Goal: Contribute content: Contribute content

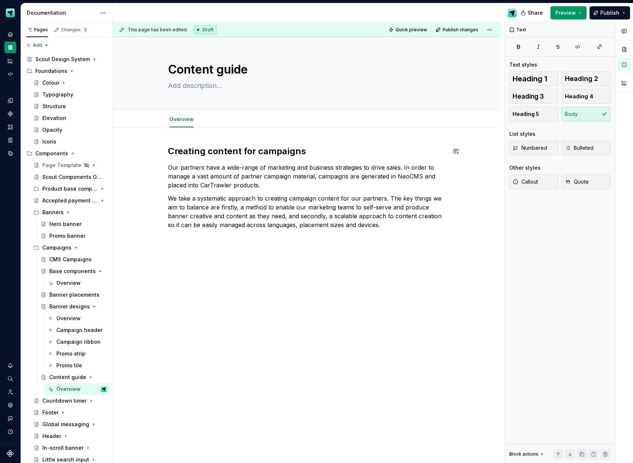
scroll to position [24, 0]
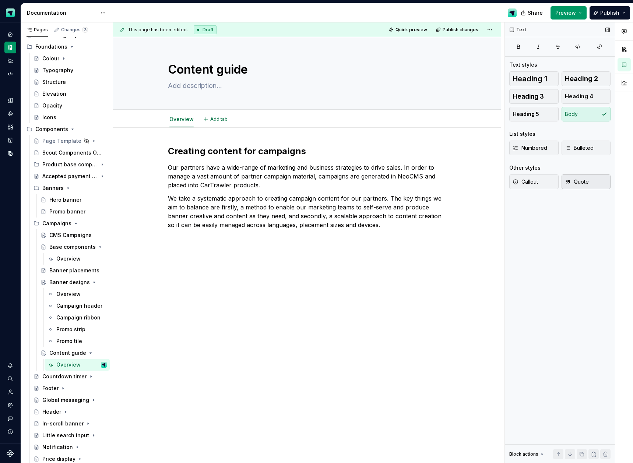
type textarea "*"
click at [170, 240] on p at bounding box center [307, 238] width 278 height 9
drag, startPoint x: 154, startPoint y: 239, endPoint x: 166, endPoint y: 251, distance: 16.9
click at [153, 239] on button "button" at bounding box center [152, 238] width 10 height 10
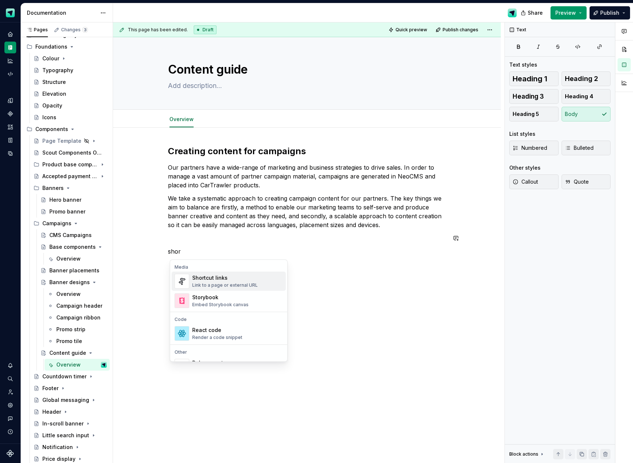
click at [209, 283] on div "Link to a page or external URL" at bounding box center [225, 285] width 66 height 6
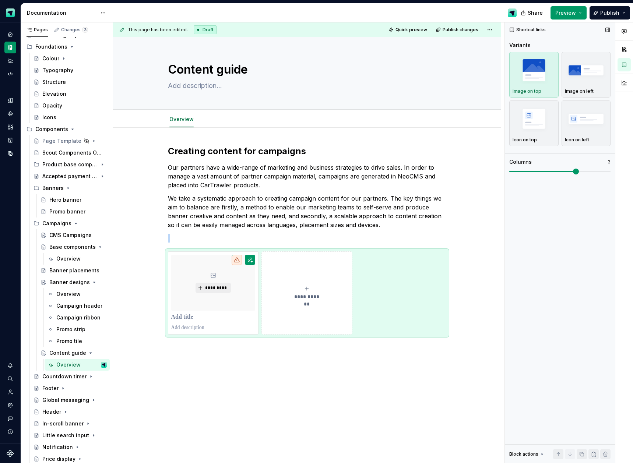
click at [541, 78] on img "button" at bounding box center [534, 70] width 43 height 27
click at [211, 284] on button "*********" at bounding box center [213, 288] width 35 height 10
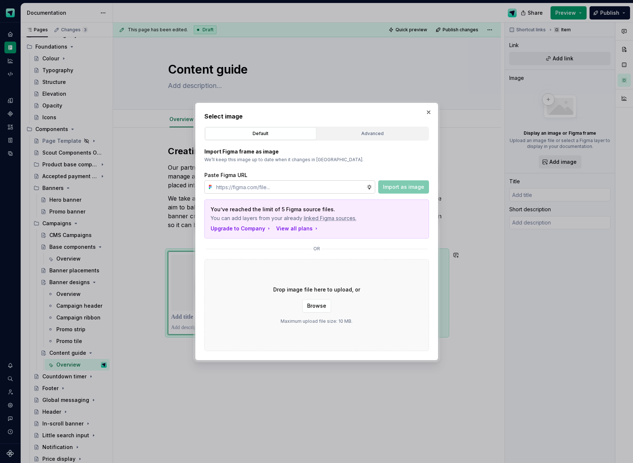
type textarea "*"
type input "[URL][DOMAIN_NAME]"
click at [398, 188] on span "Import as image" at bounding box center [403, 186] width 41 height 7
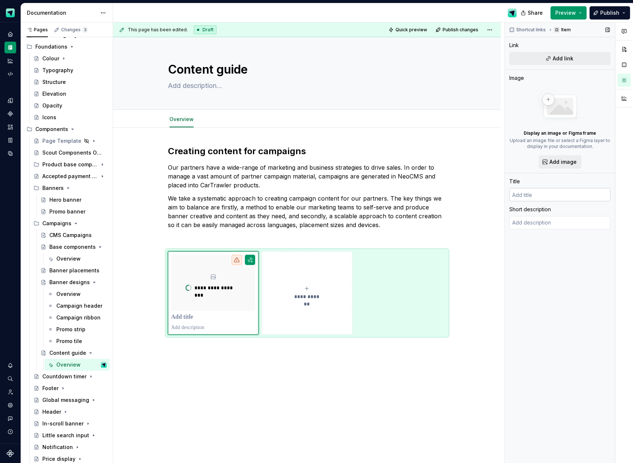
click at [535, 195] on input "text" at bounding box center [559, 194] width 101 height 13
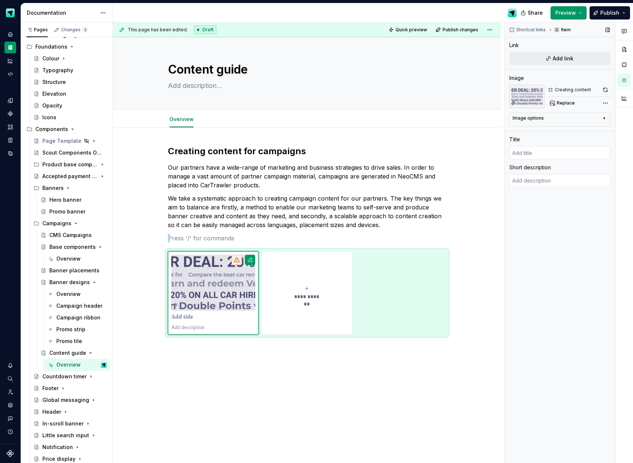
click at [606, 102] on div "Comments Open comments No comments yet Select ‘Comment’ from the block context …" at bounding box center [569, 242] width 128 height 441
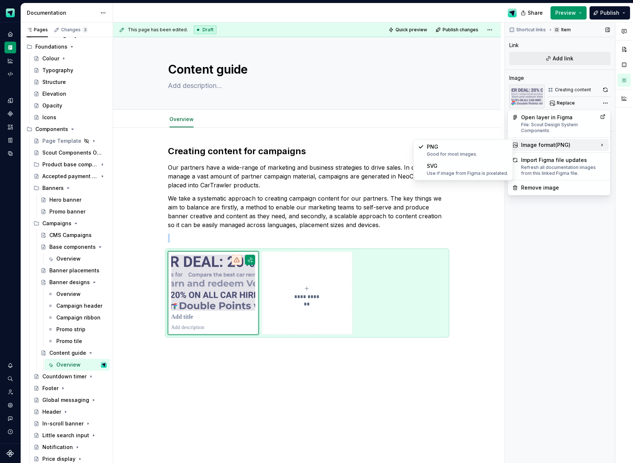
click at [599, 142] on icon at bounding box center [601, 144] width 7 height 7
click at [468, 166] on div "SVG Use if image from Figma is pixelated." at bounding box center [467, 169] width 81 height 14
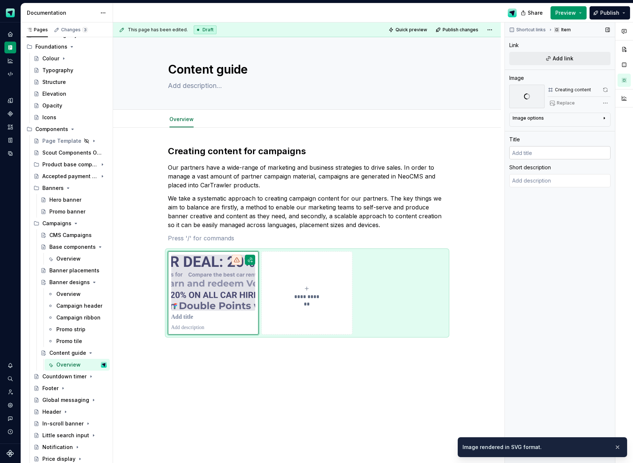
drag, startPoint x: 537, startPoint y: 153, endPoint x: 541, endPoint y: 152, distance: 4.2
click at [536, 153] on input "text" at bounding box center [559, 152] width 101 height 13
type textarea "*"
type input "C"
type textarea "*"
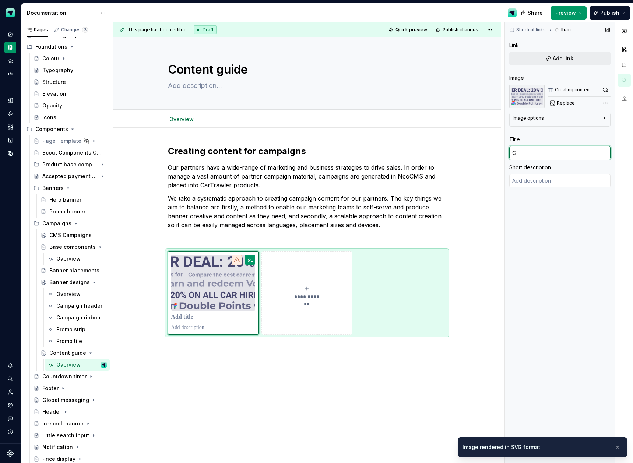
type input "Co"
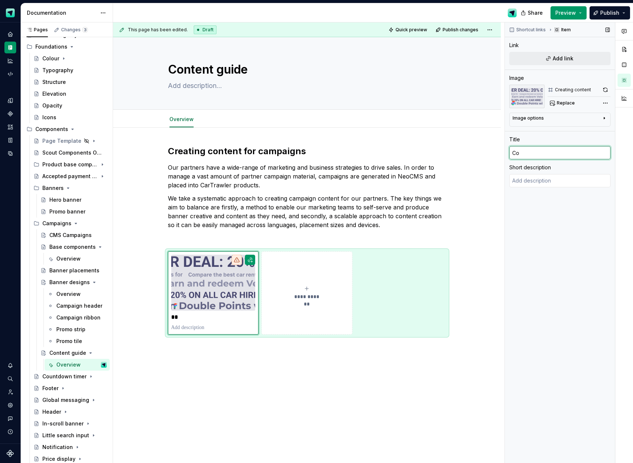
type textarea "*"
type input "Con"
type textarea "*"
type input "Cont"
type textarea "*"
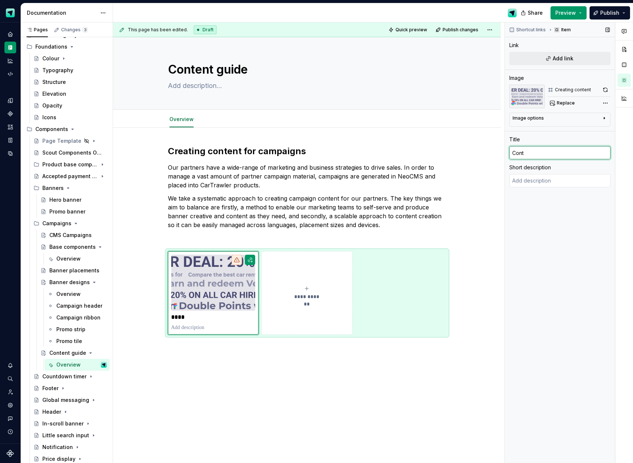
type input "Conte"
type textarea "*"
type input "Conten"
type textarea "*"
type input "Content"
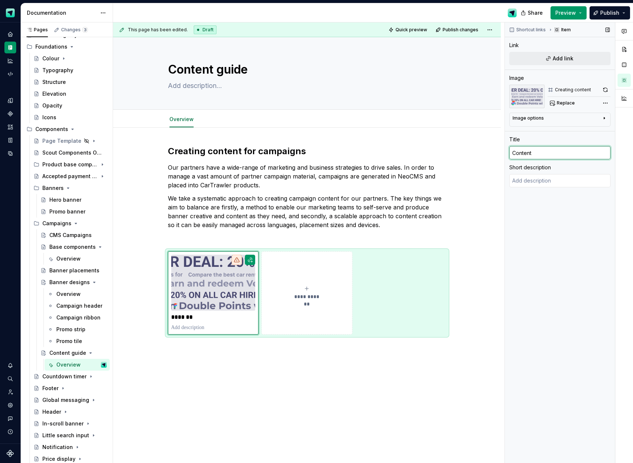
type textarea "*"
type input "Content"
type textarea "*"
type input "Content g"
type textarea "*"
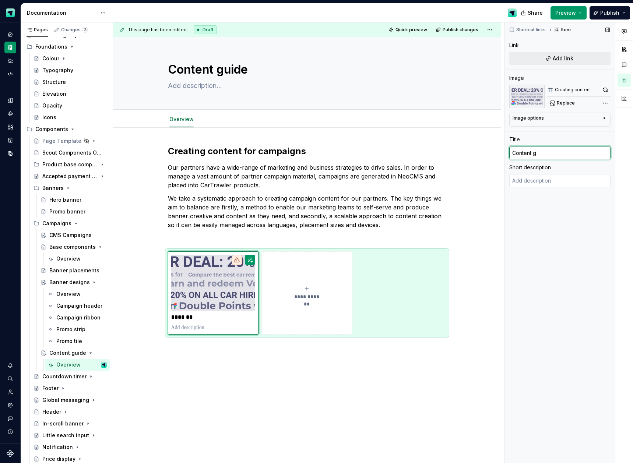
type input "Content gu"
type textarea "*"
type input "Content gui"
type textarea "*"
type input "Content guid"
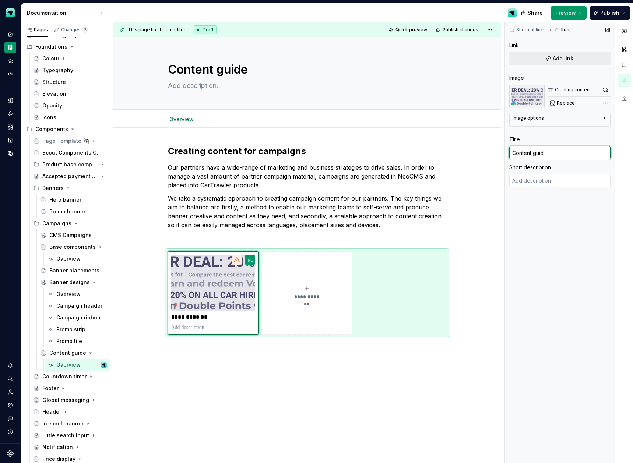
type textarea "*"
type input "Content guide"
type textarea "*"
type input "Content guidel"
type textarea "*"
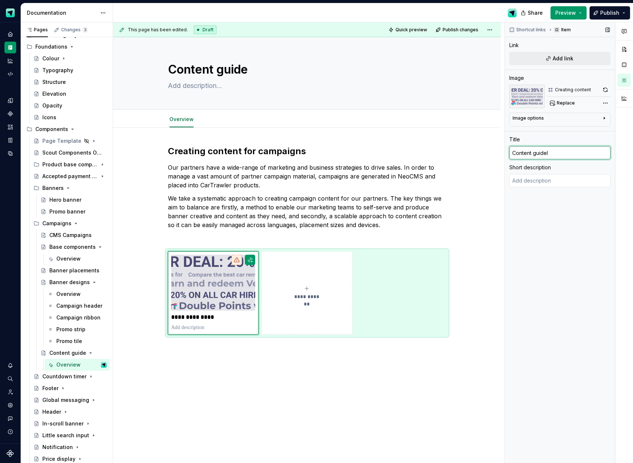
type input "Content guideli"
type textarea "*"
type input "Content guidelin"
type textarea "*"
type input "Content guideline"
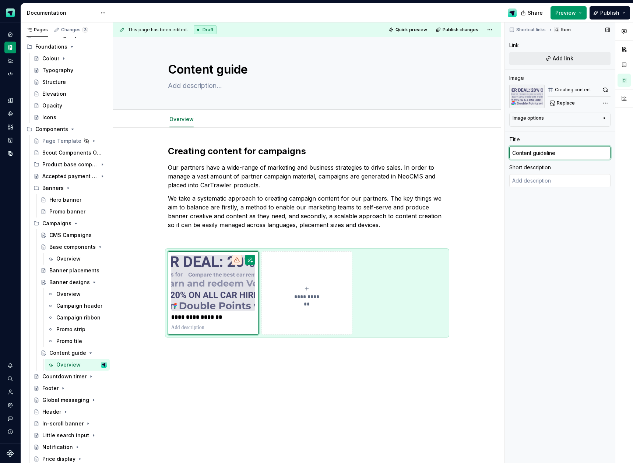
type textarea "*"
type input "Content guidelines"
click at [551, 185] on textarea at bounding box center [559, 180] width 101 height 13
type textarea "U"
type textarea "*"
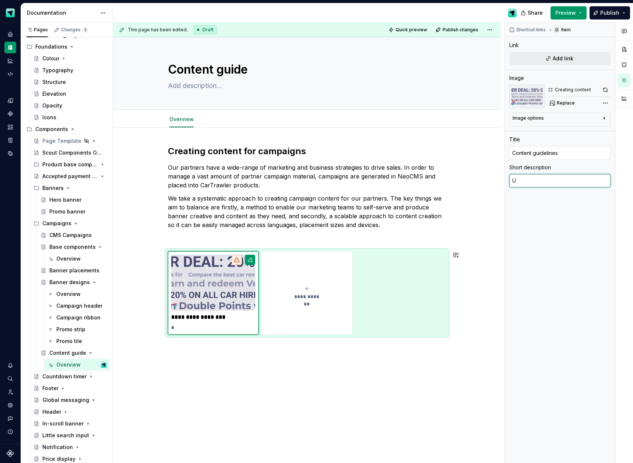
type textarea "Us"
type textarea "*"
type textarea "Use"
type textarea "*"
type textarea "Use"
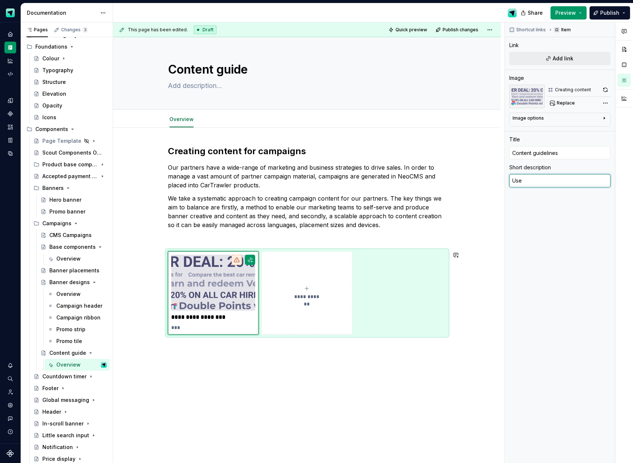
type textarea "*"
type textarea "Use t"
type textarea "*"
type textarea "Use th"
type textarea "*"
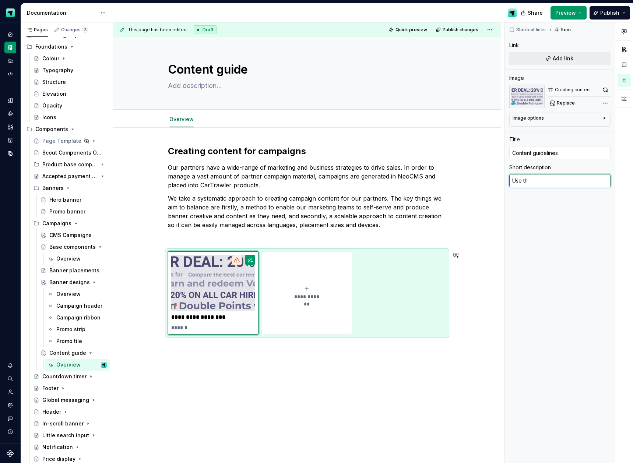
type textarea "Use thi"
type textarea "*"
type textarea "Use this"
type textarea "*"
type textarea "Use this"
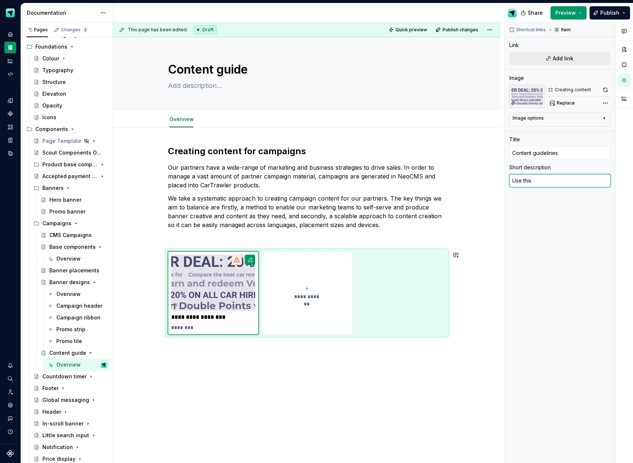
type textarea "*"
type textarea "Use this g"
type textarea "*"
type textarea "Use this gu"
type textarea "*"
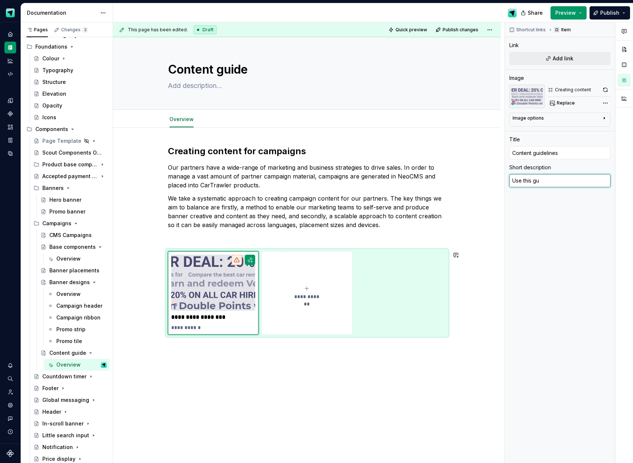
type textarea "Use this gui"
type textarea "*"
type textarea "Use this guid"
type textarea "*"
type textarea "Use this guide"
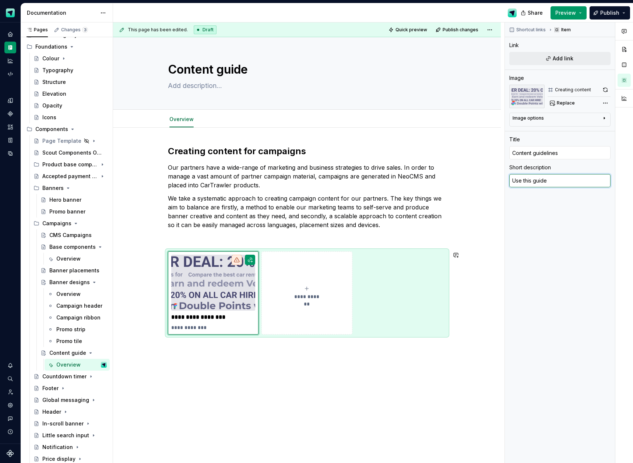
type textarea "*"
type textarea "Use this guide"
type textarea "*"
type textarea "Use this guide f"
type textarea "*"
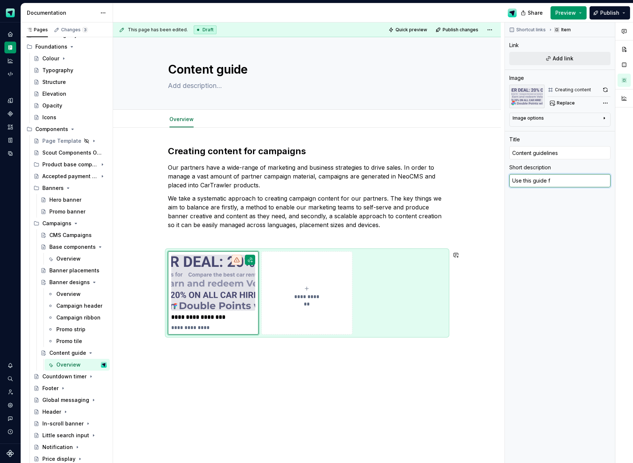
type textarea "Use this guide fo"
type textarea "*"
type textarea "Use this guide for"
type textarea "*"
type textarea "Use this guide for"
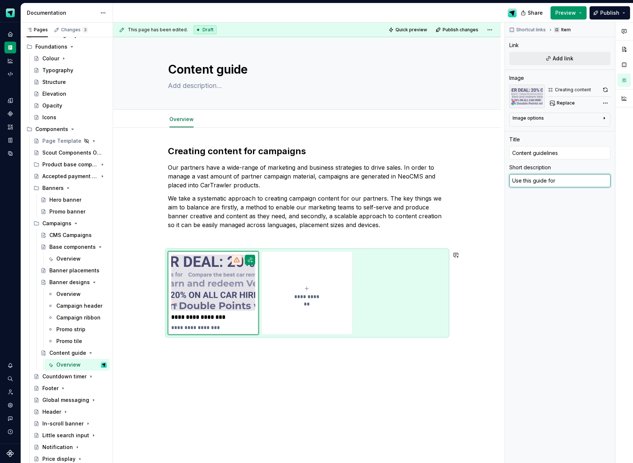
type textarea "*"
type textarea "Use this guide for b"
type textarea "*"
type textarea "Use this guide for be"
type textarea "*"
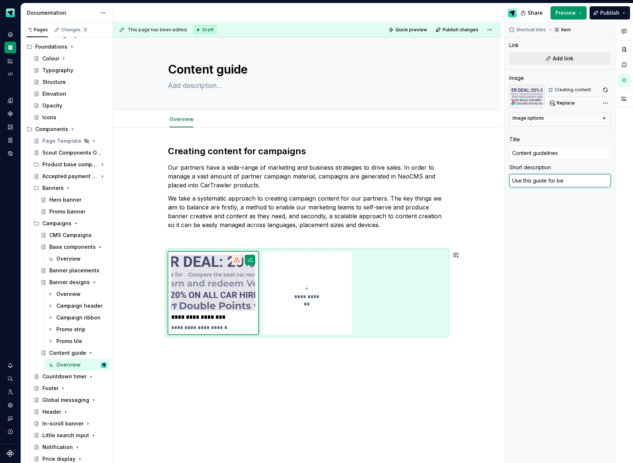
type textarea "Use this guide for bes"
type textarea "*"
type textarea "Use this guide for best"
type textarea "*"
type textarea "Use this guide for best"
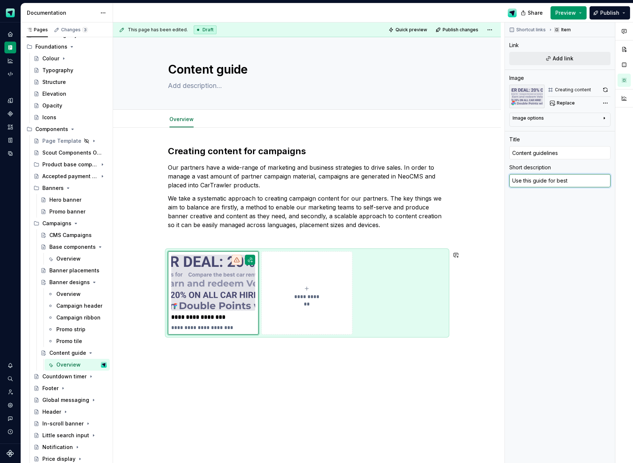
type textarea "*"
type textarea "Use this guide for best p"
type textarea "*"
type textarea "Use this guide for best pr"
type textarea "*"
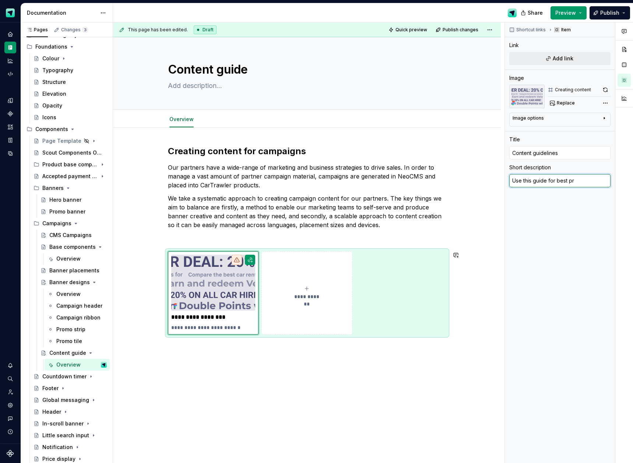
type textarea "Use this guide for best prc"
type textarea "*"
type textarea "Use this guide for best pr"
type textarea "*"
type textarea "Use this guide for best pra"
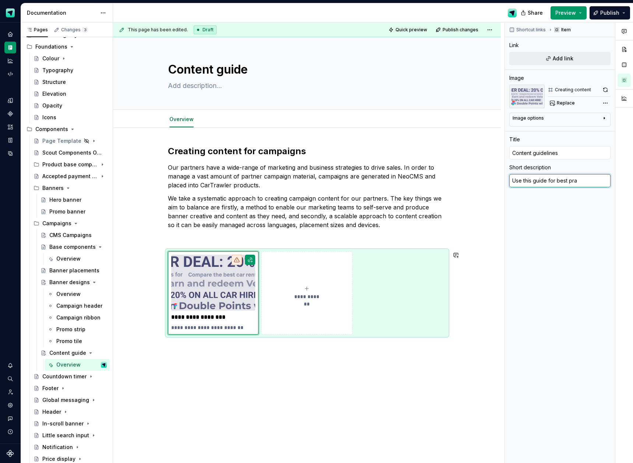
type textarea "*"
type textarea "Use this guide for best prac"
type textarea "*"
type textarea "Use this guide for best pract"
type textarea "*"
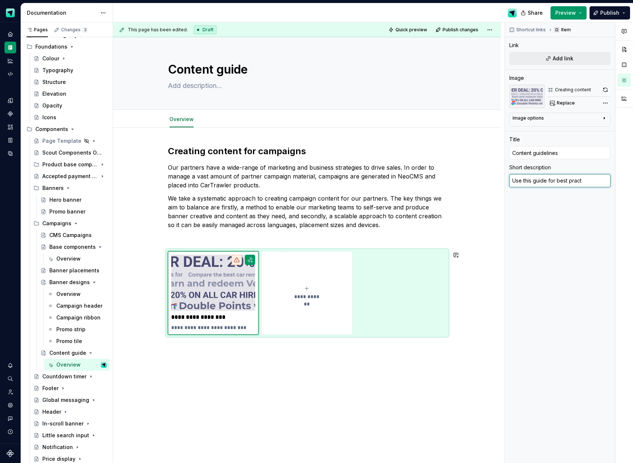
type textarea "Use this guide for best practi"
type textarea "*"
type textarea "Use this guide for best practic"
type textarea "*"
type textarea "Use this guide for best practice"
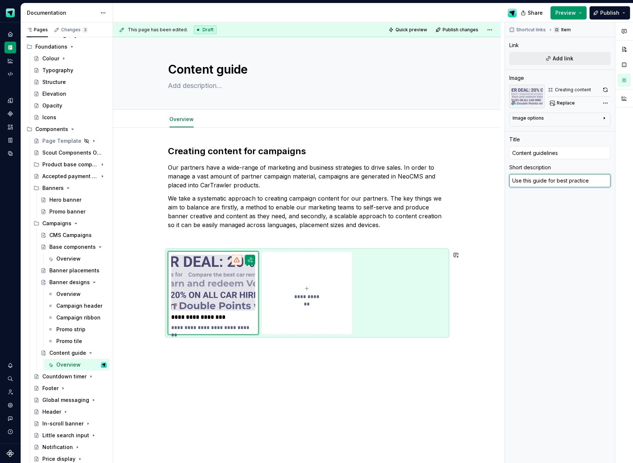
type textarea "*"
type textarea "Use this guide for best practices"
type textarea "*"
type textarea "Use this guide for best practices"
type textarea "*"
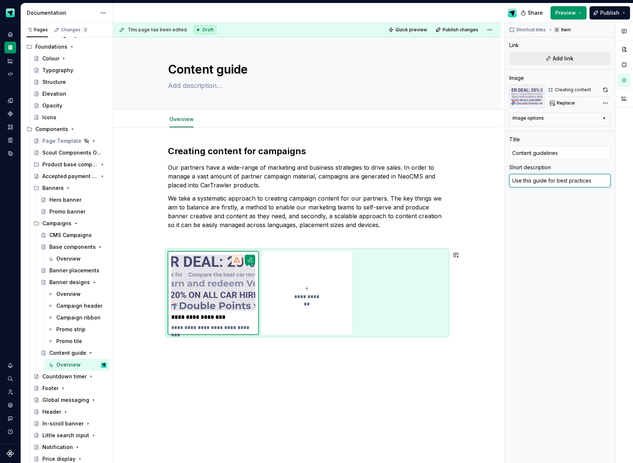
type textarea "Use this guide for best practices a"
type textarea "*"
type textarea "Use this guide for best practices ar"
type textarea "*"
type textarea "Use this guide for best practices aro"
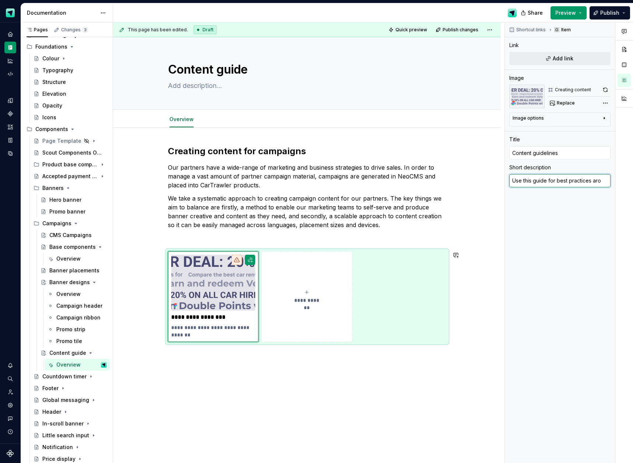
type textarea "*"
type textarea "Use this guide for best practices arou"
type textarea "*"
type textarea "Use this guide for best practices aroun"
type textarea "*"
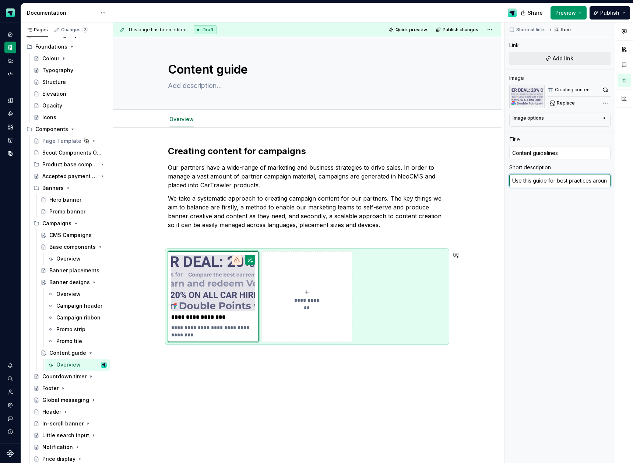
type textarea "Use this guide for best practices around"
type textarea "*"
type textarea "Use this guide for best practices around"
type textarea "*"
type textarea "Use this guide for best practices around g"
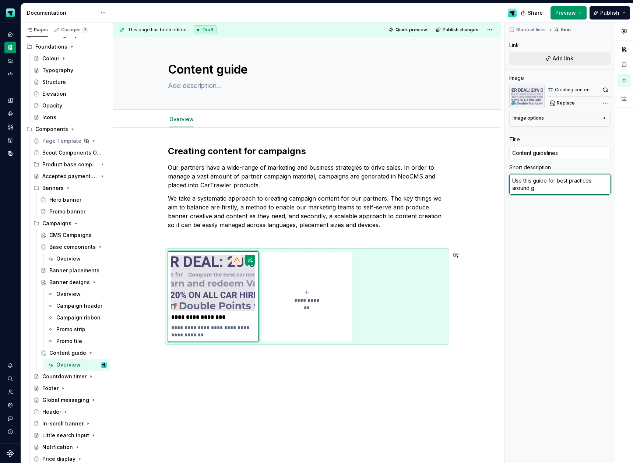
type textarea "*"
type textarea "Use this guide for best practices around gr"
type textarea "*"
type textarea "Use this guide for best practices around g"
type textarea "*"
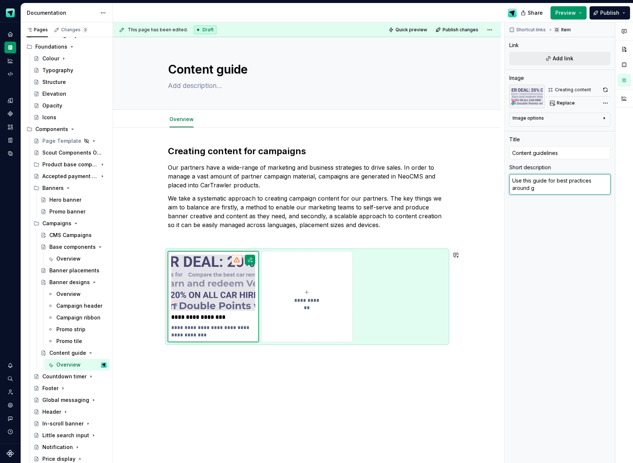
type textarea "Use this guide for best practices around"
type textarea "*"
type textarea "Use this guide for best practices around c"
type textarea "*"
type textarea "Use this guide for best practices around cr"
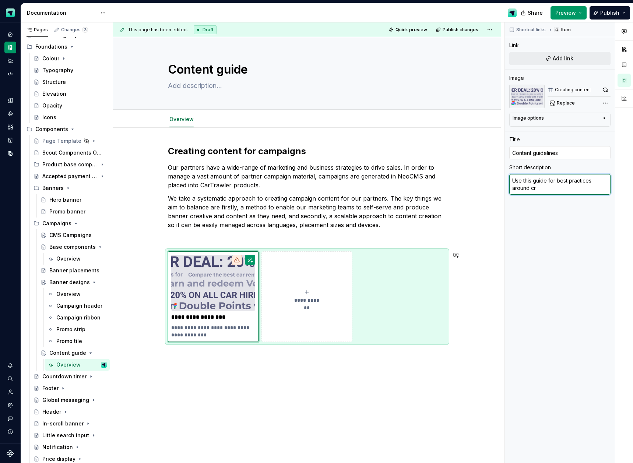
type textarea "*"
type textarea "Use this guide for best practices around cre"
type textarea "*"
type textarea "Use this guide for best practices around crea"
type textarea "*"
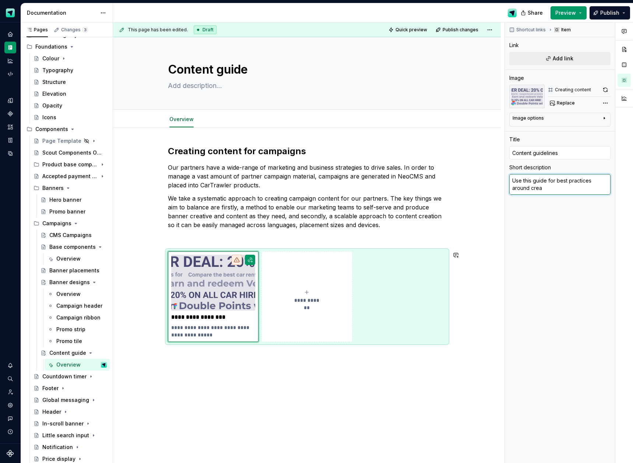
type textarea "Use this guide for best practices around creat"
type textarea "*"
type textarea "Use this guide for best practices around creati"
type textarea "*"
type textarea "Use this guide for best practices around creatin"
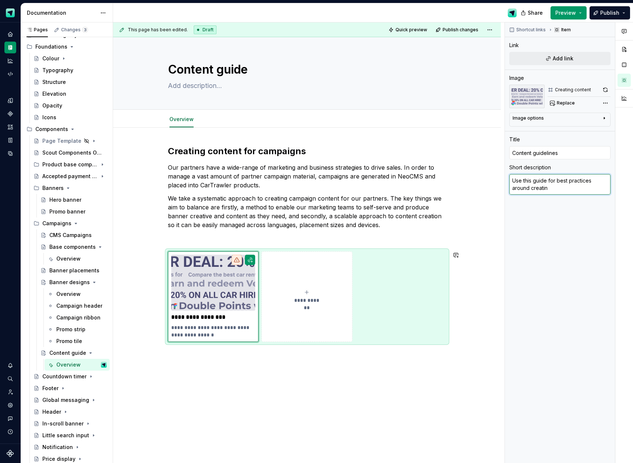
type textarea "*"
type textarea "Use this guide for best practices around creating"
type textarea "*"
type textarea "Use this guide for best practices around creating"
type textarea "*"
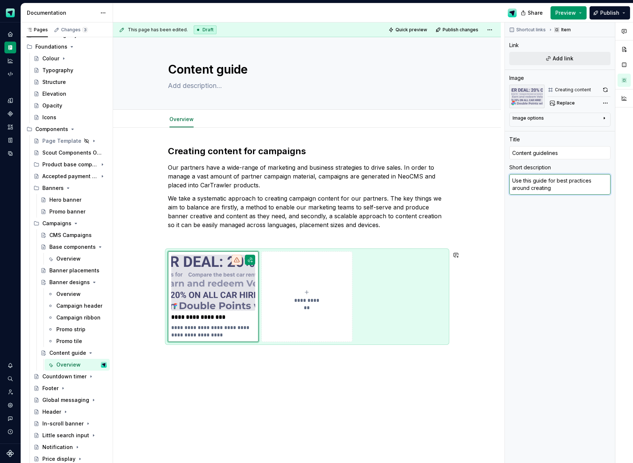
type textarea "Use this guide for best practices around creating b"
type textarea "*"
type textarea "Use this guide for best practices around creating ba"
type textarea "*"
type textarea "Use this guide for best practices around creating ban"
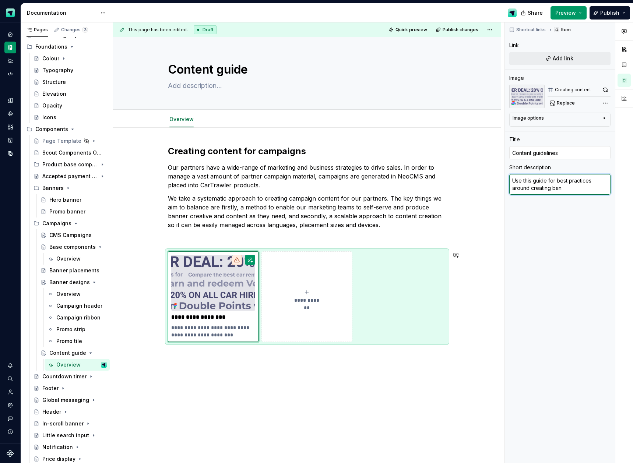
type textarea "*"
type textarea "Use this guide for best practices around creating bann"
type textarea "*"
type textarea "Use this guide for best practices around creating banne"
type textarea "*"
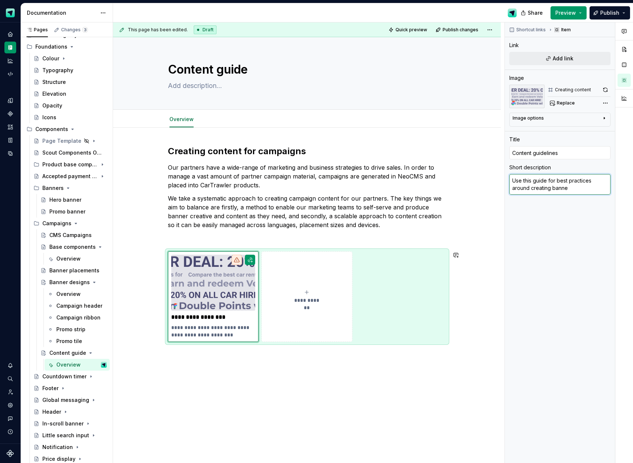
type textarea "Use this guide for best practices around creating banner"
type textarea "*"
type textarea "Use this guide for best practices around creating banner"
type textarea "*"
type textarea "Use this guide for best practices around creating banner c"
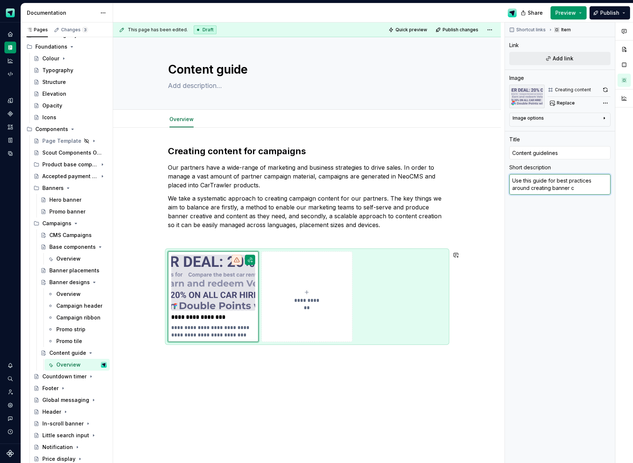
type textarea "*"
type textarea "Use this guide for best practices around creating banner co"
type textarea "*"
type textarea "Use this guide for best practices around creating banner con"
type textarea "*"
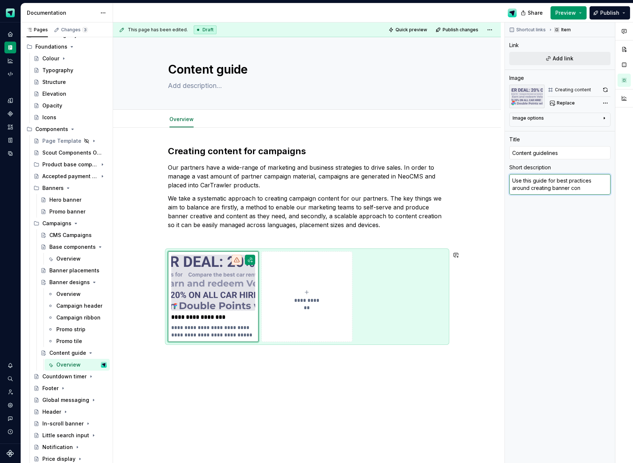
type textarea "Use this guide for best practices around creating banner cont"
type textarea "*"
type textarea "Use this guide for best practices around creating banner [PERSON_NAME]"
type textarea "*"
type textarea "Use this guide for best practices around creating banner conten"
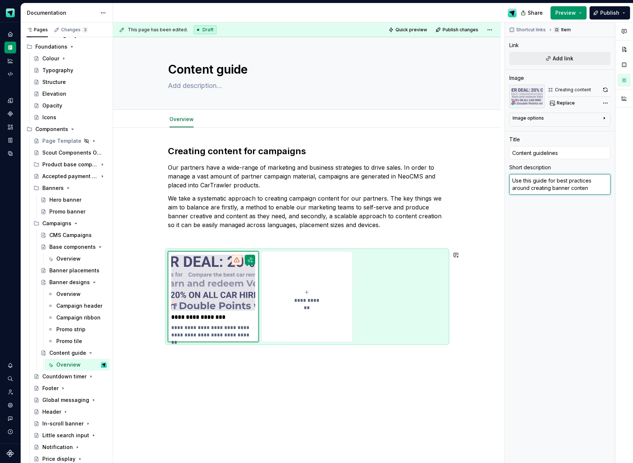
type textarea "*"
type textarea "Use this guide for best practices around creating banner content"
click at [373, 398] on div "**********" at bounding box center [307, 309] width 388 height 362
click at [442, 335] on div "**********" at bounding box center [307, 297] width 278 height 91
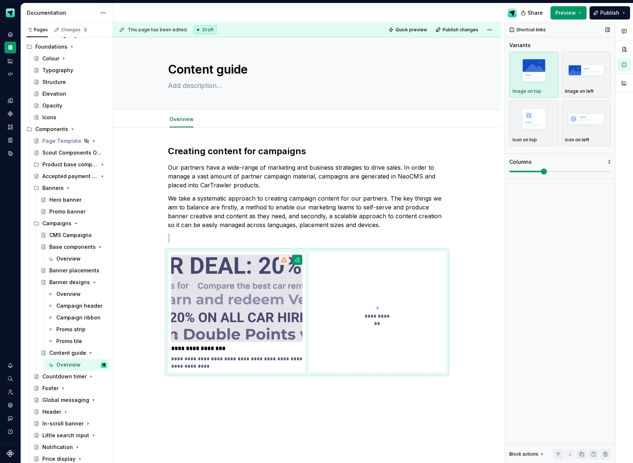
click at [545, 170] on span at bounding box center [544, 172] width 6 height 6
click at [282, 409] on div "**********" at bounding box center [307, 325] width 388 height 394
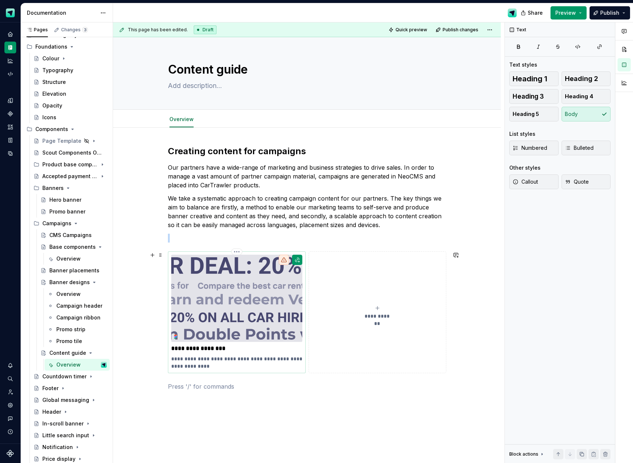
click at [273, 320] on img at bounding box center [236, 298] width 131 height 87
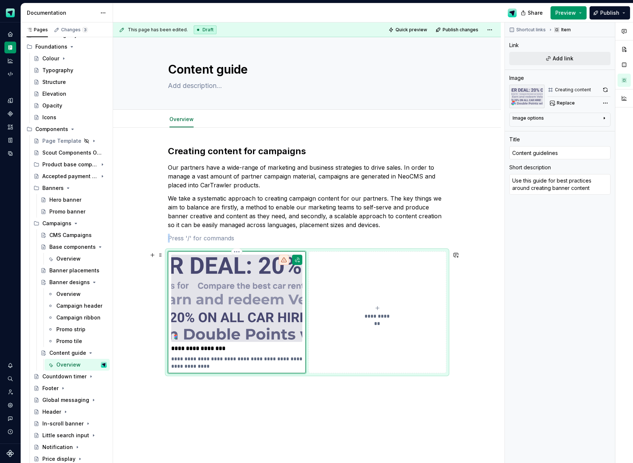
click at [291, 283] on img at bounding box center [236, 298] width 131 height 87
click at [605, 89] on button "button" at bounding box center [605, 90] width 10 height 10
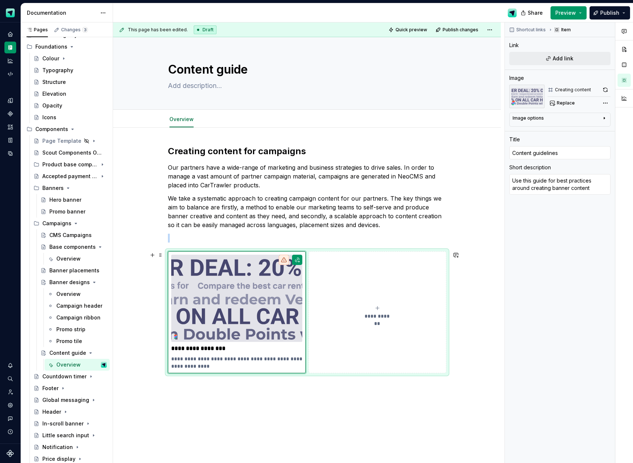
click at [373, 305] on div "**********" at bounding box center [377, 312] width 131 height 15
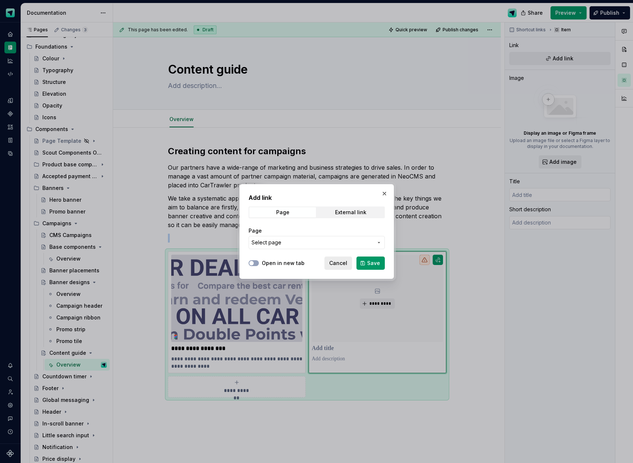
click at [347, 261] on span "Cancel" at bounding box center [338, 263] width 18 height 7
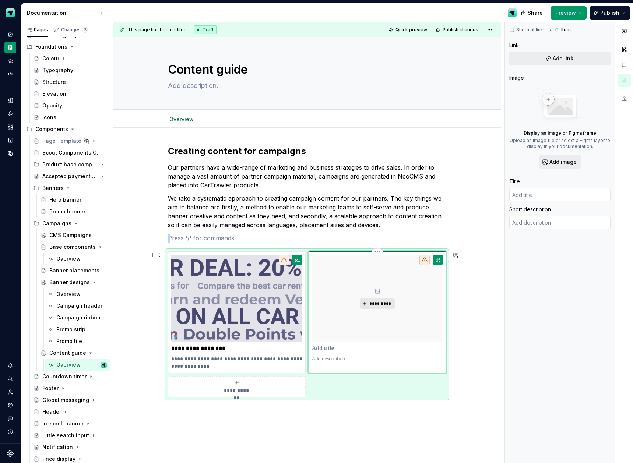
click at [382, 303] on span "*********" at bounding box center [380, 304] width 22 height 6
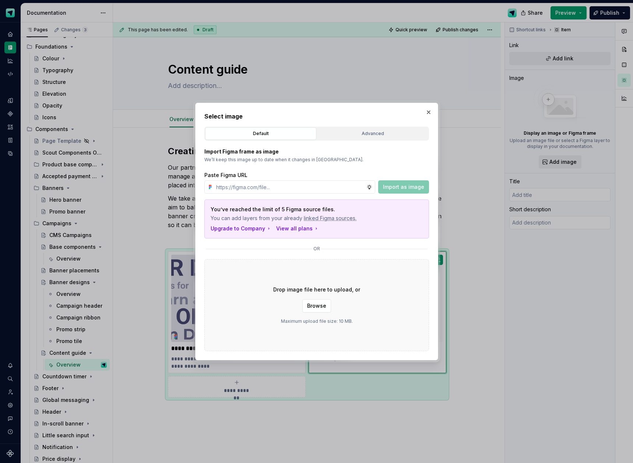
type textarea "*"
type input "[URL][DOMAIN_NAME]"
click at [392, 188] on span "Import as image" at bounding box center [403, 186] width 41 height 7
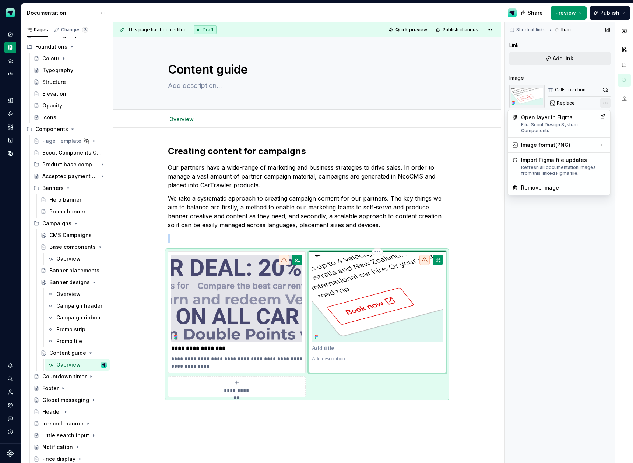
click at [607, 103] on div "Comments Open comments No comments yet Select ‘Comment’ from the block context …" at bounding box center [569, 242] width 128 height 441
click at [465, 166] on div "SVG Use if image from Figma is pixelated." at bounding box center [467, 169] width 81 height 14
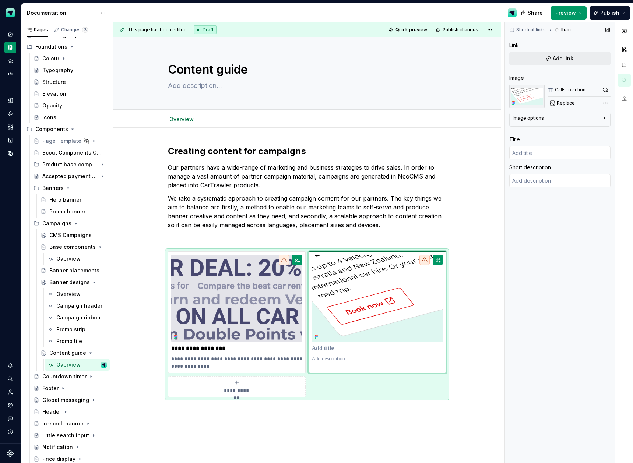
click at [527, 145] on div "Title" at bounding box center [559, 148] width 101 height 24
click at [542, 154] on input "text" at bounding box center [559, 152] width 101 height 13
type textarea "*"
type input "E"
type textarea "*"
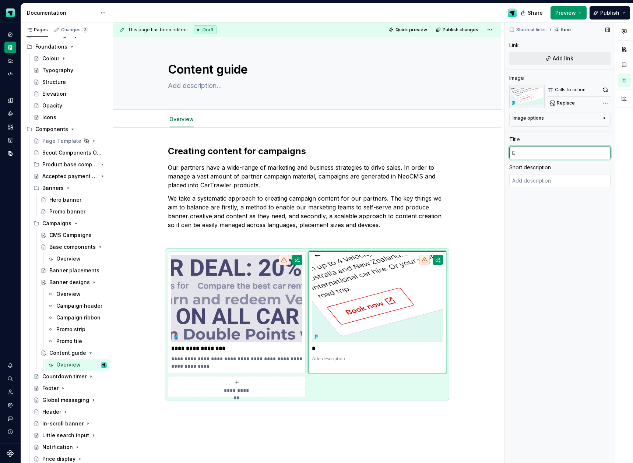
type input "Ef"
type textarea "*"
type input "Eff"
type textarea "*"
type input "Effe"
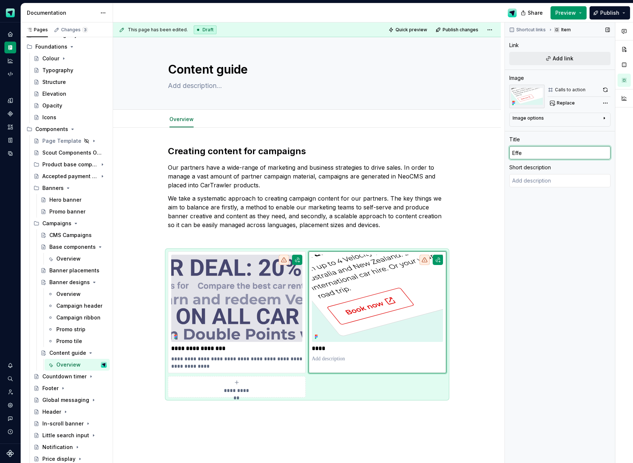
type textarea "*"
type input "Effec"
type textarea "*"
type input "Effect"
type textarea "*"
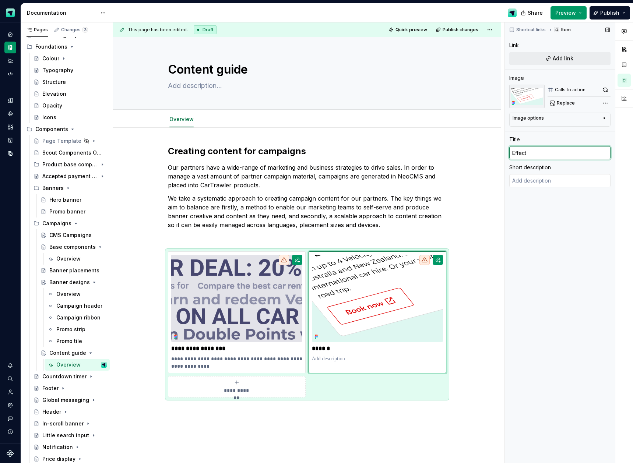
type input "Effecti"
type textarea "*"
type input "Effectiv"
type textarea "*"
type input "Effective"
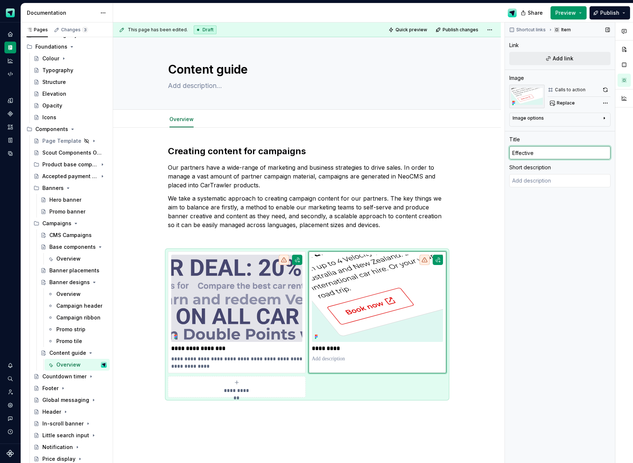
type textarea "*"
click at [535, 153] on input "Effective actions" at bounding box center [559, 152] width 101 height 13
click at [542, 179] on textarea at bounding box center [559, 180] width 101 height 13
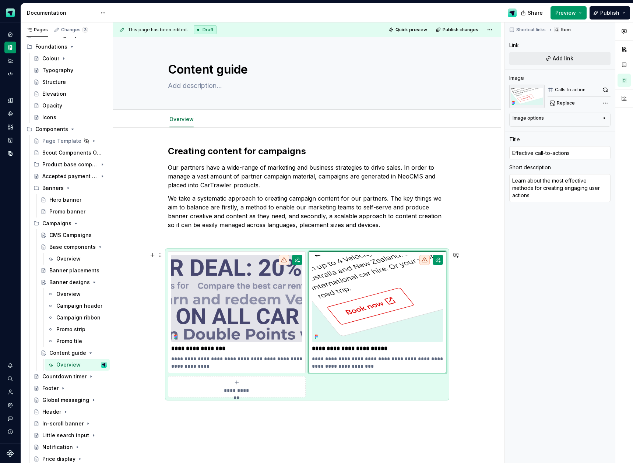
click at [475, 352] on div "**********" at bounding box center [307, 346] width 388 height 436
click at [101, 356] on button "Page tree" at bounding box center [101, 353] width 10 height 10
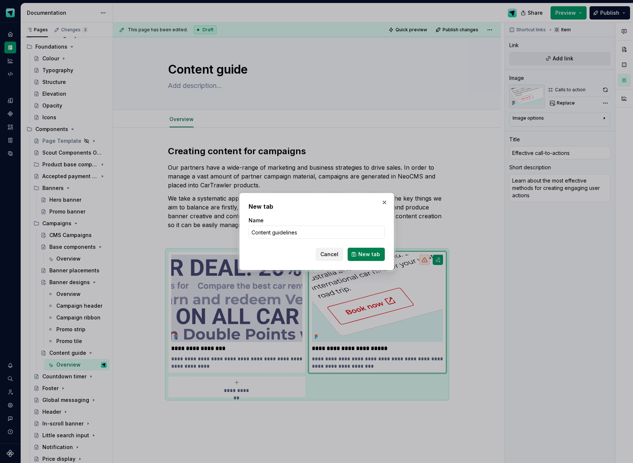
click at [357, 254] on button "New tab" at bounding box center [366, 254] width 37 height 13
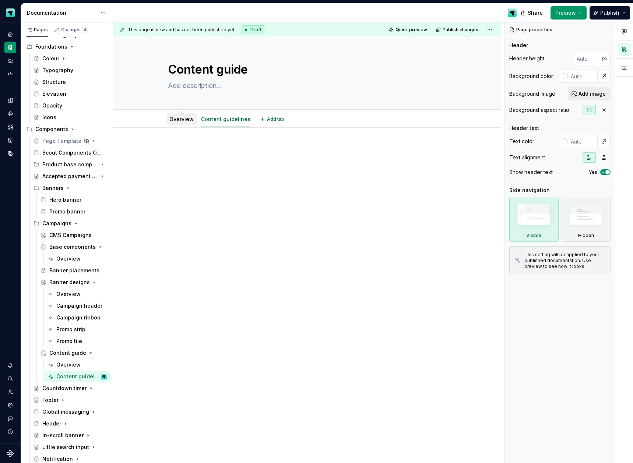
click at [184, 121] on link "Overview" at bounding box center [181, 119] width 24 height 6
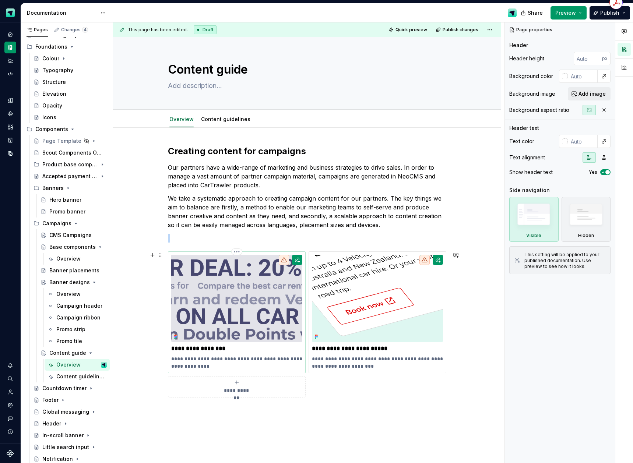
click at [241, 354] on div "**********" at bounding box center [236, 312] width 131 height 115
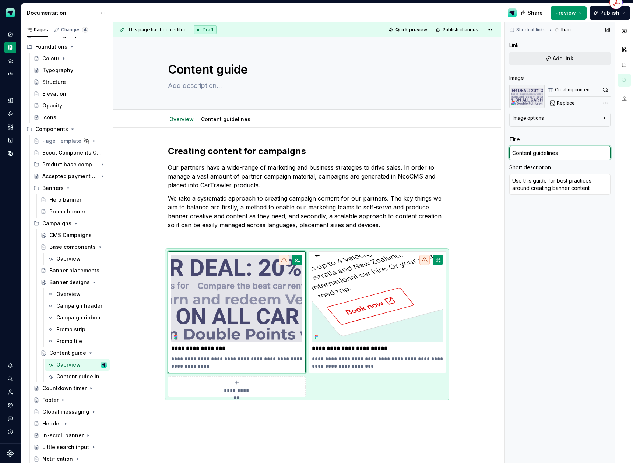
drag, startPoint x: 562, startPoint y: 152, endPoint x: 514, endPoint y: 149, distance: 48.7
click at [514, 149] on input "Content guidelines" at bounding box center [559, 152] width 101 height 13
click at [557, 203] on div "Shortcut links Item Link Add link Image Creating content Replace Image options …" at bounding box center [560, 242] width 110 height 441
drag, startPoint x: 572, startPoint y: 153, endPoint x: 504, endPoint y: 151, distance: 67.8
click at [504, 151] on div "**********" at bounding box center [373, 242] width 520 height 441
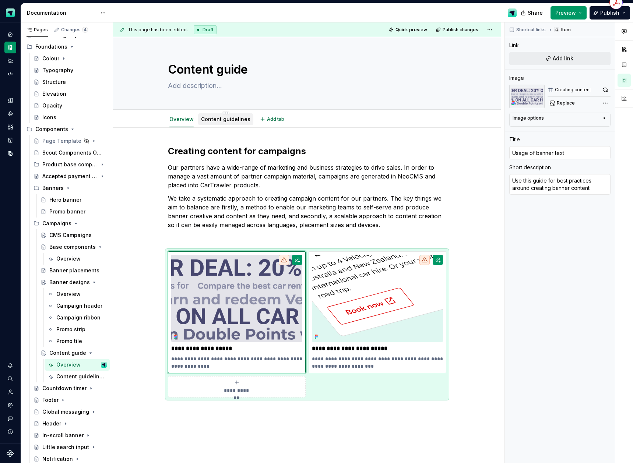
click at [225, 121] on link "Content guidelines" at bounding box center [225, 119] width 49 height 6
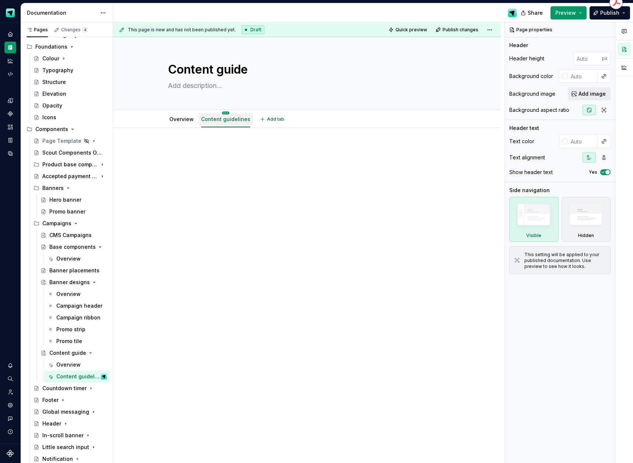
click at [227, 113] on html "Scout Design System Design system data Documentation Share Preview Publish Page…" at bounding box center [316, 231] width 633 height 463
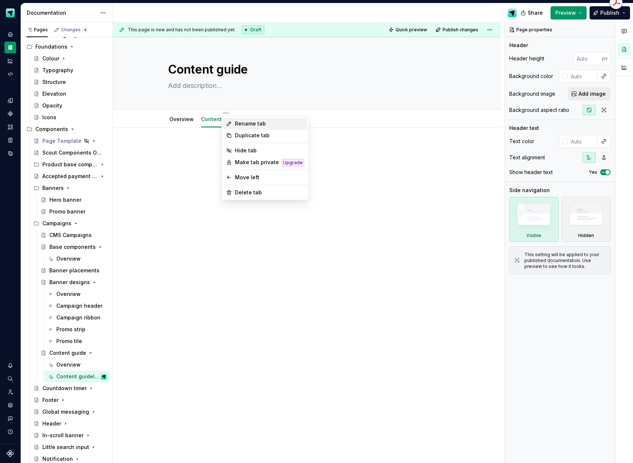
click at [247, 124] on div "Rename tab" at bounding box center [269, 123] width 69 height 7
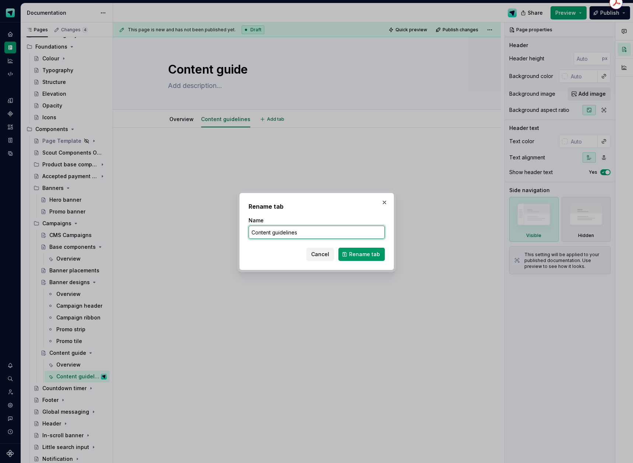
drag, startPoint x: 303, startPoint y: 231, endPoint x: 247, endPoint y: 231, distance: 55.2
click at [247, 231] on div "Rename tab Name Content guidelines Cancel Rename tab" at bounding box center [316, 231] width 155 height 77
click at [365, 256] on span "Rename tab" at bounding box center [364, 254] width 31 height 7
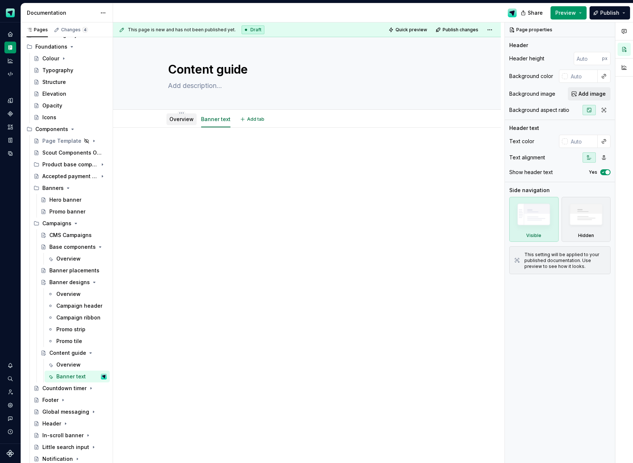
click at [175, 117] on link "Overview" at bounding box center [181, 119] width 24 height 6
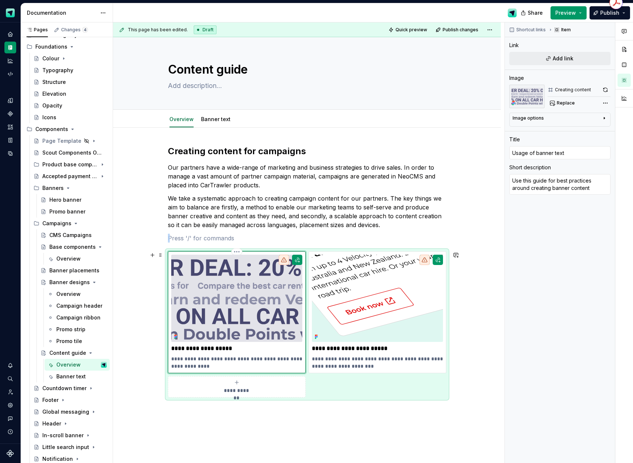
click at [224, 312] on img at bounding box center [236, 298] width 131 height 87
drag, startPoint x: 577, startPoint y: 153, endPoint x: 513, endPoint y: 149, distance: 64.2
click at [513, 149] on input "Usage of banner text" at bounding box center [559, 152] width 101 height 13
click at [214, 116] on div "Banner text" at bounding box center [215, 119] width 29 height 7
click at [217, 114] on html "Scout Design System Design system data Documentation Share Preview Publish Page…" at bounding box center [316, 231] width 633 height 463
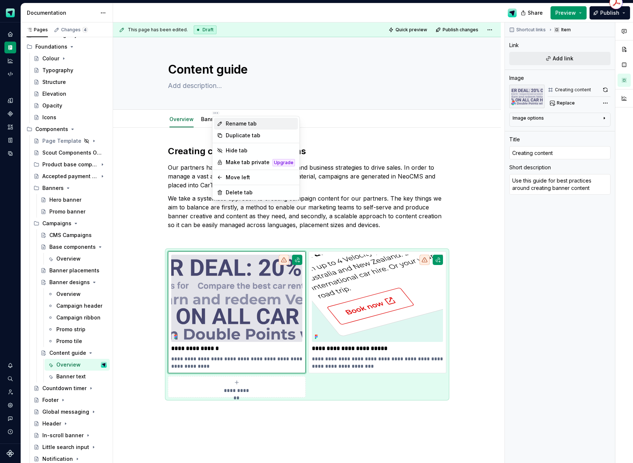
click at [233, 125] on div "Rename tab" at bounding box center [260, 123] width 69 height 7
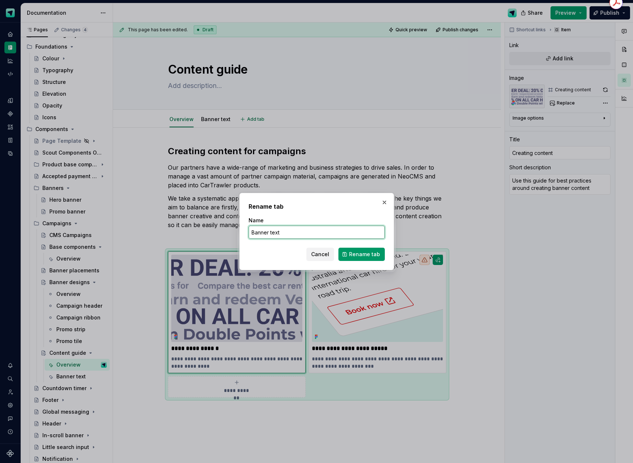
click at [292, 234] on input "Banner text" at bounding box center [317, 232] width 136 height 13
click at [349, 256] on button "Rename tab" at bounding box center [361, 254] width 46 height 13
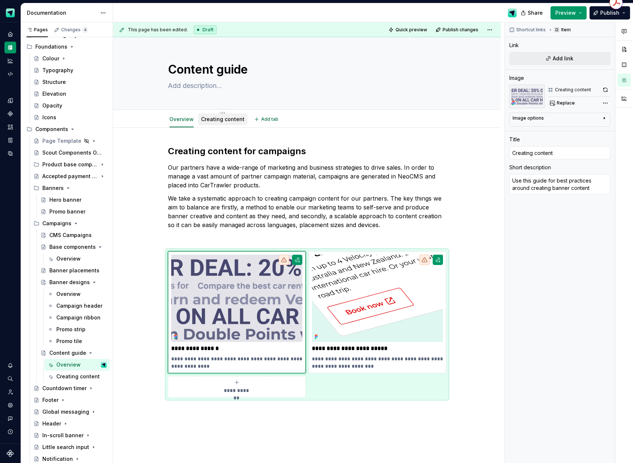
click at [222, 122] on link "Creating content" at bounding box center [222, 119] width 43 height 6
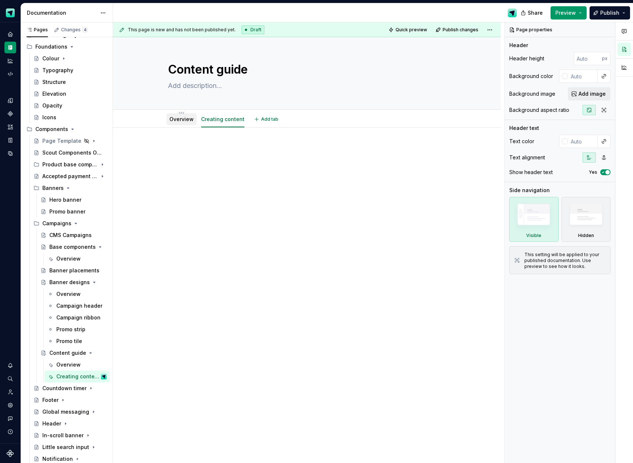
click at [188, 119] on link "Overview" at bounding box center [181, 119] width 24 height 6
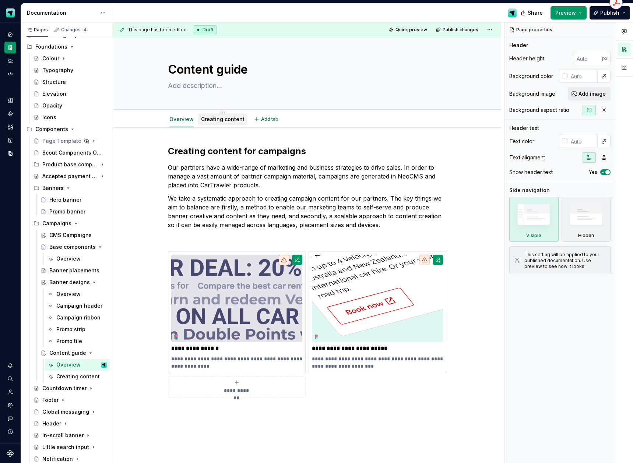
click at [220, 120] on link "Creating content" at bounding box center [222, 119] width 43 height 6
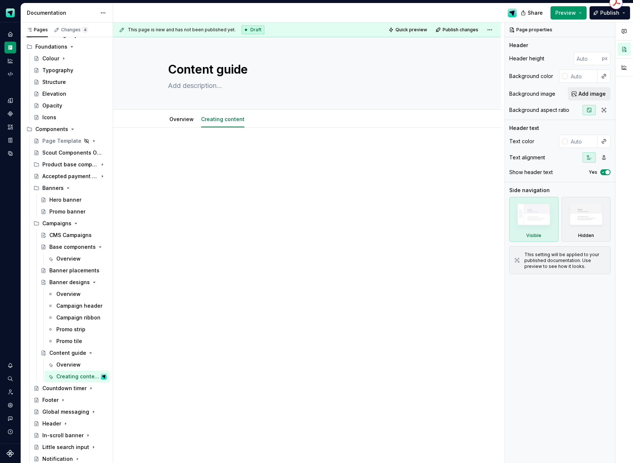
click at [177, 148] on p at bounding box center [307, 149] width 278 height 9
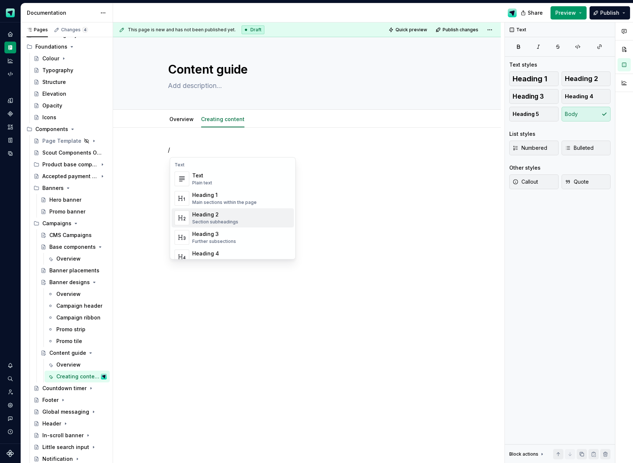
click at [197, 214] on div "Heading 2" at bounding box center [215, 214] width 46 height 7
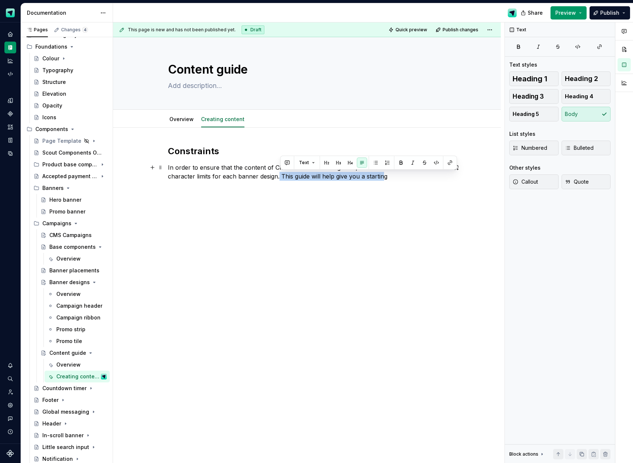
drag, startPoint x: 331, startPoint y: 173, endPoint x: 281, endPoint y: 175, distance: 50.9
click at [281, 175] on p "In order to ensure that the content of CMS banners is manageable, detailed belo…" at bounding box center [307, 172] width 278 height 18
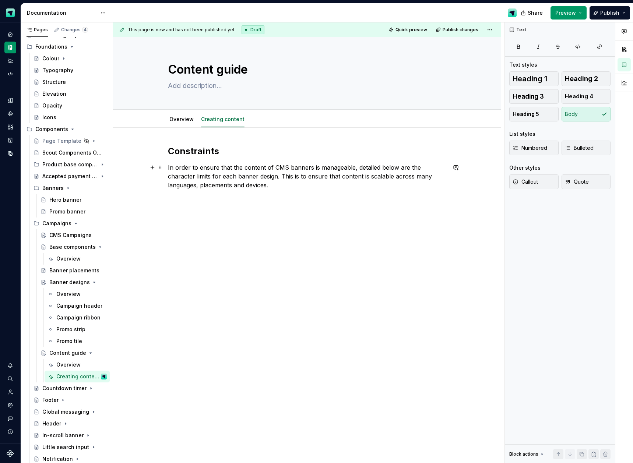
click at [310, 178] on p "In order to ensure that the content of CMS banners is manageable, detailed belo…" at bounding box center [307, 176] width 278 height 27
click at [281, 187] on p "In order to ensure that the content of CMS banners is manageable, detailed belo…" at bounding box center [307, 176] width 278 height 27
click at [152, 197] on button "button" at bounding box center [152, 198] width 10 height 10
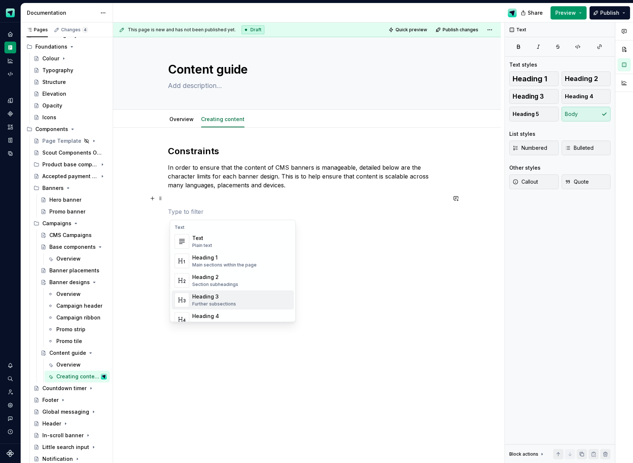
click at [217, 296] on div "Heading 3" at bounding box center [214, 296] width 44 height 7
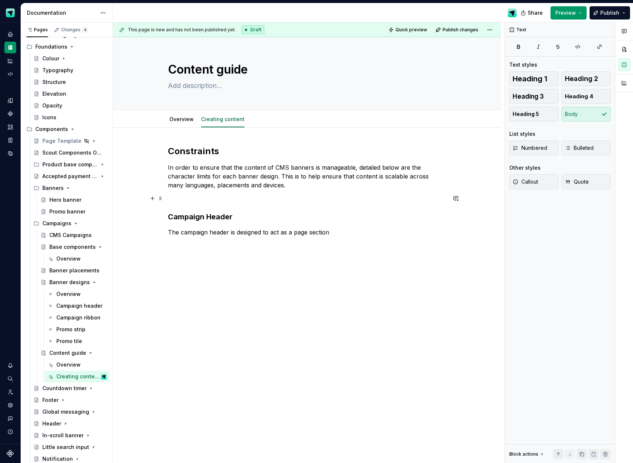
click at [202, 200] on p at bounding box center [307, 198] width 278 height 9
click at [341, 233] on p "The campaign header is designed to act as a page section" at bounding box center [307, 232] width 278 height 9
click at [304, 234] on p "The campaign header is designed to act as a page section for a landing page or …" at bounding box center [307, 237] width 278 height 18
click at [443, 231] on p "The campaign header is designed to act as a section for a landing page or partn…" at bounding box center [307, 232] width 278 height 9
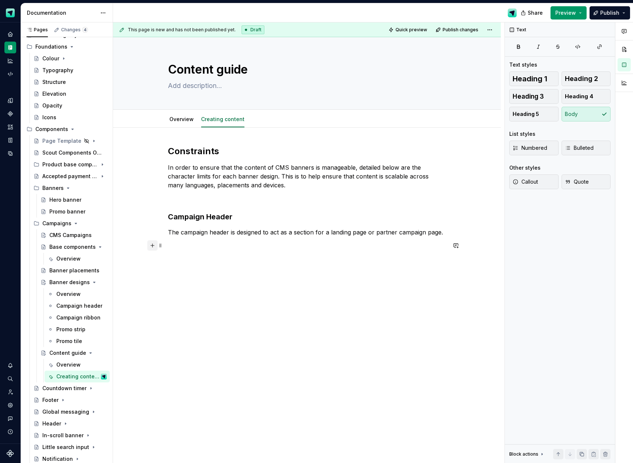
click at [152, 246] on button "button" at bounding box center [152, 245] width 10 height 10
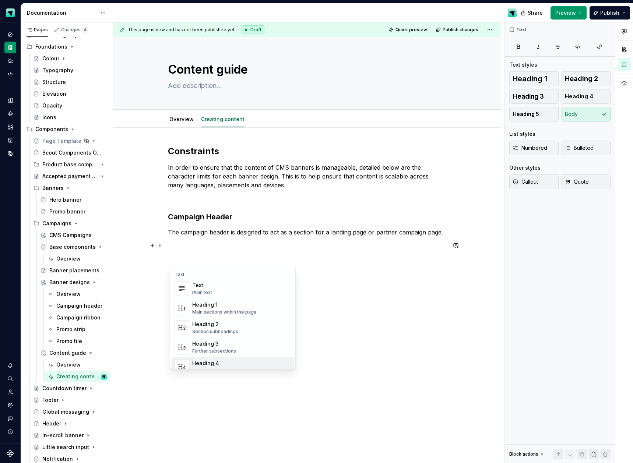
click at [219, 360] on div "Heading 4" at bounding box center [216, 363] width 48 height 7
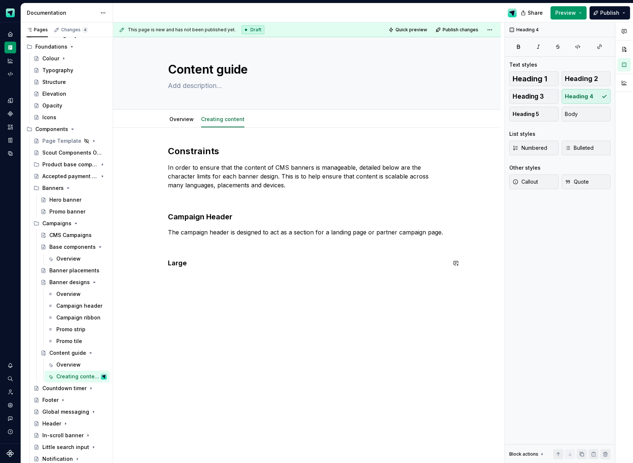
click at [177, 248] on p at bounding box center [307, 245] width 278 height 9
click at [200, 258] on div "Constraints In order to ensure that the content of CMS banners is manageable, d…" at bounding box center [307, 204] width 278 height 118
click at [154, 265] on button "button" at bounding box center [152, 265] width 10 height 10
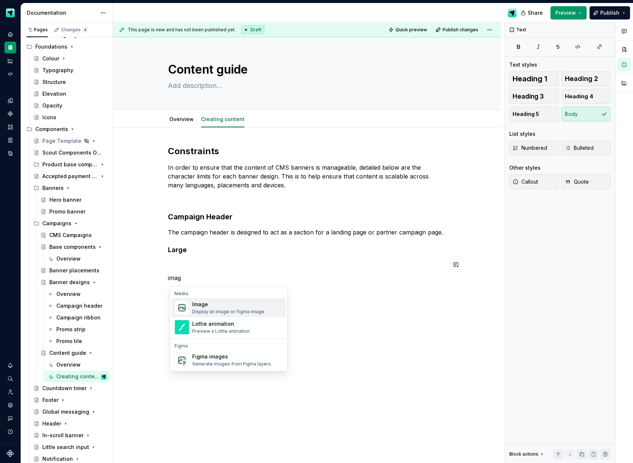
click at [238, 308] on div "Image" at bounding box center [228, 304] width 72 height 7
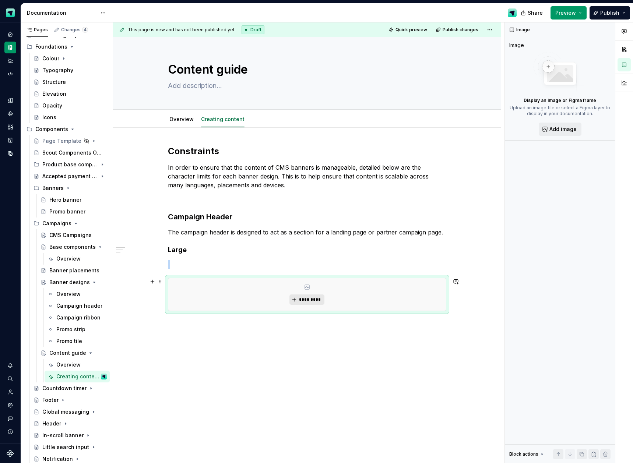
click at [316, 300] on span "*********" at bounding box center [310, 300] width 22 height 6
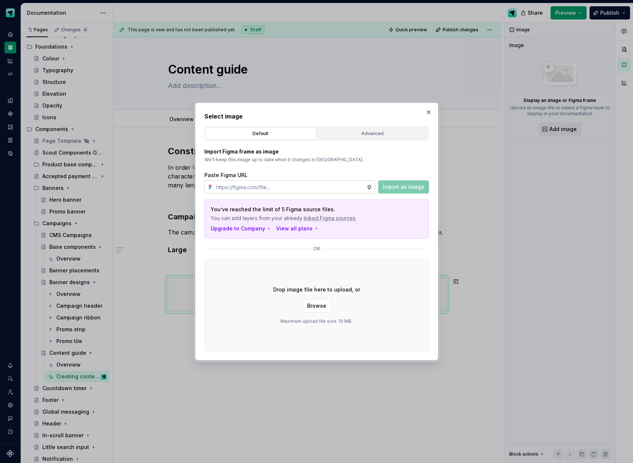
click at [292, 184] on input "text" at bounding box center [289, 186] width 153 height 13
click at [397, 188] on span "Import as image" at bounding box center [403, 186] width 41 height 7
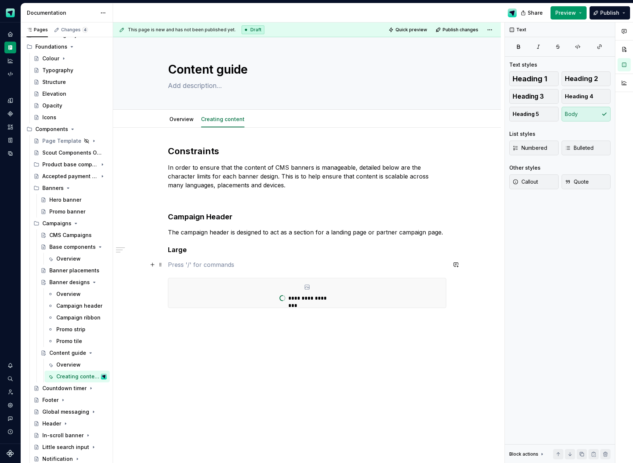
click at [184, 267] on p at bounding box center [307, 264] width 278 height 9
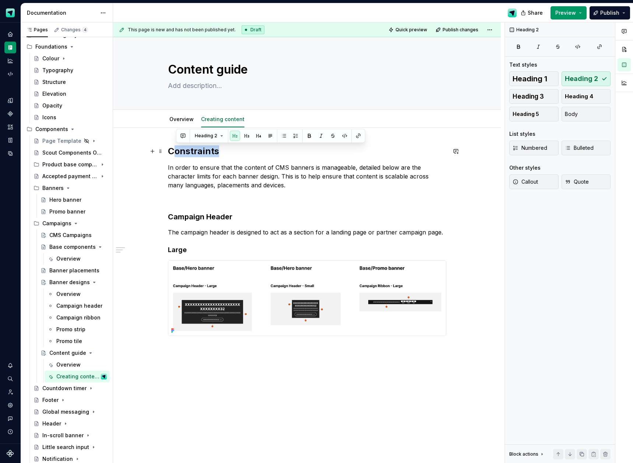
drag, startPoint x: 213, startPoint y: 149, endPoint x: 177, endPoint y: 148, distance: 35.7
click at [177, 148] on h2 "Constraints" at bounding box center [307, 151] width 278 height 12
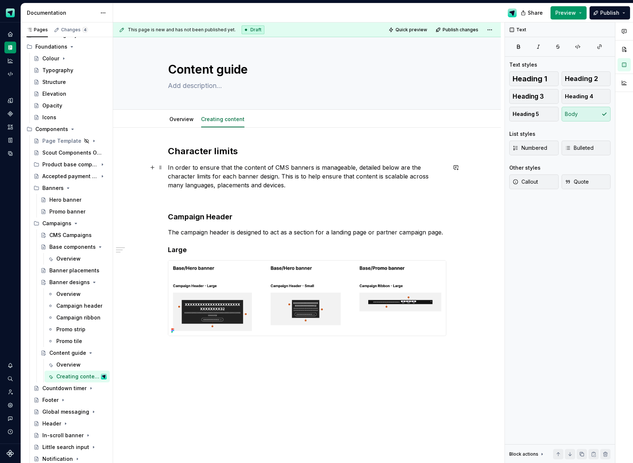
click at [278, 184] on p "In order to ensure that the content of CMS banners is manageable, detailed belo…" at bounding box center [307, 176] width 278 height 27
click at [228, 265] on img at bounding box center [307, 298] width 278 height 75
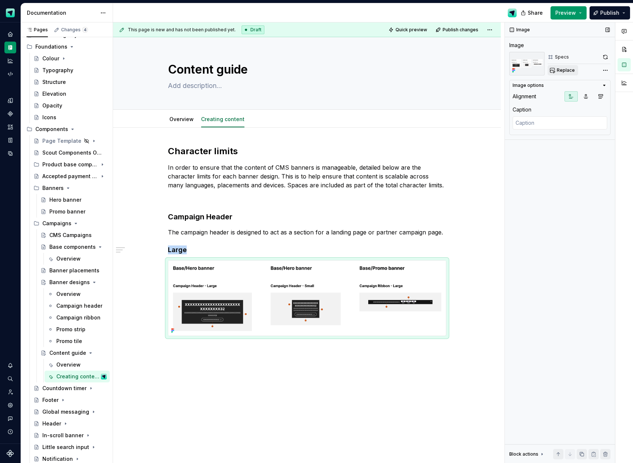
click at [571, 72] on span "Replace" at bounding box center [566, 70] width 18 height 6
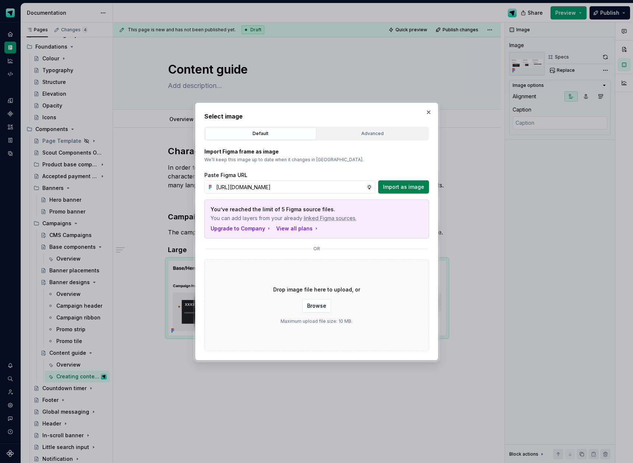
scroll to position [0, 210]
click at [419, 187] on span "Import as image" at bounding box center [403, 186] width 41 height 7
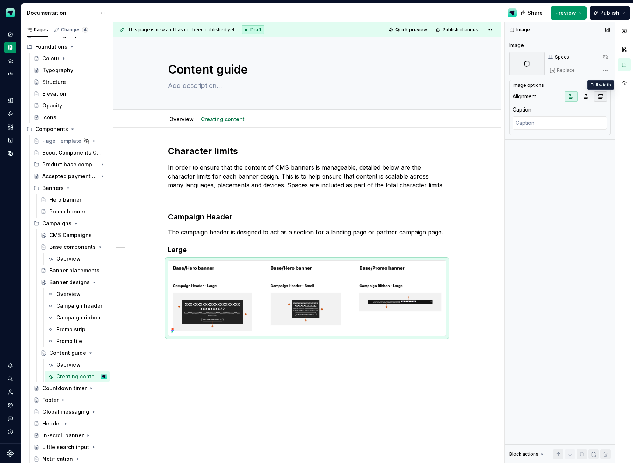
click at [598, 96] on icon "button" at bounding box center [601, 97] width 6 height 6
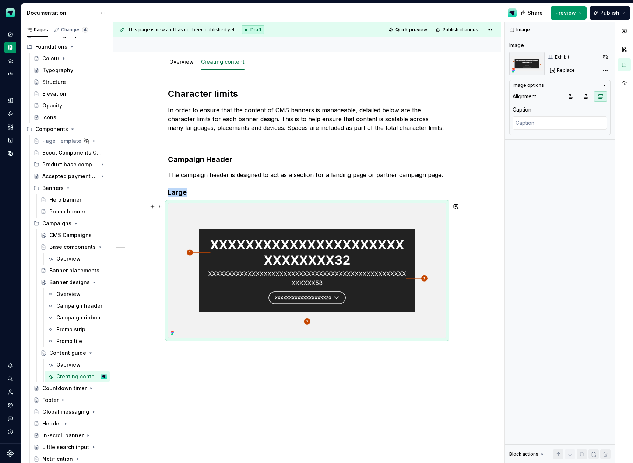
scroll to position [80, 0]
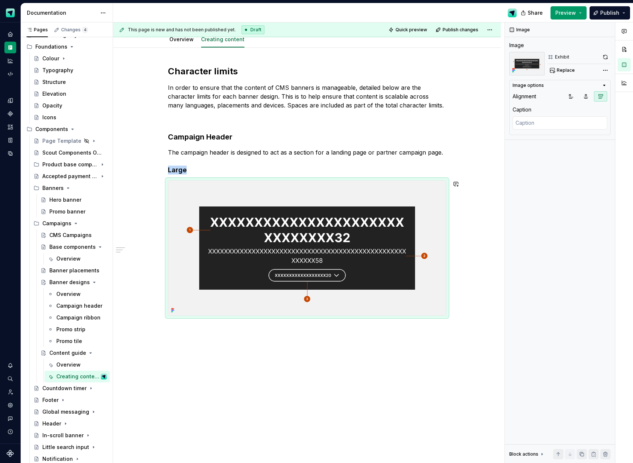
click at [198, 335] on div "Character limits In order to ensure that the content of CMS banners is manageab…" at bounding box center [307, 256] width 388 height 416
click at [178, 335] on div "Character limits In order to ensure that the content of CMS banners is manageab…" at bounding box center [307, 256] width 388 height 416
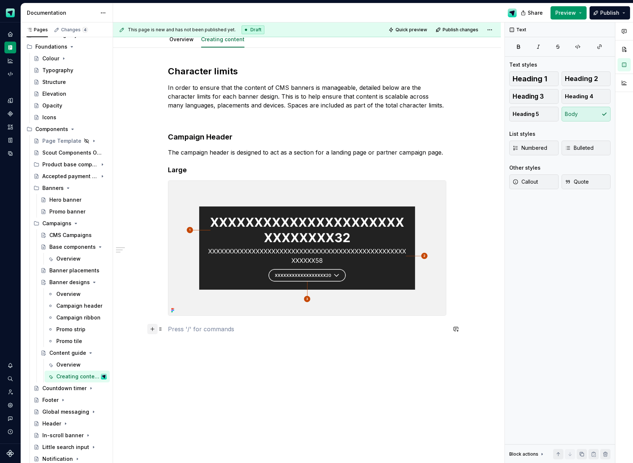
click at [155, 330] on button "button" at bounding box center [152, 329] width 10 height 10
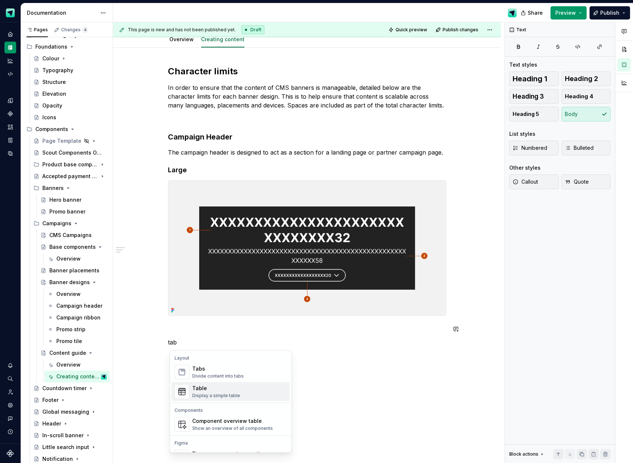
click at [217, 389] on div "Table" at bounding box center [216, 388] width 48 height 7
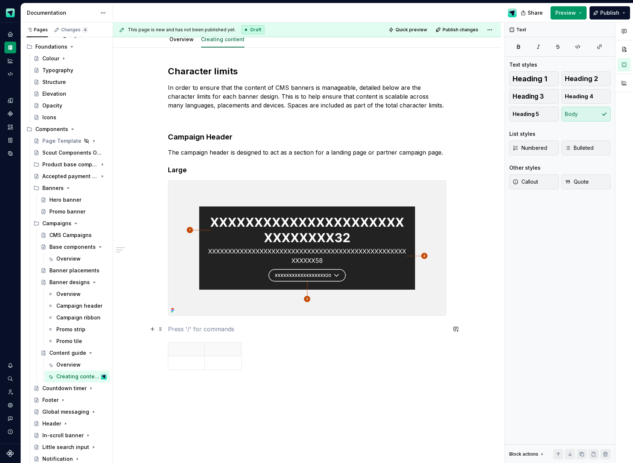
click at [183, 330] on p at bounding box center [307, 329] width 278 height 9
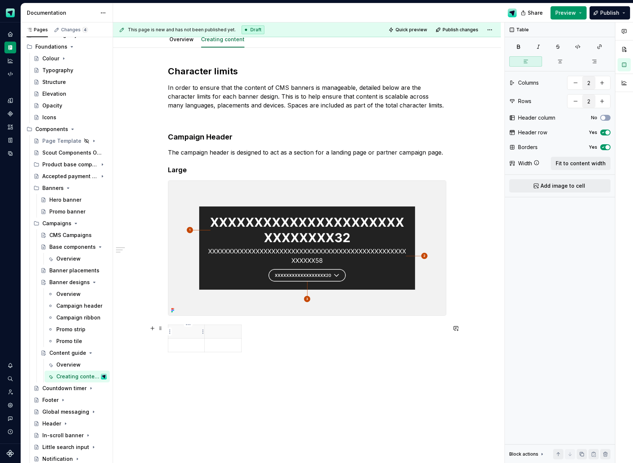
click at [189, 333] on p at bounding box center [187, 331] width 28 height 7
click at [253, 336] on div "Id Element" at bounding box center [307, 340] width 278 height 31
click at [243, 338] on icon "button" at bounding box center [242, 338] width 3 height 3
click at [248, 333] on p at bounding box center [248, 331] width 4 height 7
click at [432, 108] on p "In order to ensure that the content of CMS banners is manageable, detailed belo…" at bounding box center [307, 96] width 278 height 27
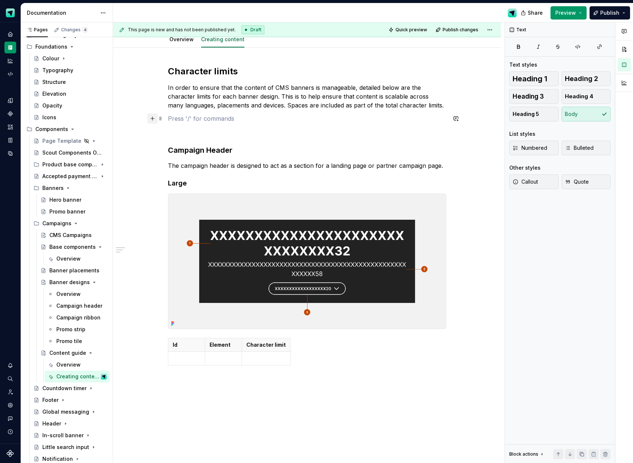
click at [153, 118] on button "button" at bounding box center [152, 118] width 10 height 10
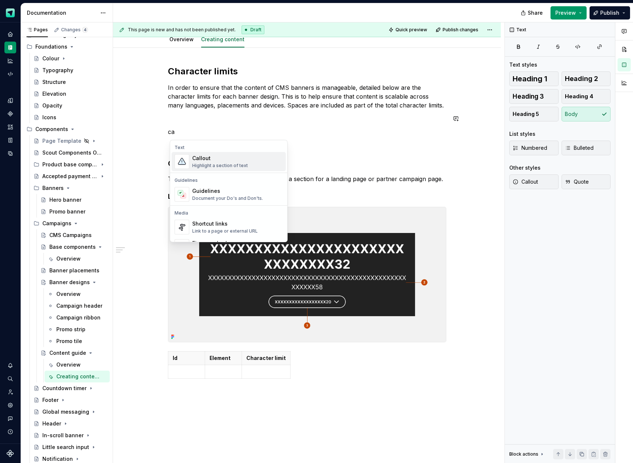
click at [217, 165] on div "Highlight a section of text" at bounding box center [220, 166] width 56 height 6
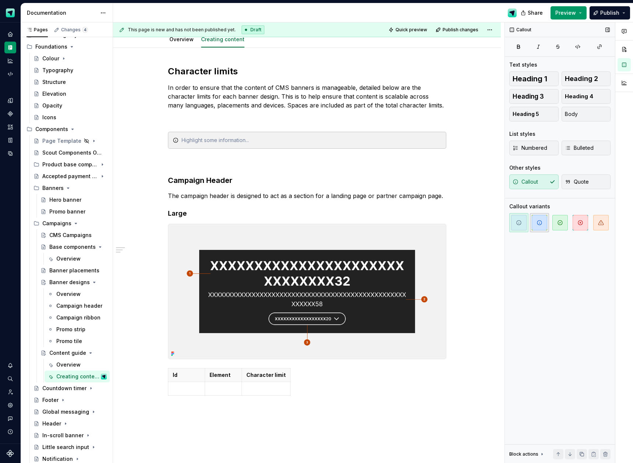
click at [535, 223] on span "button" at bounding box center [539, 222] width 15 height 15
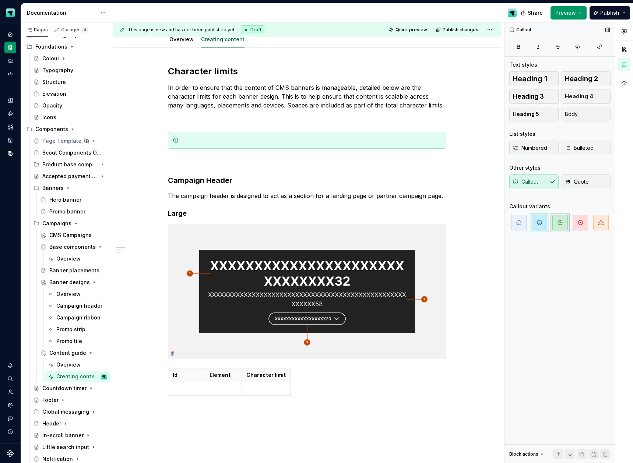
click at [555, 223] on span "button" at bounding box center [559, 222] width 15 height 15
click at [543, 225] on span "button" at bounding box center [539, 222] width 15 height 15
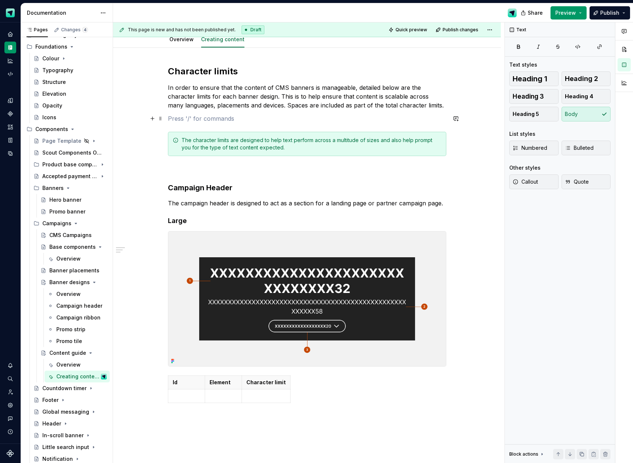
click at [244, 119] on p at bounding box center [307, 118] width 278 height 9
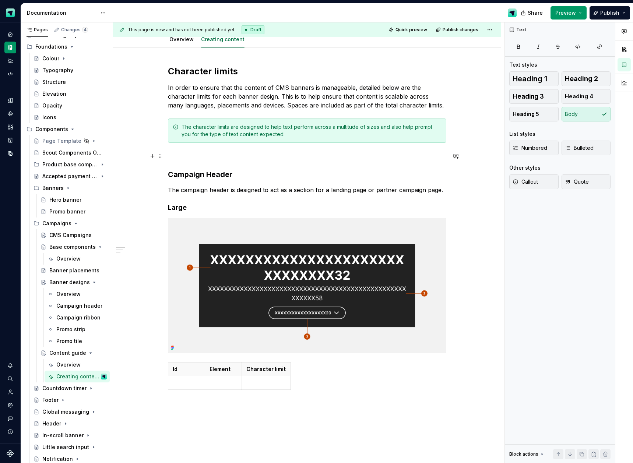
scroll to position [95, 0]
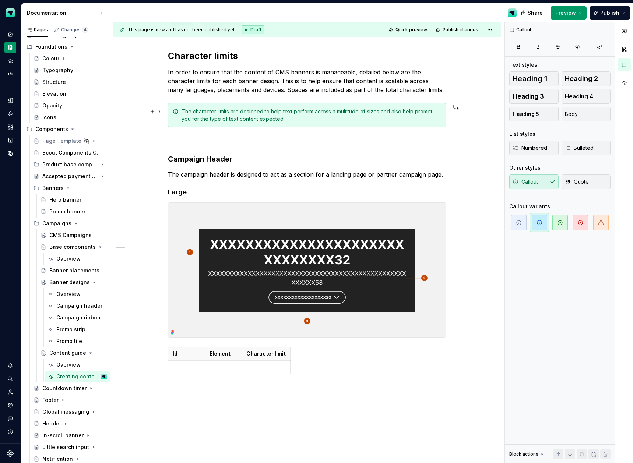
click at [373, 120] on div "The character limits are designed to help text perform across a multitude of si…" at bounding box center [312, 115] width 260 height 15
click at [524, 219] on span "button" at bounding box center [518, 222] width 15 height 15
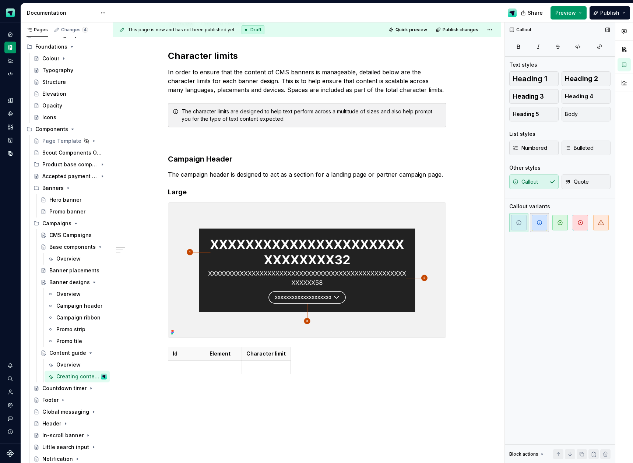
click at [533, 222] on span "button" at bounding box center [539, 222] width 15 height 15
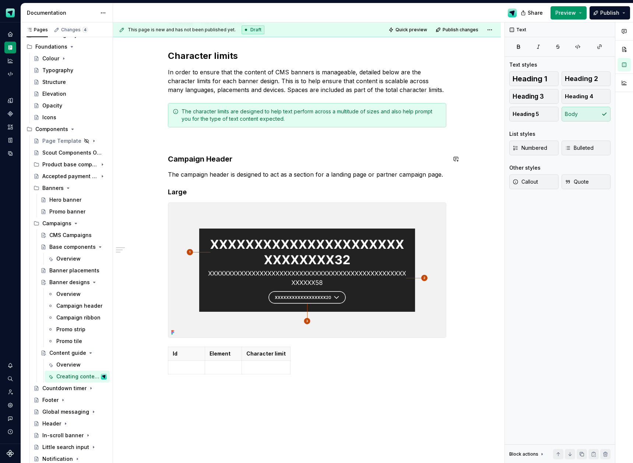
click at [273, 166] on div "Character limits In order to ensure that the content of CMS banners is manageab…" at bounding box center [307, 213] width 278 height 327
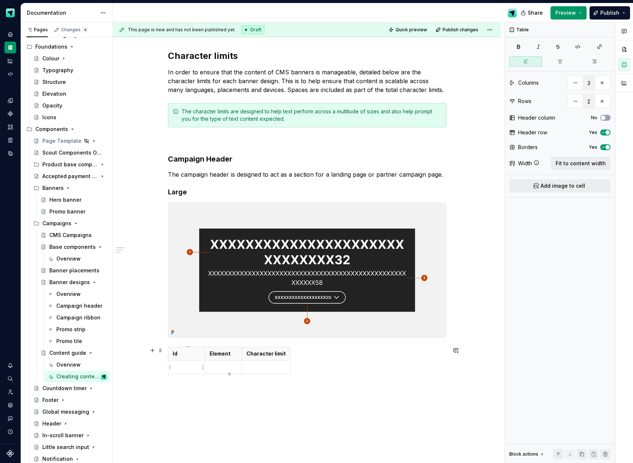
click at [197, 374] on td at bounding box center [186, 368] width 37 height 14
drag, startPoint x: 222, startPoint y: 370, endPoint x: 226, endPoint y: 370, distance: 4.1
click at [222, 370] on p at bounding box center [224, 367] width 28 height 7
click at [275, 368] on p at bounding box center [265, 367] width 39 height 7
click at [578, 167] on span "Fit to content width" at bounding box center [581, 163] width 50 height 7
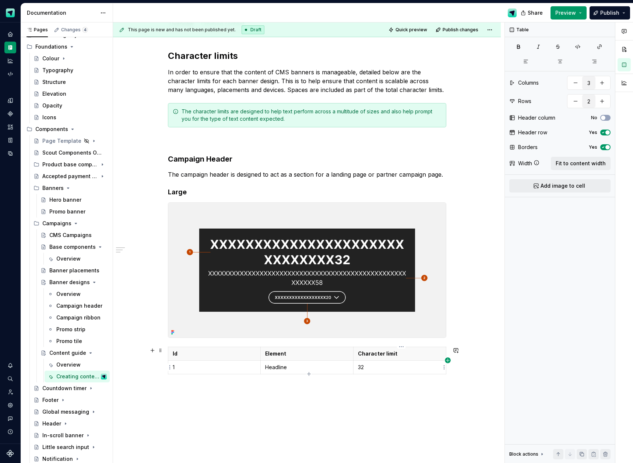
click at [447, 361] on icon "button" at bounding box center [448, 361] width 6 height 6
click at [441, 355] on th at bounding box center [442, 354] width 13 height 14
drag, startPoint x: 578, startPoint y: 165, endPoint x: 571, endPoint y: 180, distance: 17.5
click at [578, 165] on span "Fit to content width" at bounding box center [581, 163] width 50 height 7
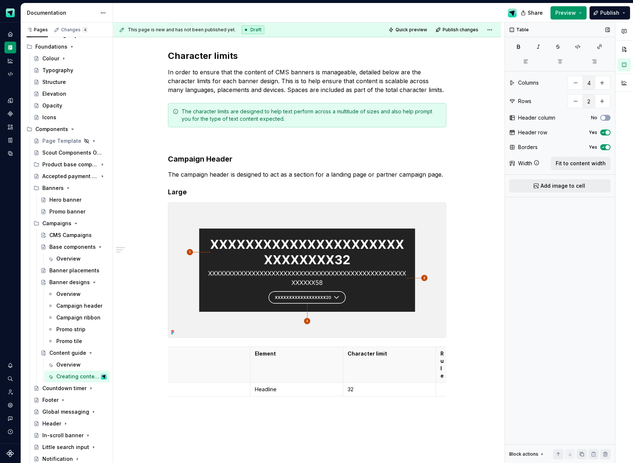
scroll to position [0, 0]
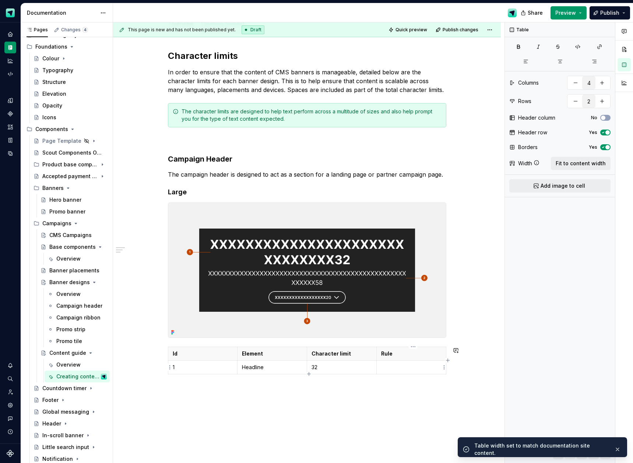
click at [419, 370] on p at bounding box center [411, 367] width 60 height 7
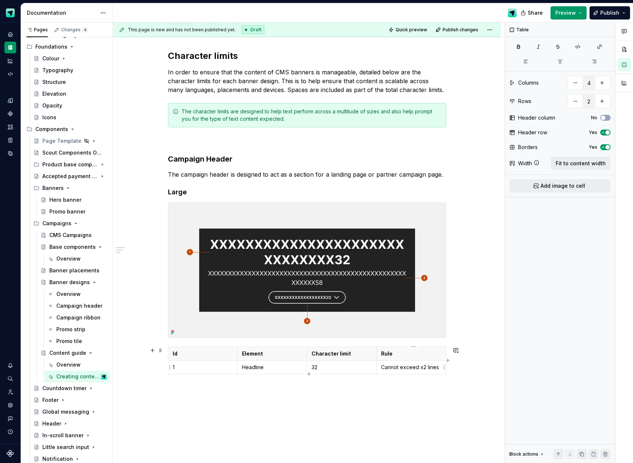
click at [396, 369] on p "Cannot exceed x2 lines" at bounding box center [411, 367] width 60 height 7
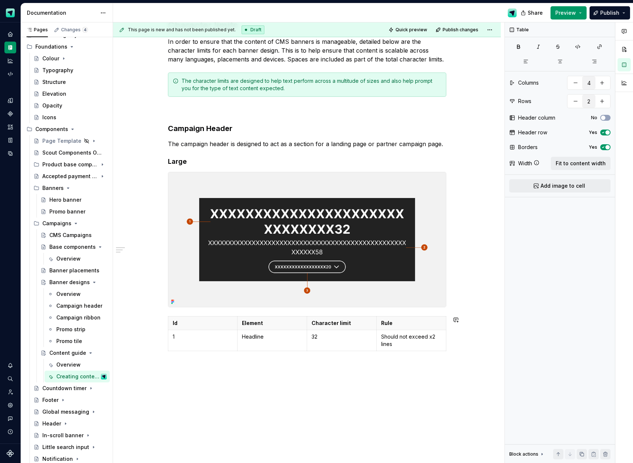
scroll to position [133, 0]
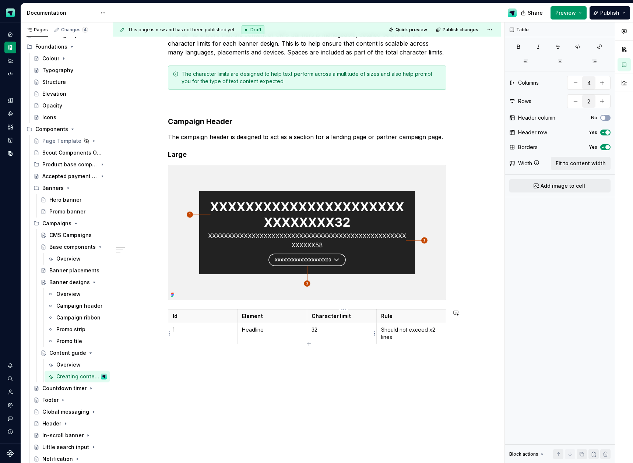
click at [309, 343] on icon "button" at bounding box center [308, 343] width 3 height 3
click at [218, 353] on p at bounding box center [203, 350] width 60 height 7
click at [323, 353] on p at bounding box center [342, 350] width 60 height 7
drag, startPoint x: 403, startPoint y: 338, endPoint x: 383, endPoint y: 330, distance: 21.8
click at [383, 330] on p "Should not exceed x2 lines" at bounding box center [411, 333] width 60 height 15
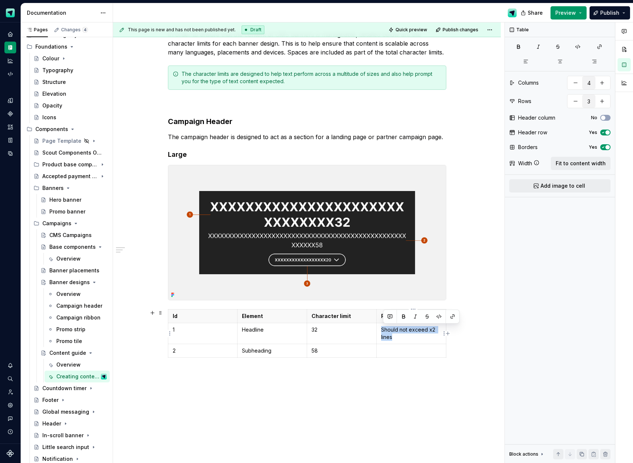
copy p "Should not exceed x2 lines"
click at [401, 352] on p at bounding box center [411, 350] width 60 height 7
click at [310, 364] on icon "button" at bounding box center [309, 365] width 6 height 6
click at [205, 371] on p at bounding box center [203, 371] width 60 height 7
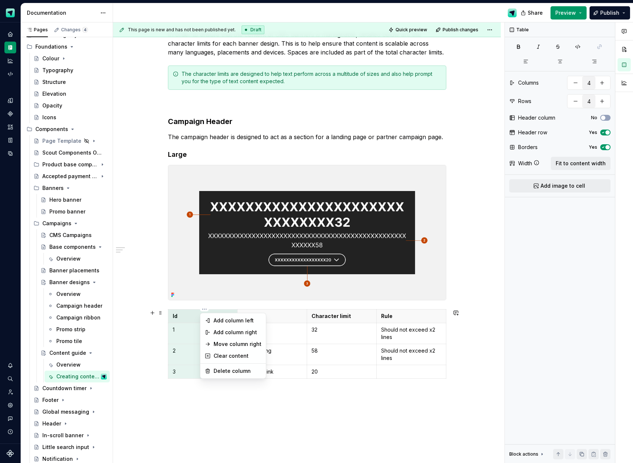
click at [207, 310] on html "Scout Design System Design system data Documentation Share Preview Publish Page…" at bounding box center [316, 231] width 633 height 463
click at [243, 400] on html "Scout Design System Design system data Documentation Share Preview Publish Page…" at bounding box center [316, 231] width 633 height 463
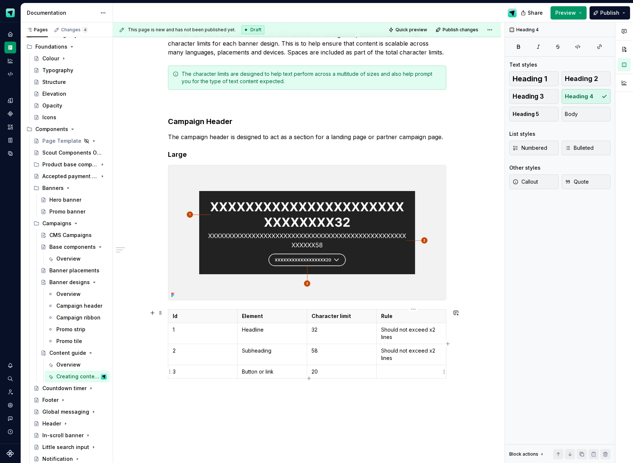
click at [391, 374] on p at bounding box center [411, 371] width 60 height 7
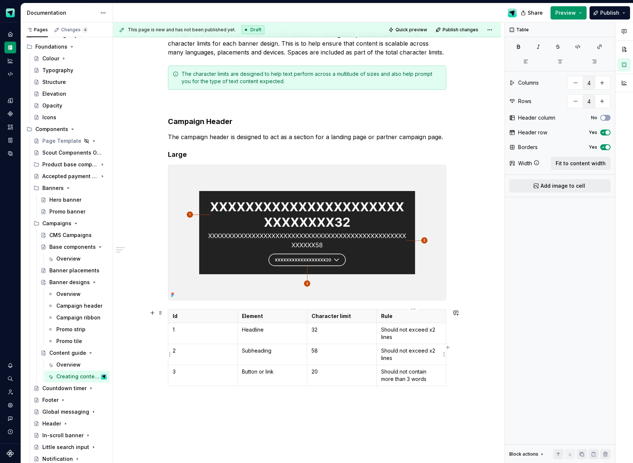
click at [433, 351] on p "Should not exceed x2 lines" at bounding box center [411, 354] width 60 height 15
click at [433, 328] on p "Should not exceed x2 lines" at bounding box center [411, 333] width 60 height 15
click at [430, 330] on p "Should not exceed 2 lines" at bounding box center [411, 333] width 60 height 15
click at [402, 401] on div "Character limits In order to ensure that the content of CMS banners is manageab…" at bounding box center [307, 266] width 388 height 542
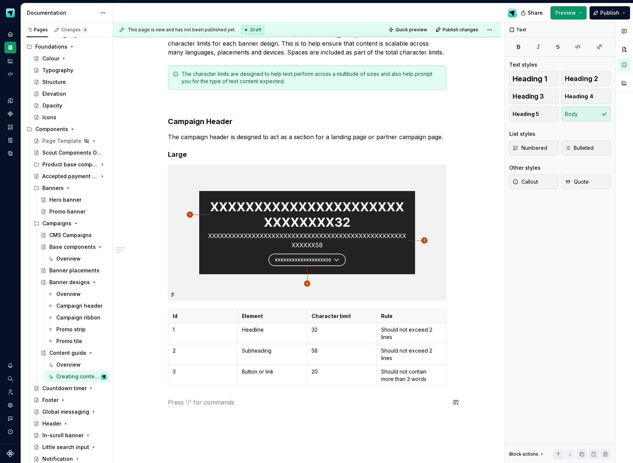
scroll to position [154, 0]
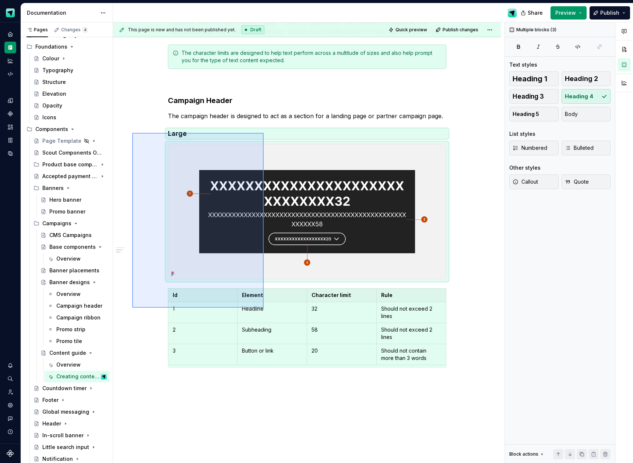
drag, startPoint x: 144, startPoint y: 145, endPoint x: 264, endPoint y: 308, distance: 202.0
click at [264, 308] on div "This page is new and has not been published yet. Draft Quick preview Publish ch…" at bounding box center [308, 242] width 391 height 441
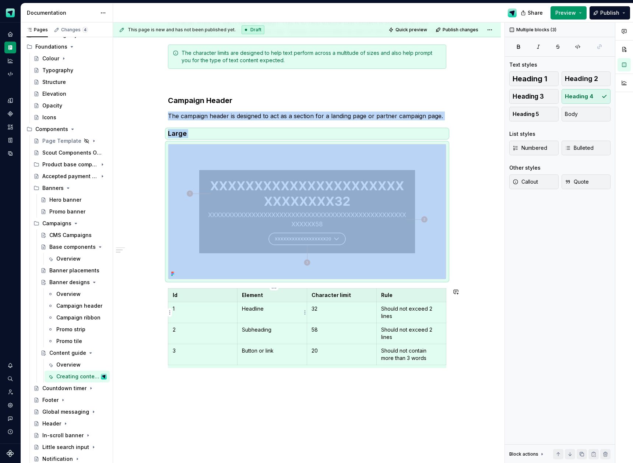
scroll to position [3, 0]
click at [258, 386] on div "Character limits In order to ensure that the content of CMS banners is manageab…" at bounding box center [307, 193] width 278 height 403
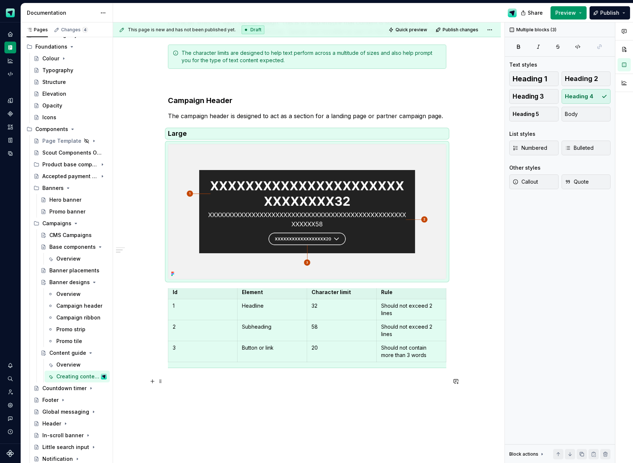
click at [277, 384] on p at bounding box center [307, 381] width 278 height 9
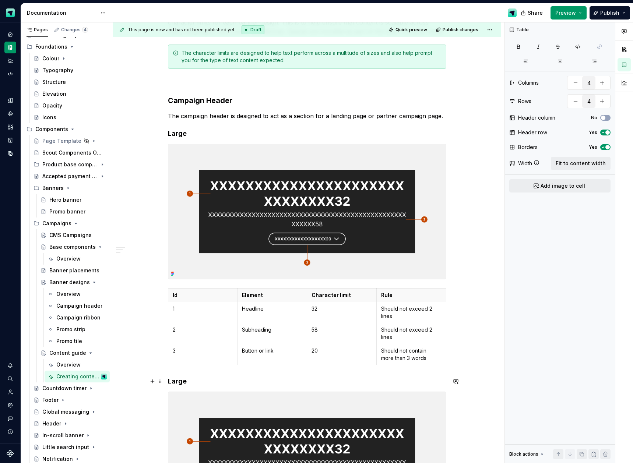
click at [178, 378] on h4 "Large" at bounding box center [307, 381] width 278 height 9
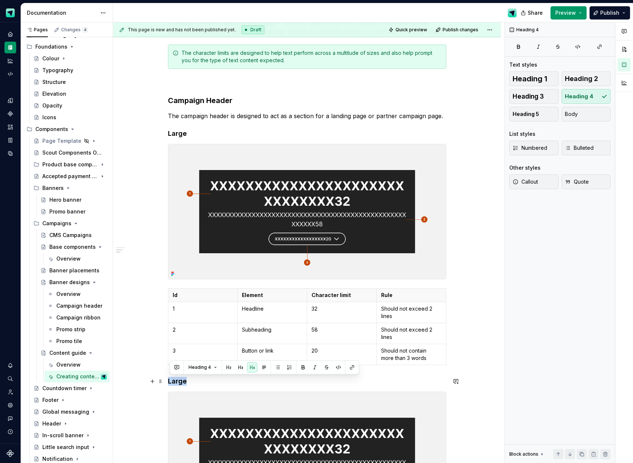
click at [178, 378] on h4 "Large" at bounding box center [307, 381] width 278 height 9
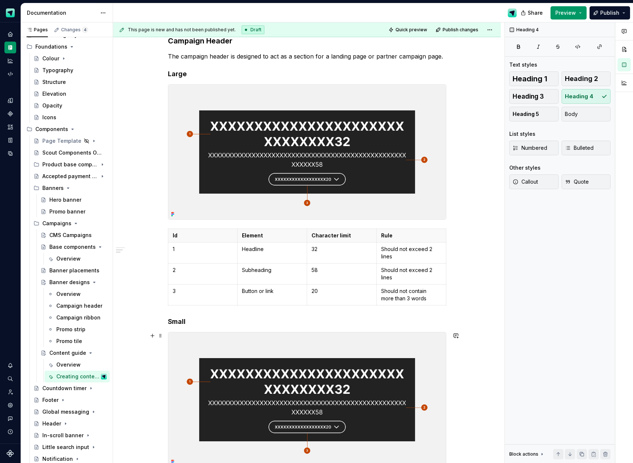
scroll to position [217, 0]
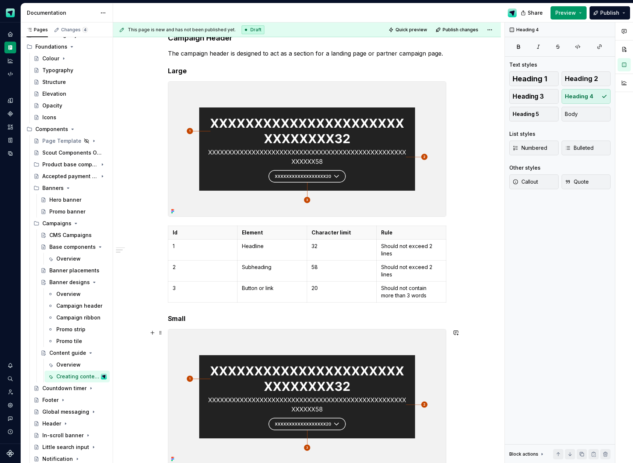
click at [254, 363] on img at bounding box center [307, 397] width 278 height 135
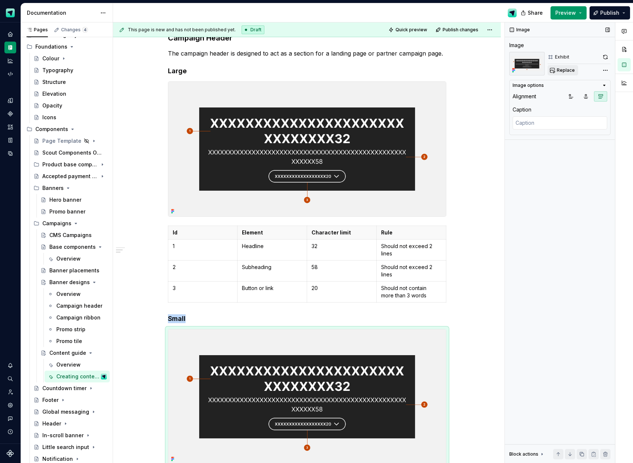
click at [559, 71] on span "Replace" at bounding box center [566, 70] width 18 height 6
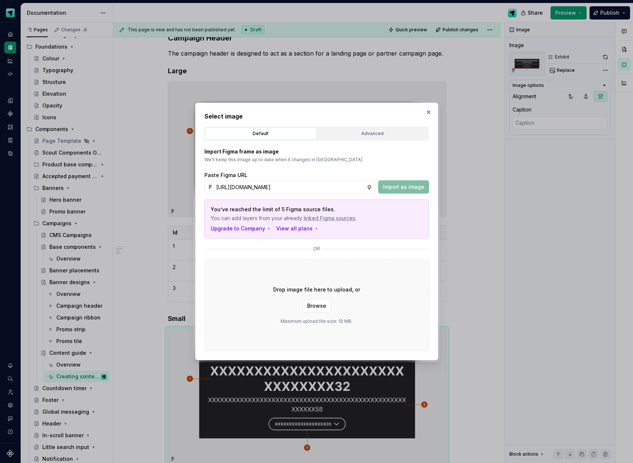
scroll to position [0, 210]
click at [415, 183] on span "Import as image" at bounding box center [403, 186] width 41 height 7
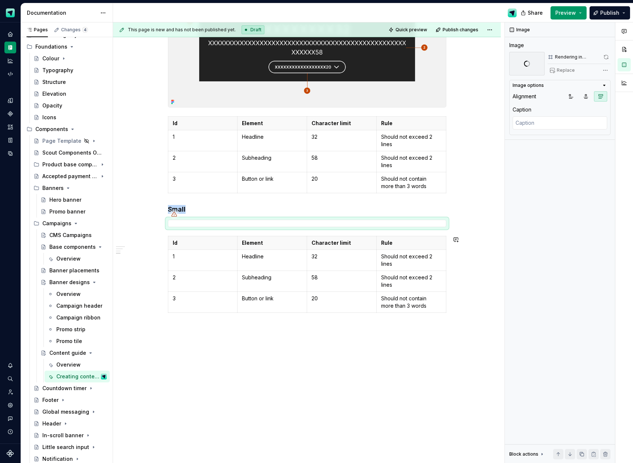
scroll to position [326, 0]
click at [305, 338] on div "Character limits In order to ensure that the content of CMS banners is manageab…" at bounding box center [307, 133] width 388 height 662
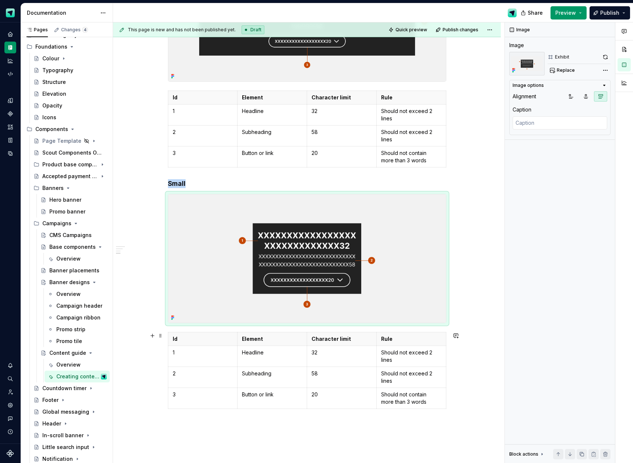
scroll to position [354, 0]
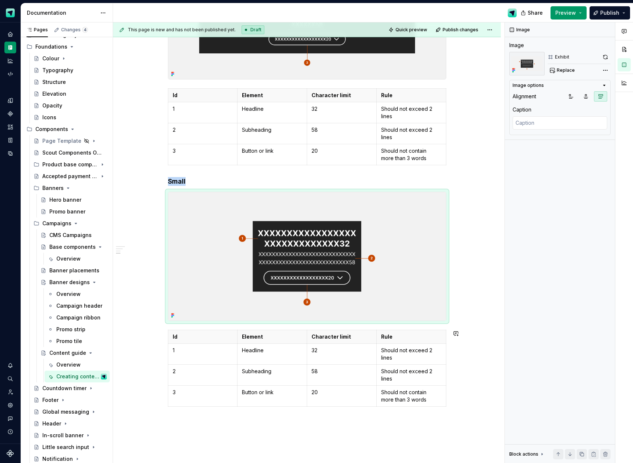
click at [344, 421] on div "Character limits In order to ensure that the content of CMS banners is manageab…" at bounding box center [307, 166] width 388 height 784
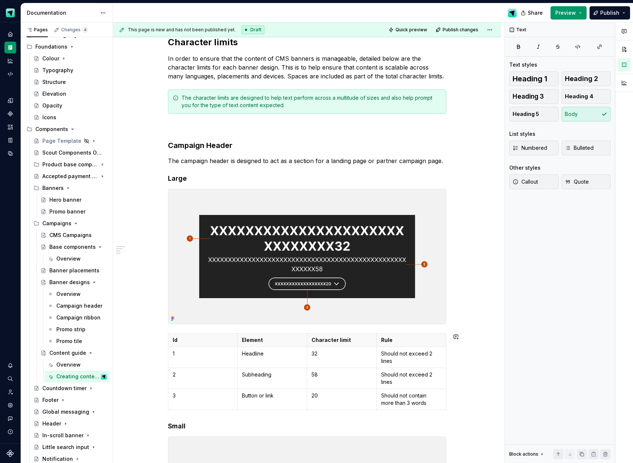
scroll to position [33, 0]
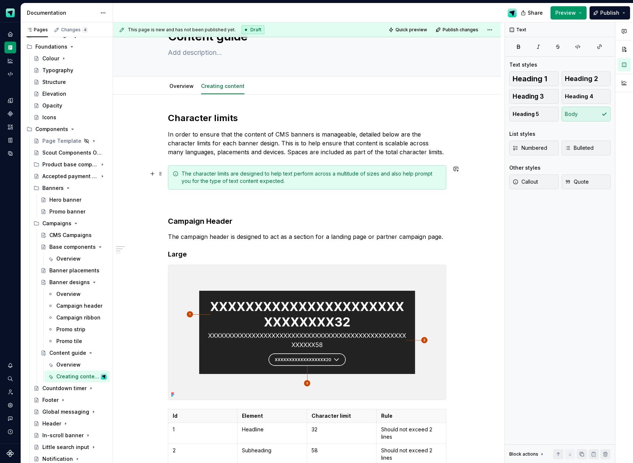
click at [286, 181] on div "The character limits are designed to help text perform across a multitude of si…" at bounding box center [312, 177] width 260 height 15
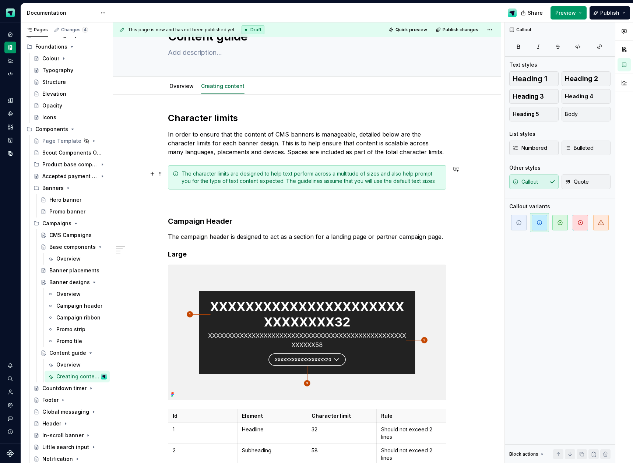
click at [328, 180] on div "The character limits are designed to help text perform across a multitude of si…" at bounding box center [312, 177] width 260 height 15
drag, startPoint x: 349, startPoint y: 182, endPoint x: 388, endPoint y: 179, distance: 38.8
click at [388, 179] on div "The character limits are designed to help text perform across a multitude of si…" at bounding box center [312, 177] width 260 height 15
click at [414, 183] on div "The character limits are designed to help text perform across a multitude of si…" at bounding box center [312, 177] width 260 height 15
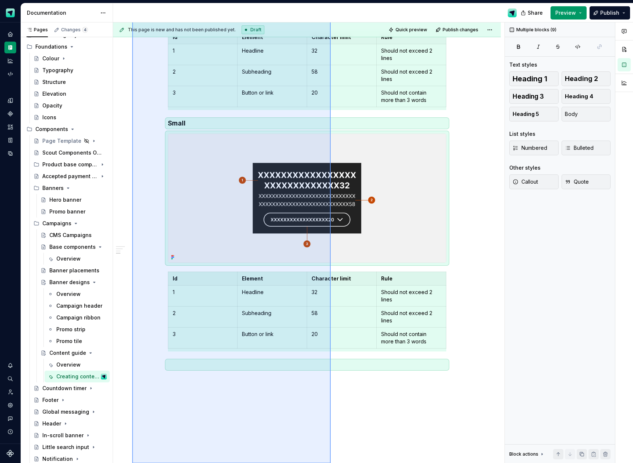
scroll to position [431, 0]
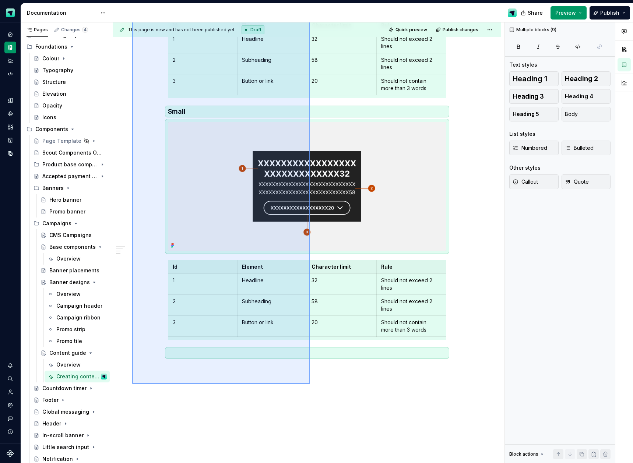
drag, startPoint x: 144, startPoint y: 93, endPoint x: 294, endPoint y: 381, distance: 324.6
click at [310, 384] on div "This page is new and has not been published yet. Draft Quick preview Publish ch…" at bounding box center [308, 242] width 391 height 441
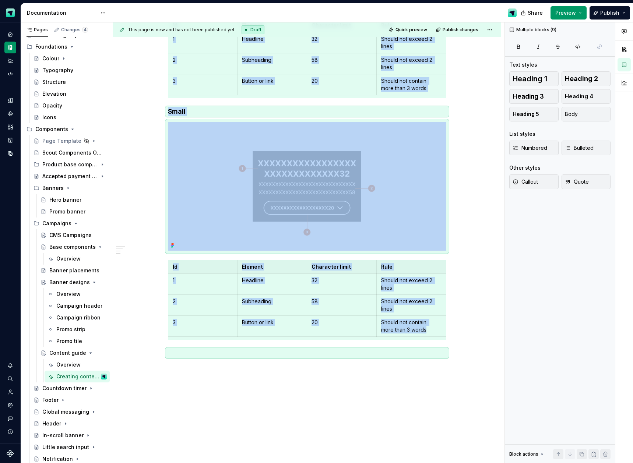
copy div "Campaign Header The campaign header is designed to act as a section for a landi…"
click at [223, 367] on div "Character limits In order to ensure that the content of CMS banners is manageab…" at bounding box center [307, 101] width 388 height 809
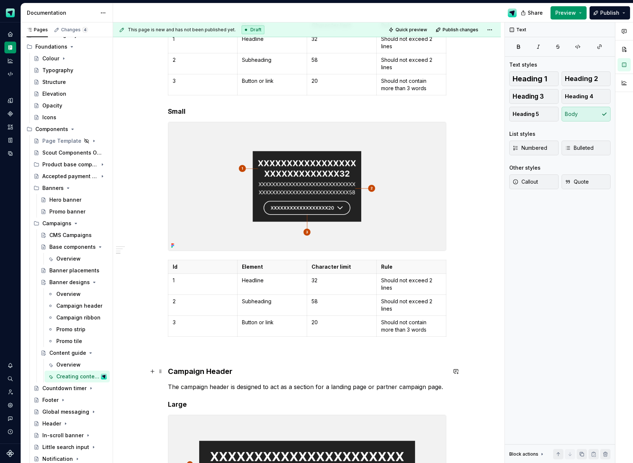
click at [222, 374] on h3 "Campaign Header" at bounding box center [307, 371] width 278 height 10
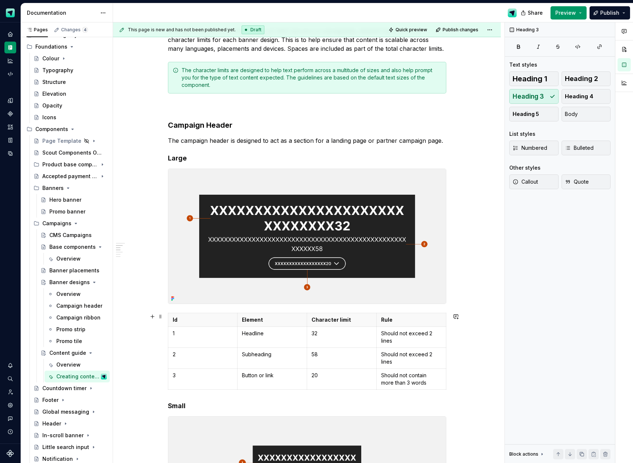
scroll to position [50, 0]
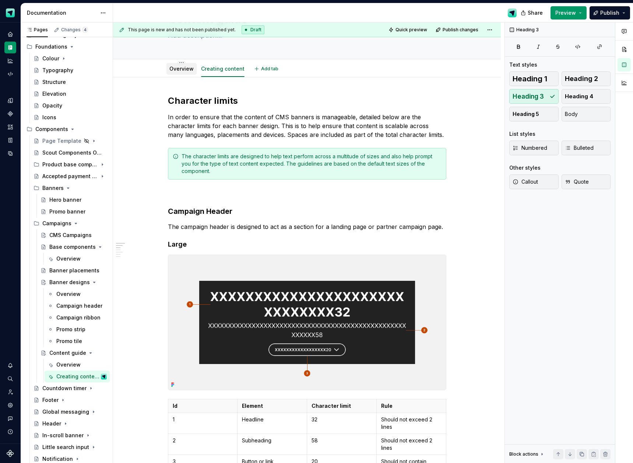
click at [188, 71] on link "Overview" at bounding box center [181, 69] width 24 height 6
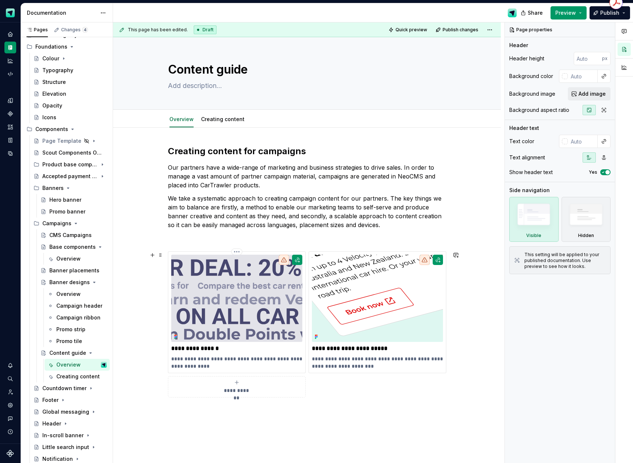
scroll to position [7, 0]
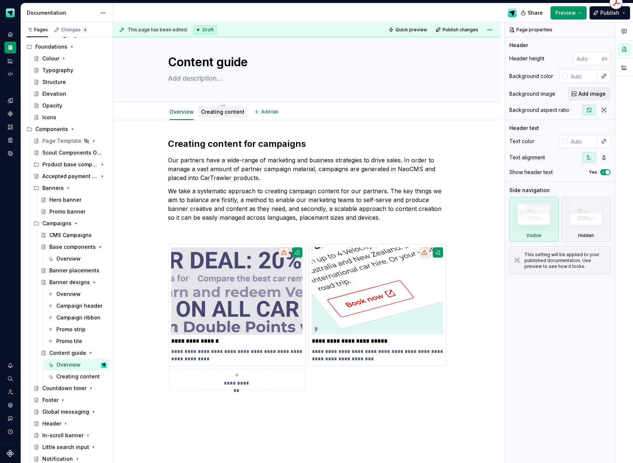
click at [215, 110] on link "Creating content" at bounding box center [222, 112] width 43 height 6
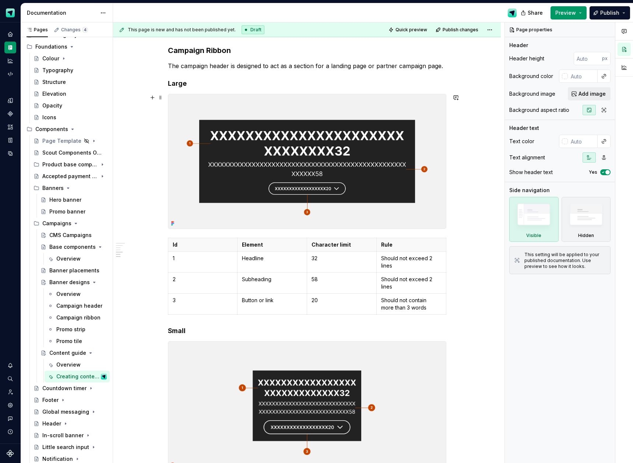
scroll to position [714, 0]
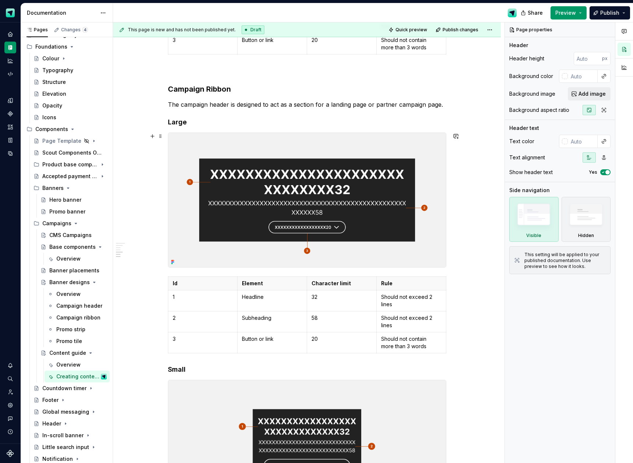
click at [249, 247] on img at bounding box center [307, 200] width 278 height 135
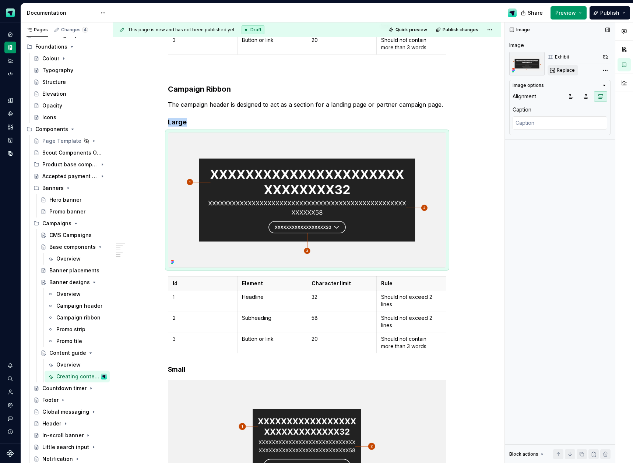
click at [568, 69] on span "Replace" at bounding box center [566, 70] width 18 height 6
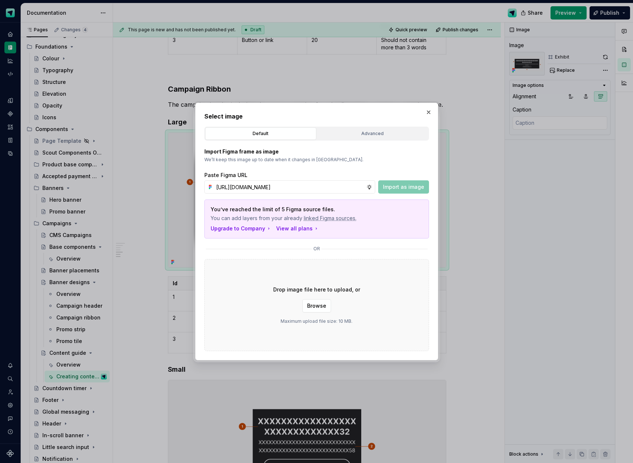
scroll to position [0, 211]
click at [402, 187] on span "Import as image" at bounding box center [403, 186] width 41 height 7
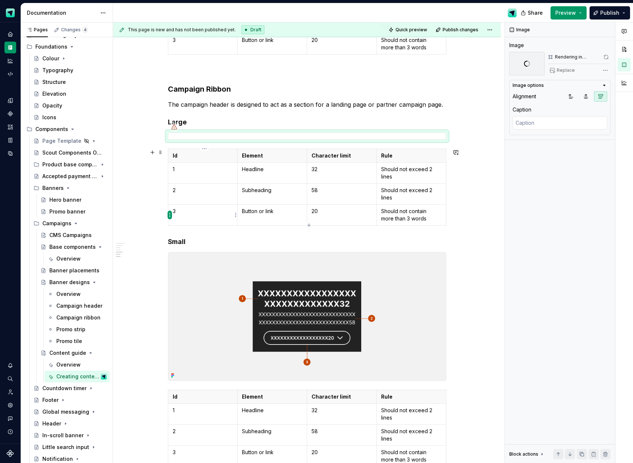
click at [170, 215] on html "Scout Design System Design system data Documentation Share Preview Publish Page…" at bounding box center [316, 231] width 633 height 463
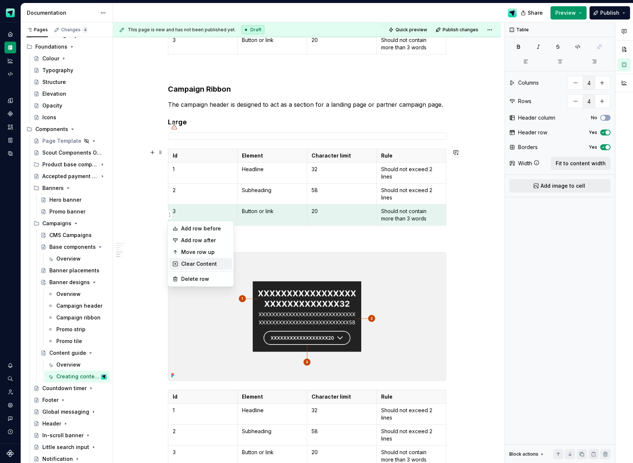
click at [194, 263] on div "Clear Content" at bounding box center [205, 263] width 48 height 7
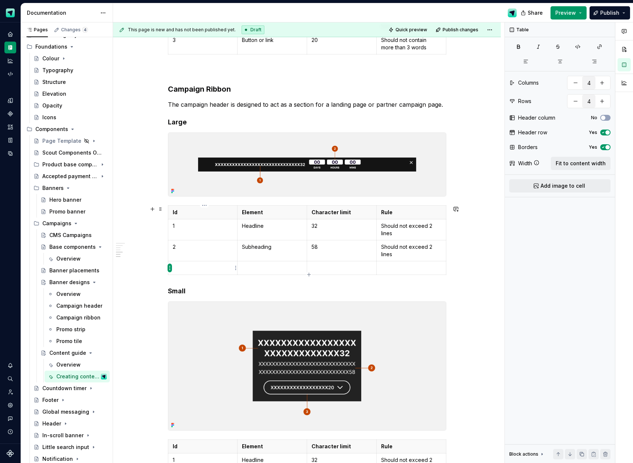
click at [170, 267] on html "Scout Design System Design system data Documentation Share Preview Publish Page…" at bounding box center [316, 231] width 633 height 463
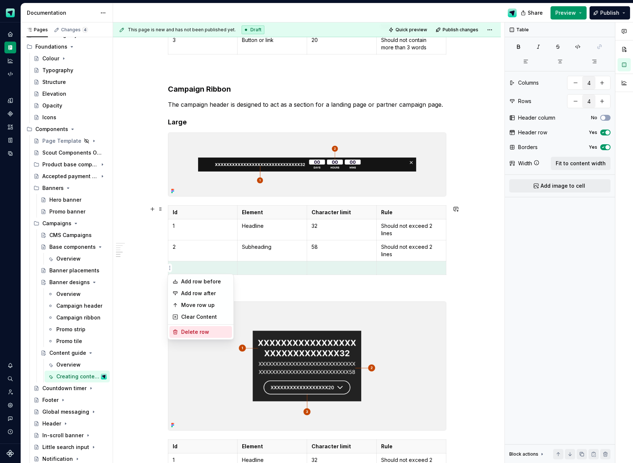
click at [195, 328] on div "Delete row" at bounding box center [205, 331] width 48 height 7
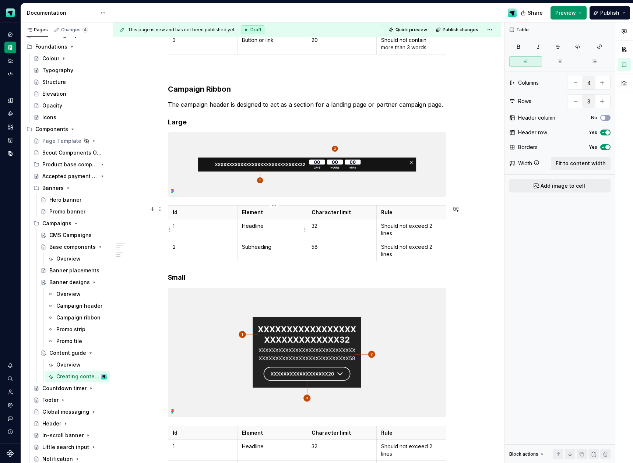
click at [254, 222] on p "Headline" at bounding box center [272, 225] width 60 height 7
click at [270, 249] on p "Subheading" at bounding box center [272, 246] width 60 height 7
click at [318, 243] on p "58" at bounding box center [342, 246] width 60 height 7
click at [322, 248] on p "58" at bounding box center [342, 246] width 60 height 7
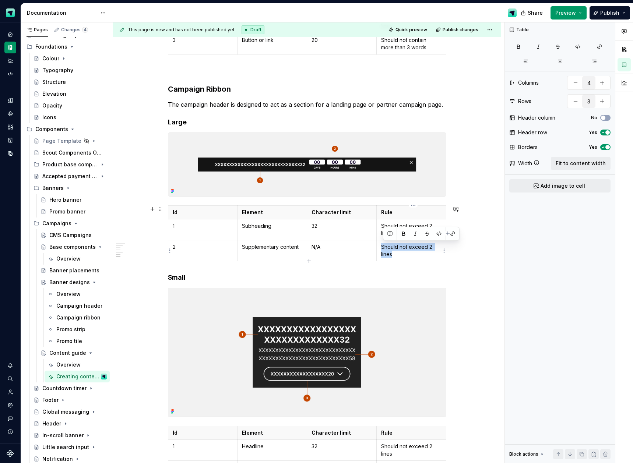
drag, startPoint x: 396, startPoint y: 253, endPoint x: 382, endPoint y: 246, distance: 16.0
click at [382, 246] on td "Should not exceed 2 lines" at bounding box center [411, 250] width 70 height 21
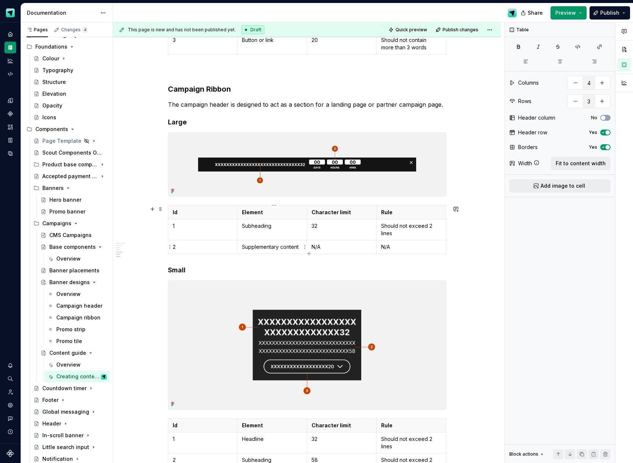
click at [266, 247] on p "Supplementary content" at bounding box center [272, 246] width 60 height 7
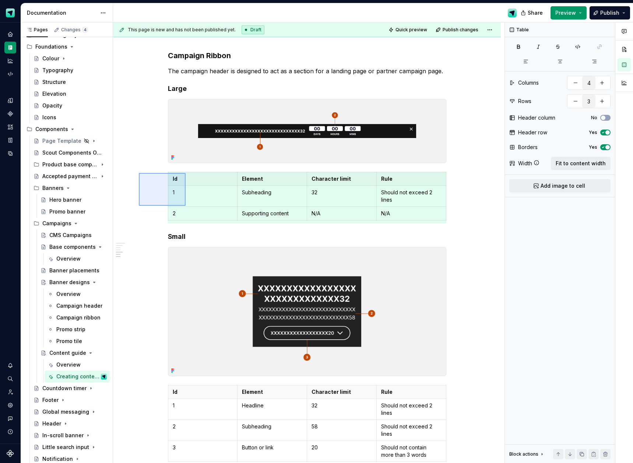
scroll to position [691, 0]
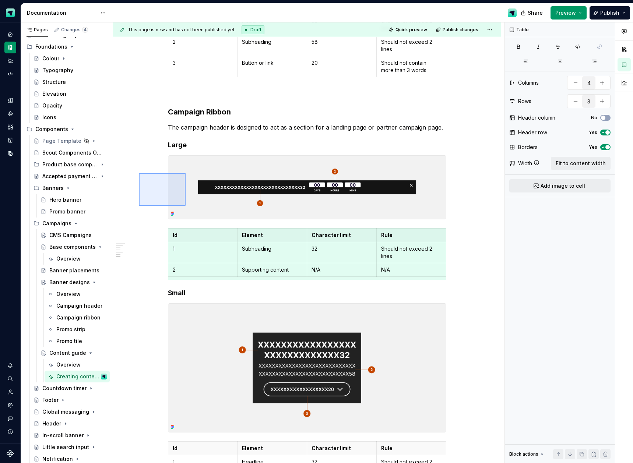
drag, startPoint x: 139, startPoint y: 173, endPoint x: 185, endPoint y: 206, distance: 57.0
click at [185, 206] on div "This page is new and has not been published yet. Draft Quick preview Publish ch…" at bounding box center [308, 242] width 391 height 441
drag, startPoint x: 142, startPoint y: 229, endPoint x: 182, endPoint y: 257, distance: 48.6
click at [182, 257] on div "This page is new and has not been published yet. Draft Quick preview Publish ch…" at bounding box center [308, 242] width 391 height 441
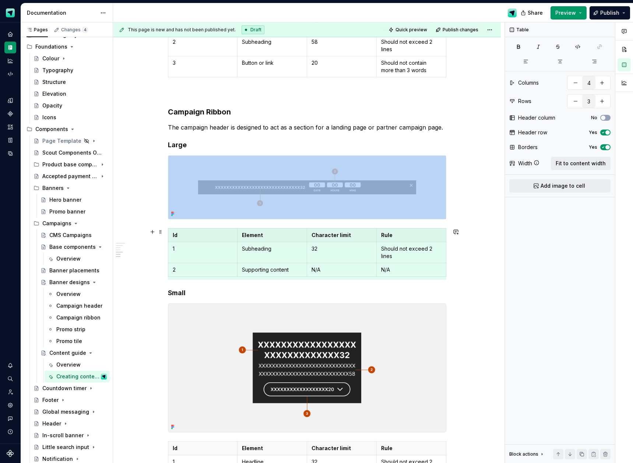
scroll to position [769, 0]
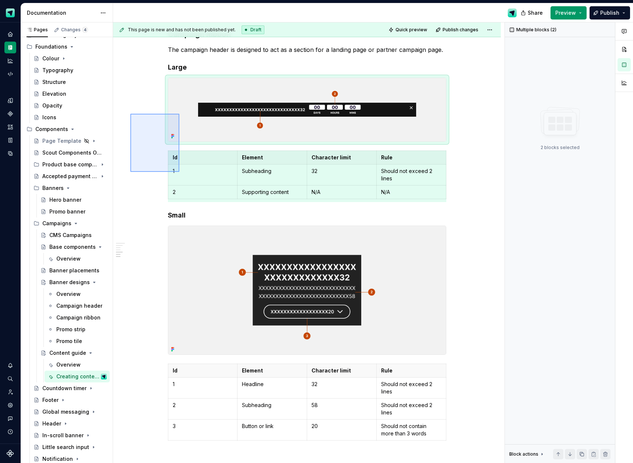
drag, startPoint x: 143, startPoint y: 129, endPoint x: 179, endPoint y: 172, distance: 56.4
click at [179, 172] on div "This page is new and has not been published yet. Draft Quick preview Publish ch…" at bounding box center [308, 242] width 391 height 441
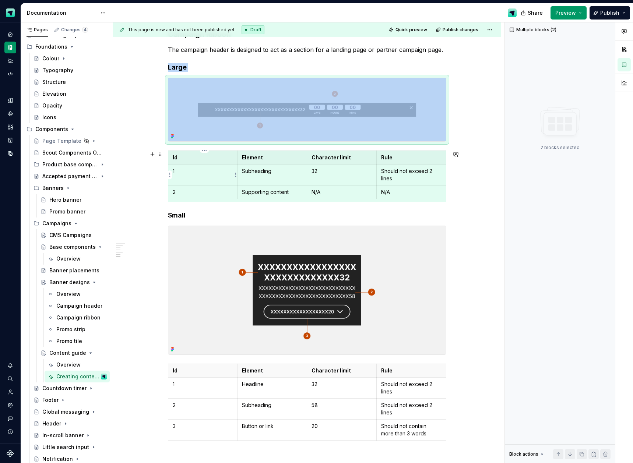
copy div "Large"
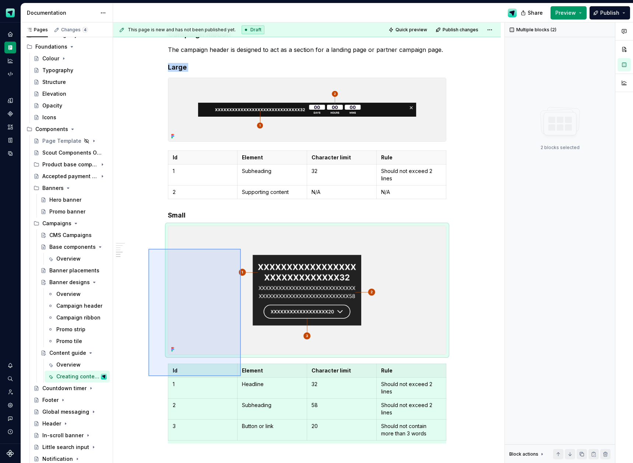
drag, startPoint x: 215, startPoint y: 339, endPoint x: 241, endPoint y: 376, distance: 45.0
click at [241, 376] on div "This page is new and has not been published yet. Draft Quick preview Publish ch…" at bounding box center [308, 242] width 391 height 441
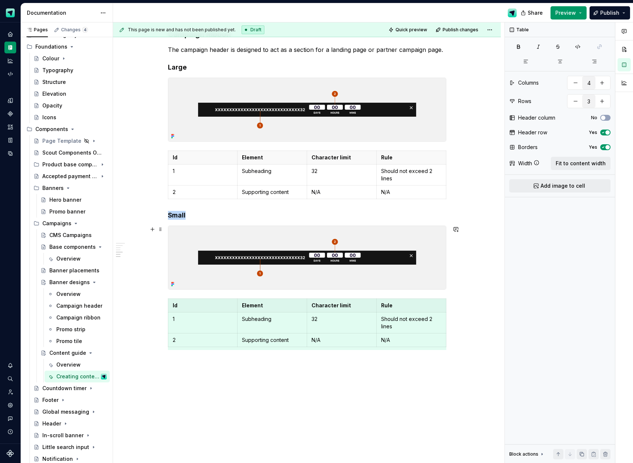
click at [202, 282] on img at bounding box center [307, 257] width 278 height 63
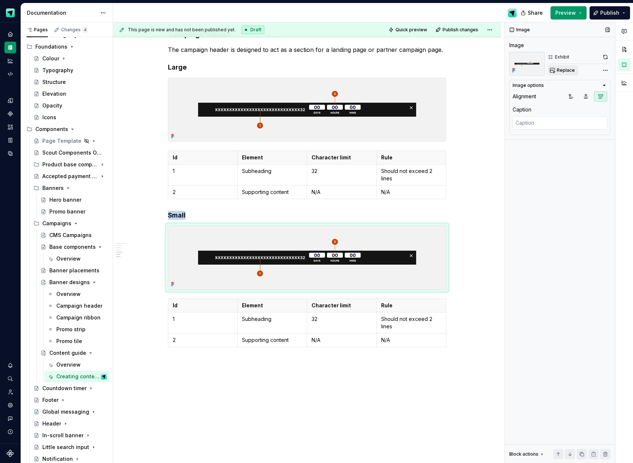
click at [563, 71] on span "Replace" at bounding box center [566, 70] width 18 height 6
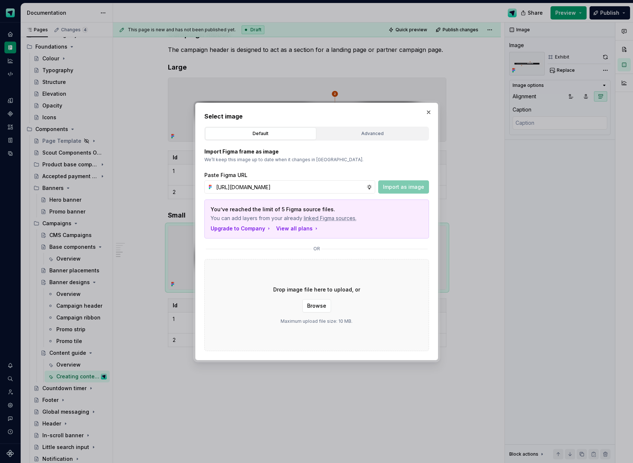
scroll to position [0, 211]
click at [395, 187] on span "Import as image" at bounding box center [403, 186] width 41 height 7
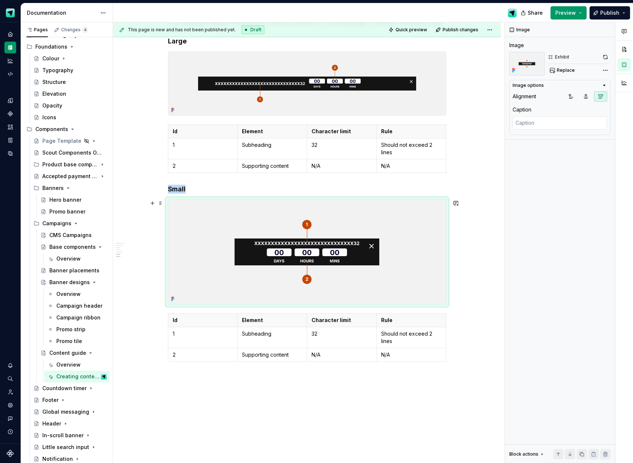
scroll to position [795, 0]
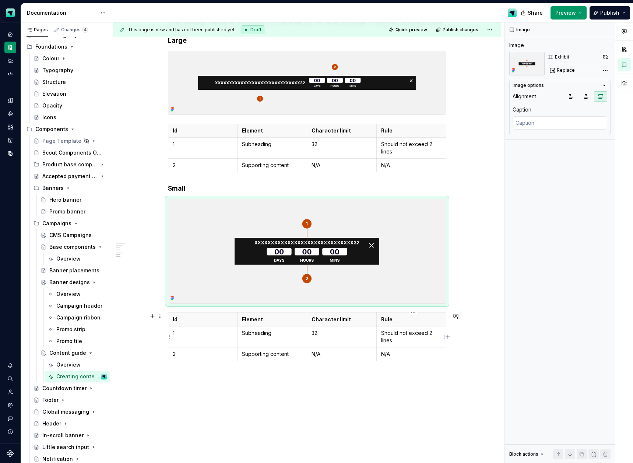
click at [431, 334] on p "Should not exceed 2 lines" at bounding box center [411, 337] width 60 height 15
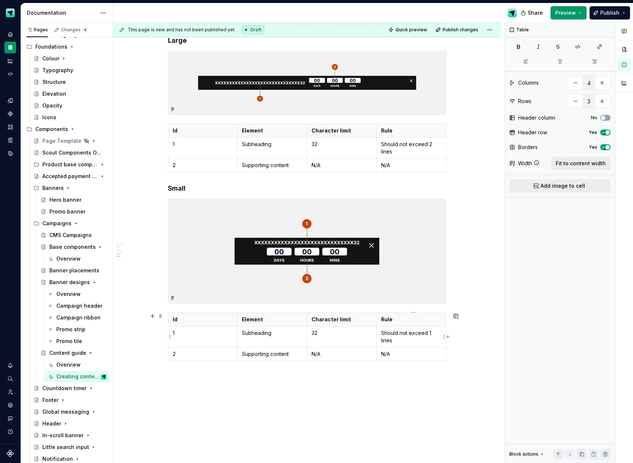
click at [402, 341] on p "Should not exceed 1 lines" at bounding box center [411, 337] width 60 height 15
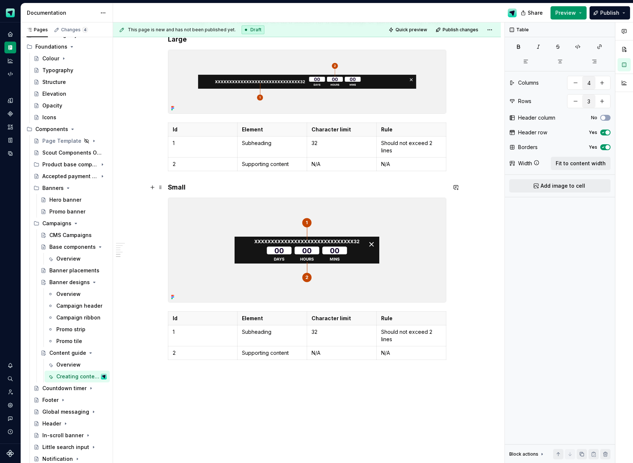
scroll to position [811, 0]
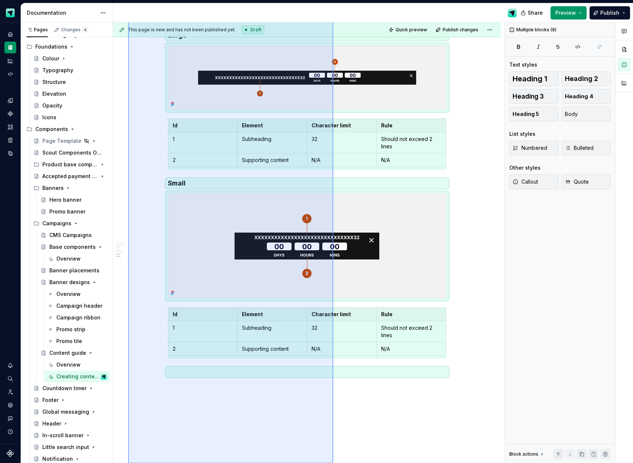
scroll to position [815, 0]
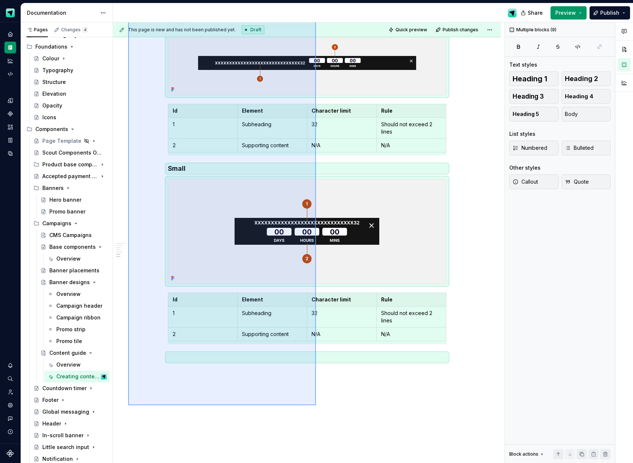
drag, startPoint x: 128, startPoint y: 96, endPoint x: 304, endPoint y: 394, distance: 346.2
click at [314, 400] on div "This page is new and has not been published yet. Draft Quick preview Publish ch…" at bounding box center [308, 242] width 391 height 441
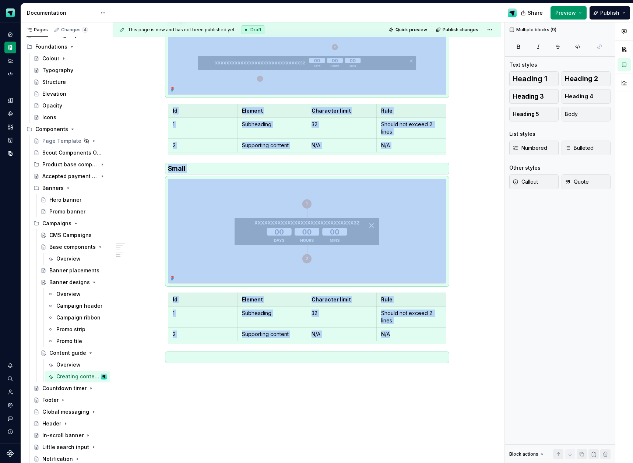
click at [258, 380] on div "This page is new and has not been published yet. Draft Quick preview Publish ch…" at bounding box center [308, 242] width 391 height 441
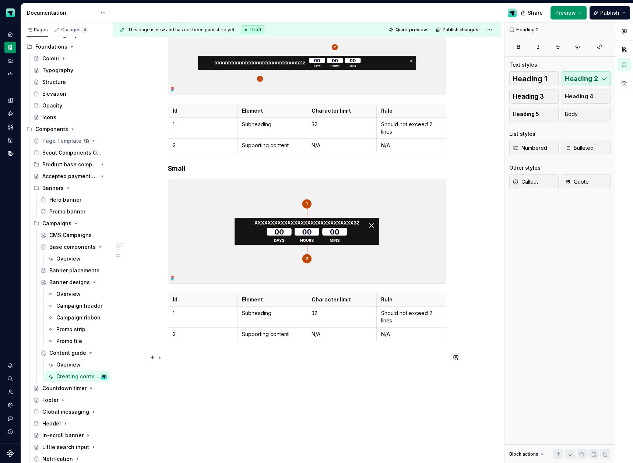
click at [206, 355] on p at bounding box center [307, 357] width 278 height 9
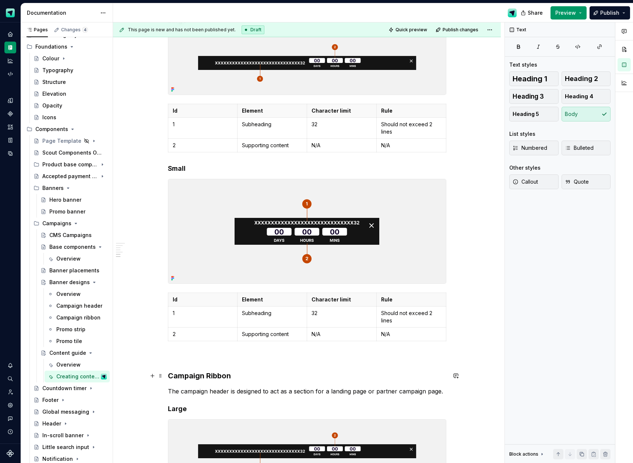
click at [199, 377] on h3 "Campaign Ribbon" at bounding box center [307, 376] width 278 height 10
click at [215, 377] on h3 "Promo Ribbon" at bounding box center [307, 376] width 278 height 10
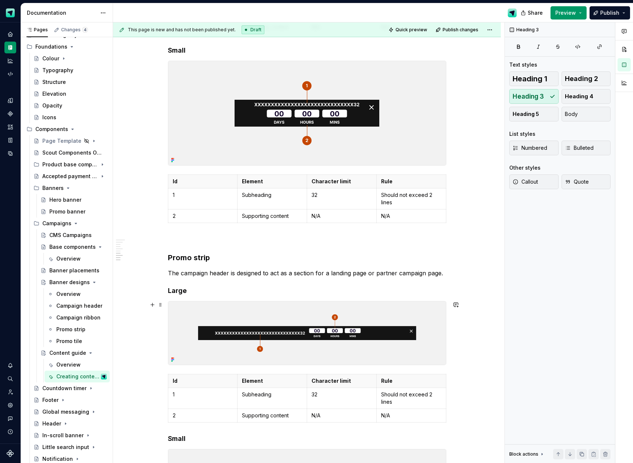
scroll to position [934, 0]
click at [267, 320] on img at bounding box center [307, 332] width 278 height 63
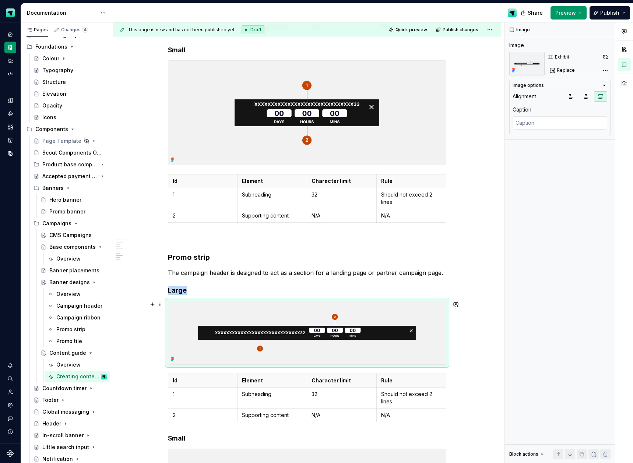
click at [267, 320] on img at bounding box center [307, 332] width 278 height 63
click at [569, 71] on span "Replace" at bounding box center [566, 70] width 18 height 6
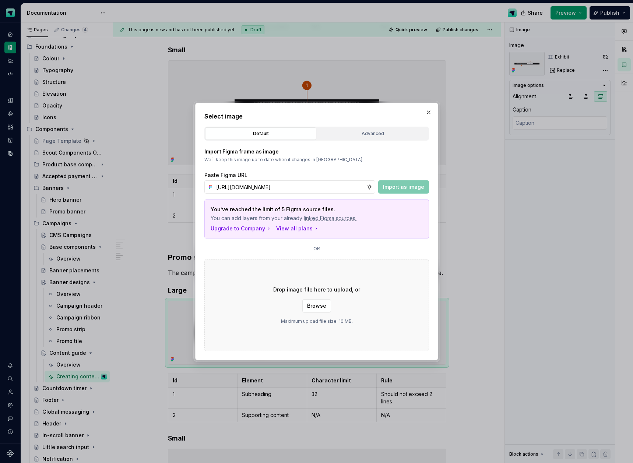
scroll to position [0, 211]
click at [414, 190] on span "Import as image" at bounding box center [403, 186] width 41 height 7
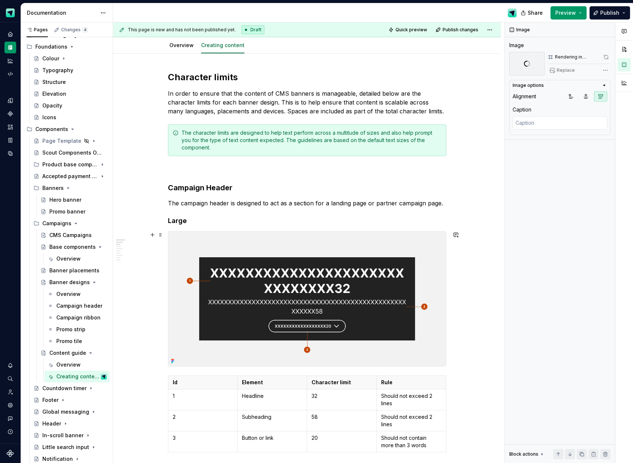
scroll to position [147, 0]
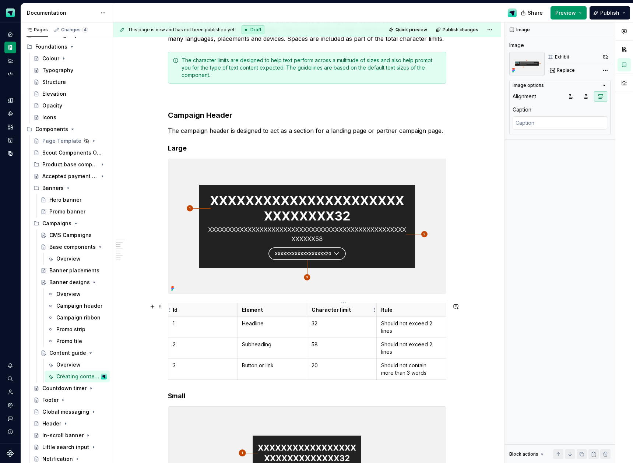
click at [346, 310] on p "Character limit" at bounding box center [342, 309] width 60 height 7
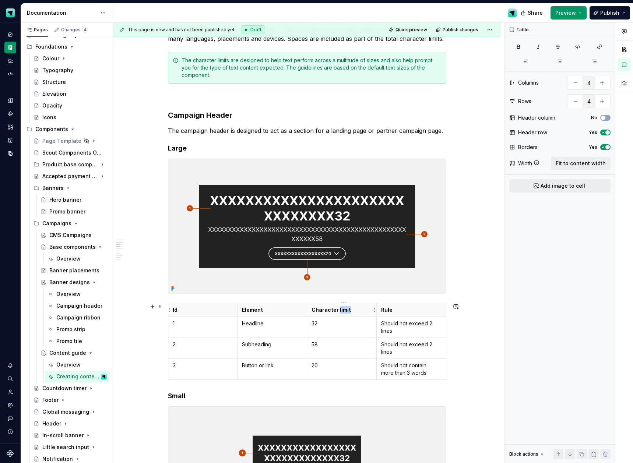
click at [346, 310] on p "Character limit" at bounding box center [342, 309] width 60 height 7
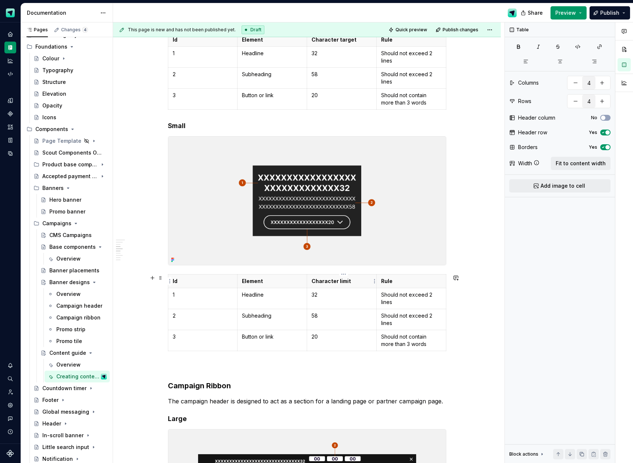
click at [346, 282] on p "Character limit" at bounding box center [342, 281] width 60 height 7
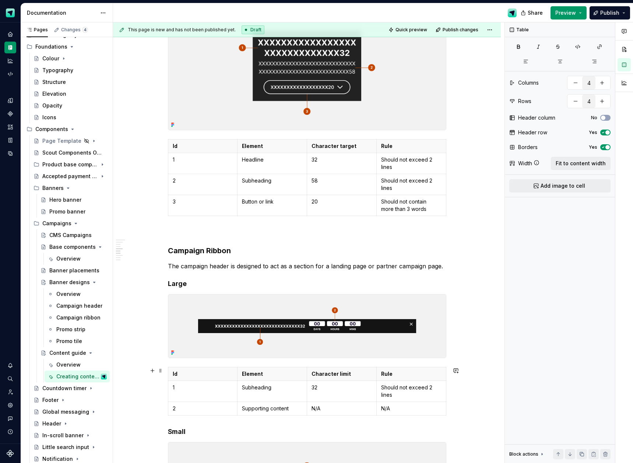
scroll to position [644, 0]
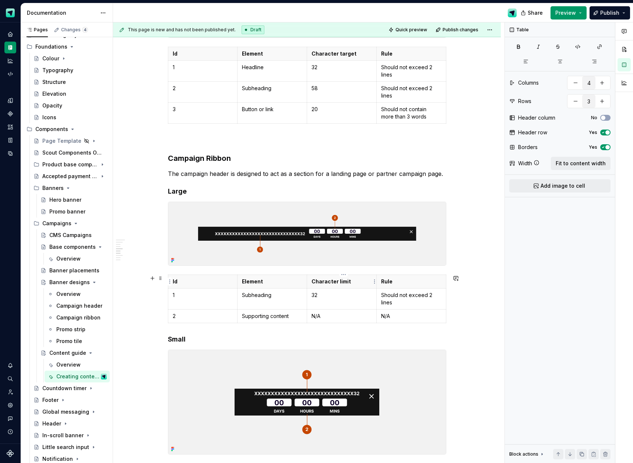
click at [345, 283] on p "Character limit" at bounding box center [342, 281] width 60 height 7
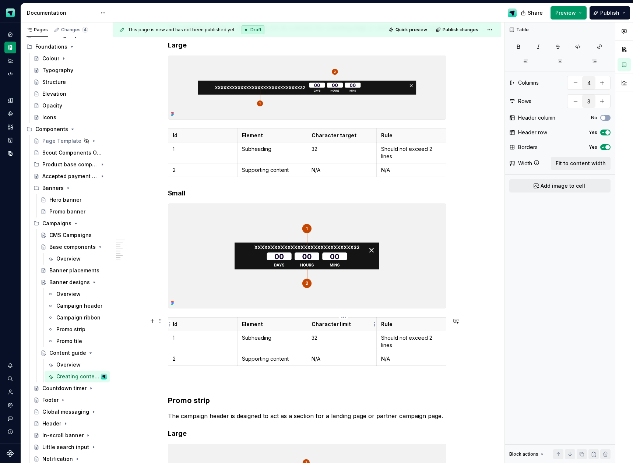
click at [346, 328] on th "Character limit" at bounding box center [342, 324] width 70 height 14
drag, startPoint x: 365, startPoint y: 324, endPoint x: 354, endPoint y: 333, distance: 14.1
click at [340, 324] on p "Character limittarget" at bounding box center [342, 324] width 60 height 7
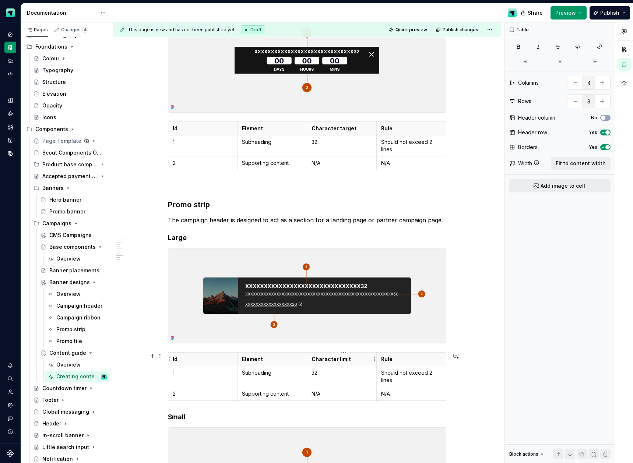
click at [348, 360] on p "Character limit" at bounding box center [342, 359] width 60 height 7
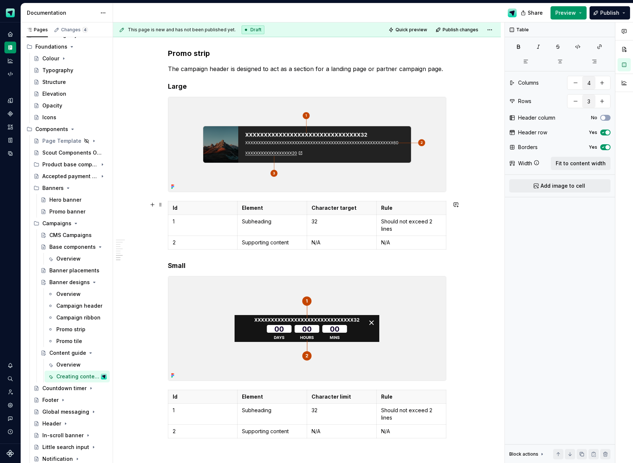
scroll to position [1160, 0]
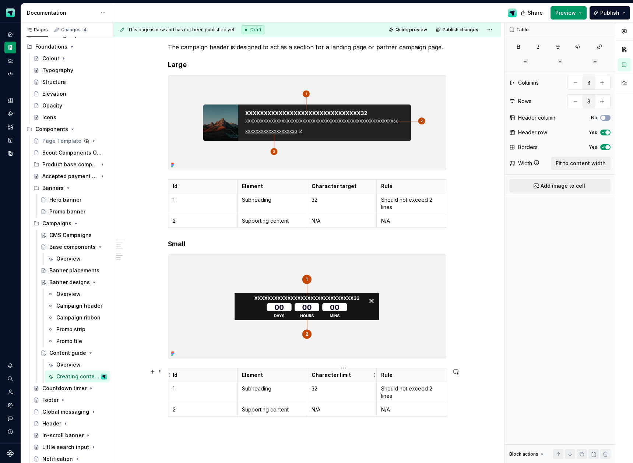
click at [345, 375] on p "Character limit" at bounding box center [342, 375] width 60 height 7
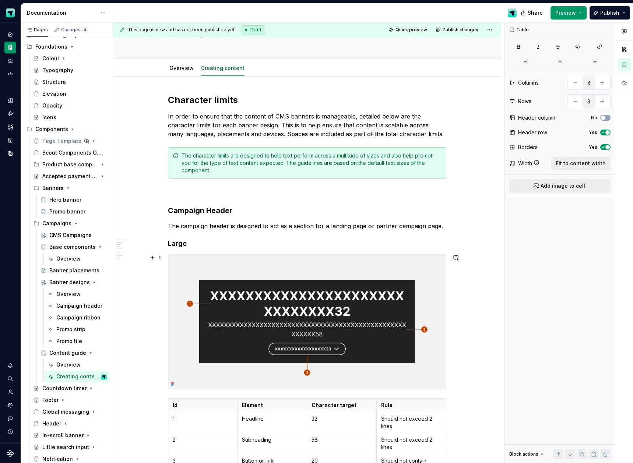
scroll to position [0, 0]
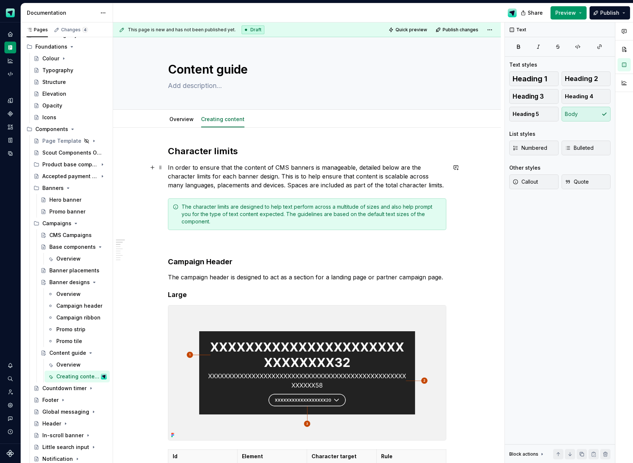
click at [204, 177] on p "In order to ensure that the content of CMS banners is manageable, detailed belo…" at bounding box center [307, 176] width 278 height 27
click at [223, 150] on h2 "Character limits" at bounding box center [307, 151] width 278 height 12
click at [209, 179] on p "In order to ensure that the content of CMS banners is manageable, detailed belo…" at bounding box center [307, 176] width 278 height 27
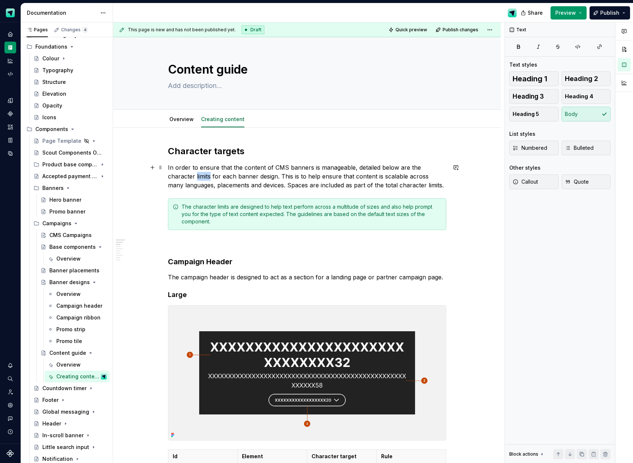
click at [209, 179] on p "In order to ensure that the content of CMS banners is manageable, detailed belo…" at bounding box center [307, 176] width 278 height 27
click at [434, 184] on p "In order to ensure that the content of CMS banners is manageable, detailed belo…" at bounding box center [307, 176] width 278 height 27
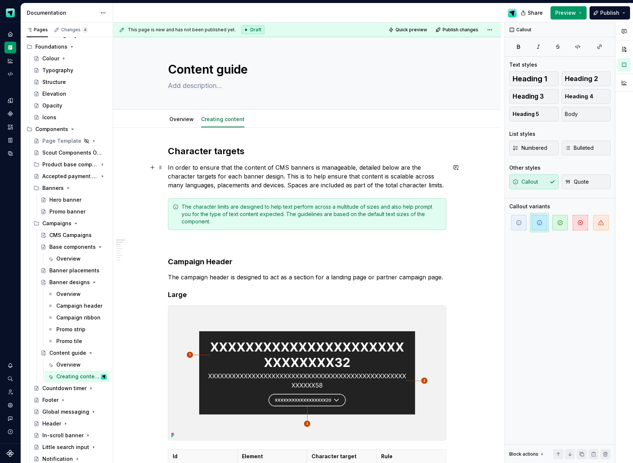
click at [434, 184] on p "In order to ensure that the content of CMS banners is manageable, detailed belo…" at bounding box center [307, 176] width 278 height 27
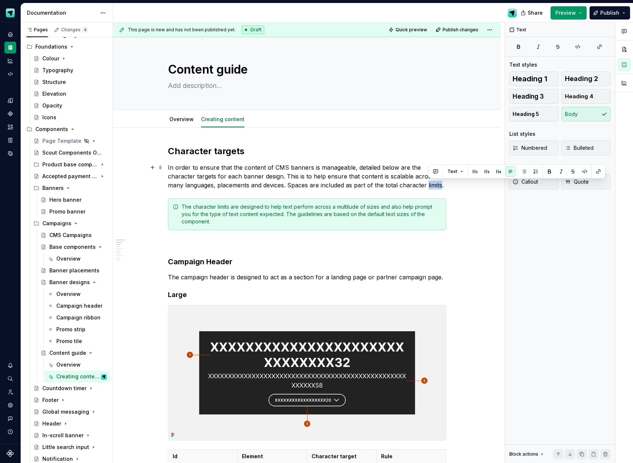
click at [434, 184] on p "In order to ensure that the content of CMS banners is manageable, detailed belo…" at bounding box center [307, 176] width 278 height 27
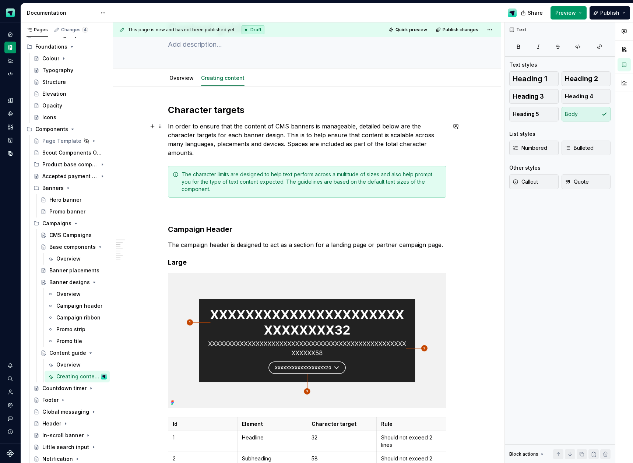
scroll to position [42, 0]
click at [226, 174] on div "The character limits are designed to help text perform across a multitude of si…" at bounding box center [312, 181] width 260 height 22
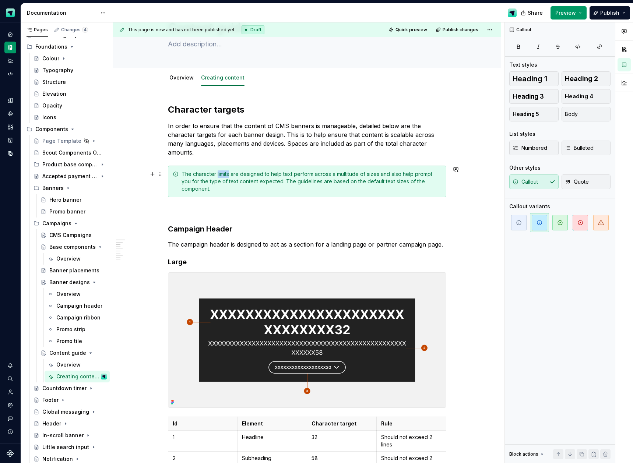
click at [226, 174] on div "The character limits are designed to help text perform across a multitude of si…" at bounding box center [312, 181] width 260 height 22
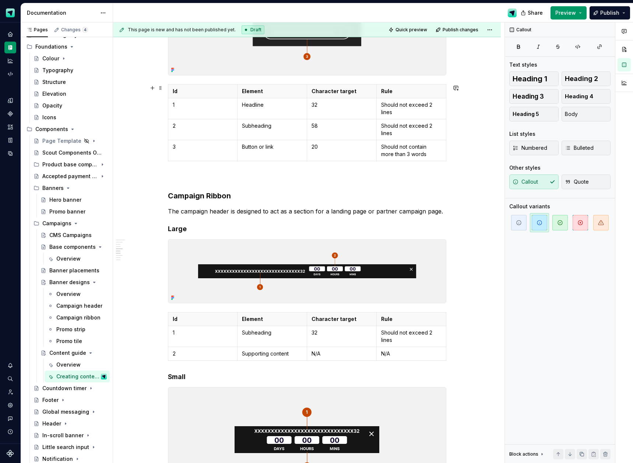
scroll to position [342, 0]
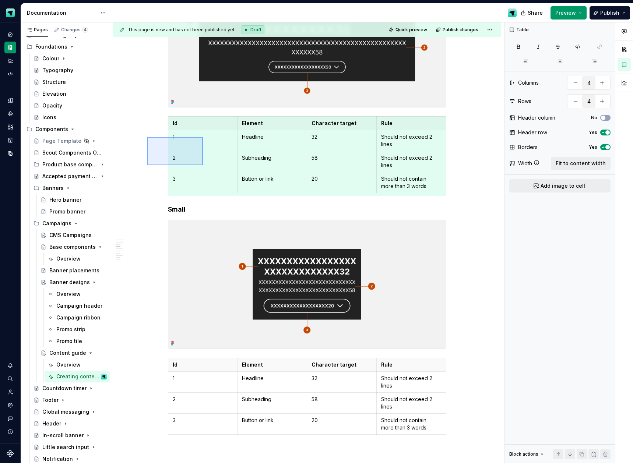
drag, startPoint x: 186, startPoint y: 157, endPoint x: 205, endPoint y: 167, distance: 21.7
click at [205, 167] on div "This page is new and has not been published yet. Draft Quick preview Publish ch…" at bounding box center [308, 242] width 391 height 441
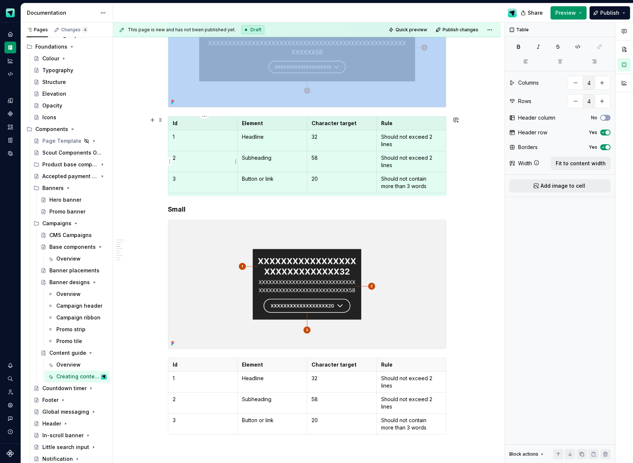
copy div
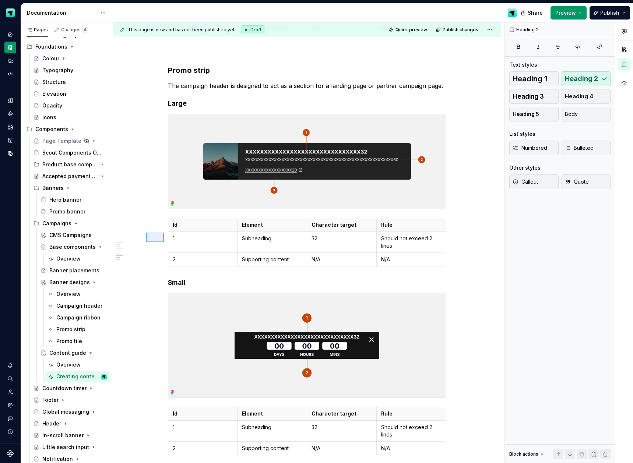
scroll to position [0, 0]
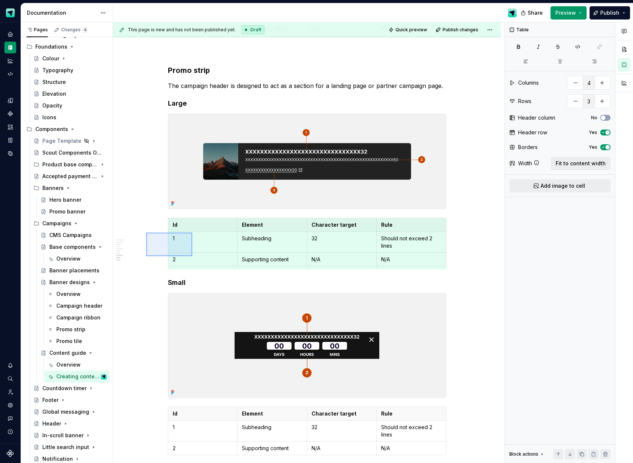
drag, startPoint x: 157, startPoint y: 239, endPoint x: 192, endPoint y: 257, distance: 39.4
click at [192, 256] on div "This page is new and has not been published yet. Draft Quick preview Publish ch…" at bounding box center [308, 242] width 391 height 441
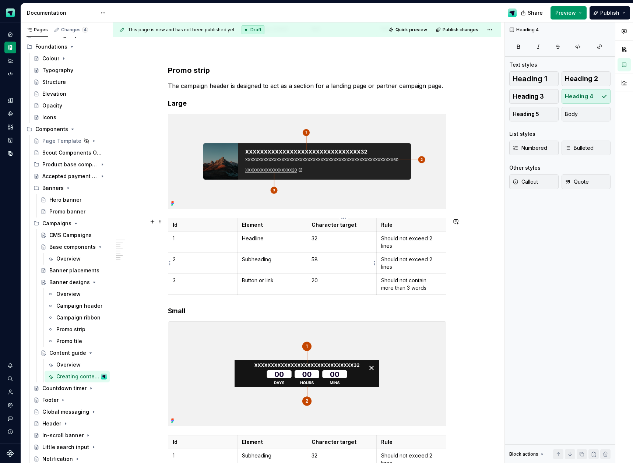
click at [316, 261] on p "58" at bounding box center [342, 259] width 60 height 7
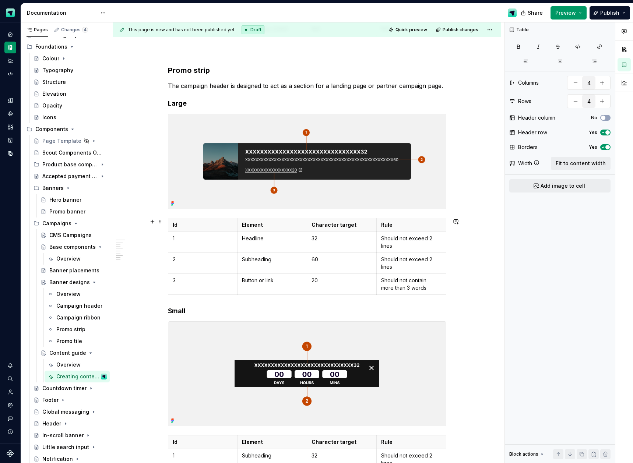
scroll to position [1205, 0]
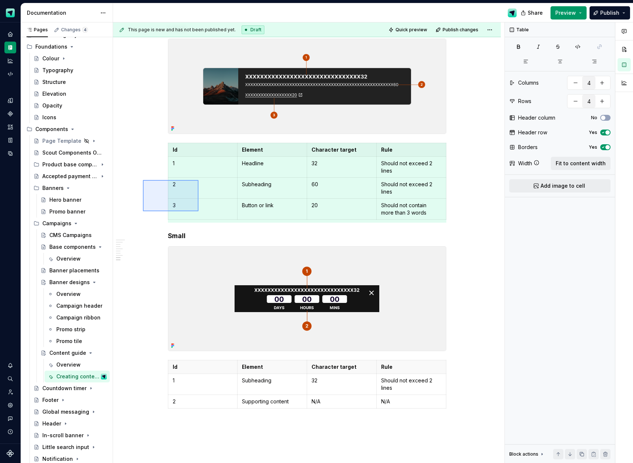
drag, startPoint x: 172, startPoint y: 198, endPoint x: 198, endPoint y: 211, distance: 29.6
click at [198, 211] on div "This page is new and has not been published yet. Draft Quick preview Publish ch…" at bounding box center [308, 242] width 391 height 441
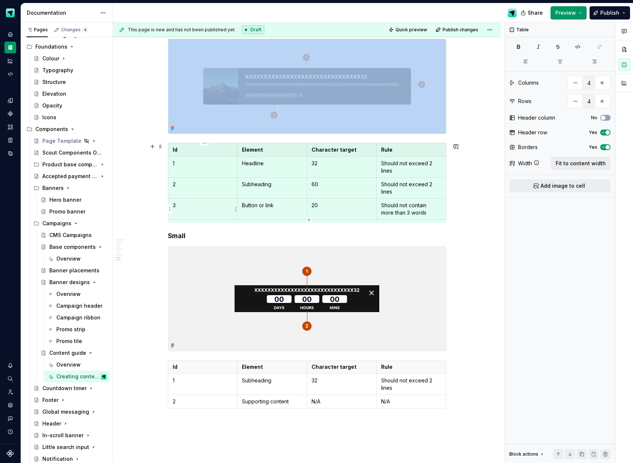
copy div
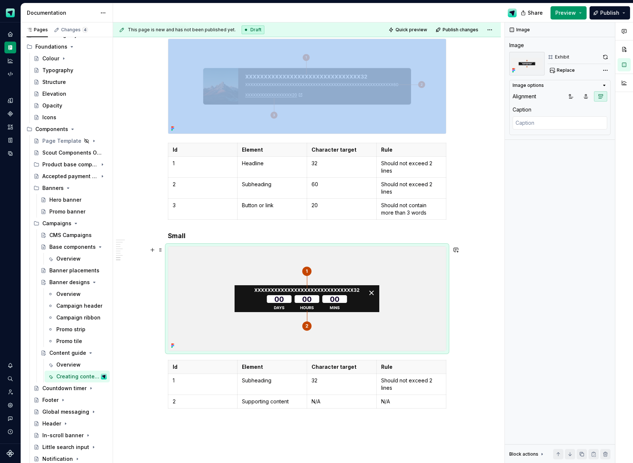
click at [259, 281] on img at bounding box center [307, 299] width 278 height 104
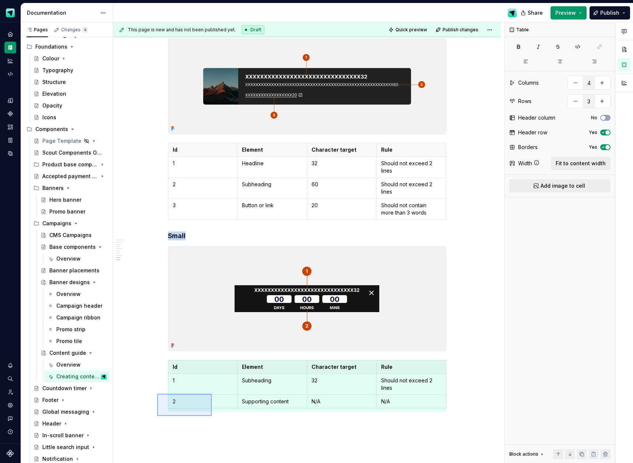
drag, startPoint x: 157, startPoint y: 394, endPoint x: 215, endPoint y: 413, distance: 61.3
click at [215, 414] on div "This page is new and has not been published yet. Draft Quick preview Publish ch…" at bounding box center [308, 242] width 391 height 441
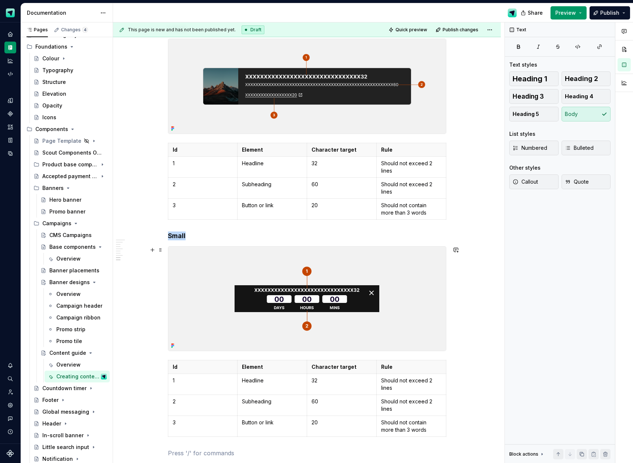
click at [188, 285] on img at bounding box center [307, 299] width 278 height 104
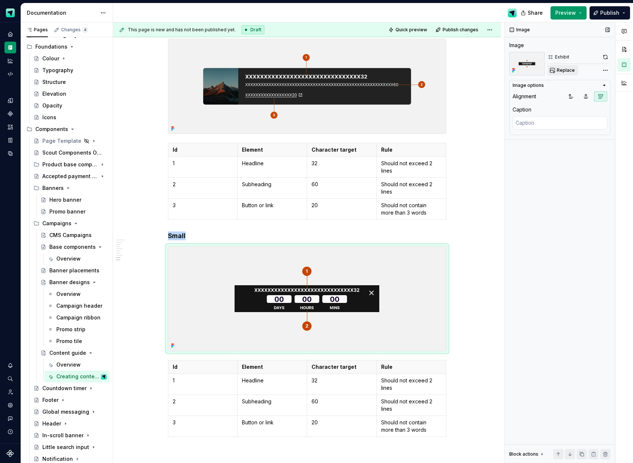
click at [556, 73] on button "Replace" at bounding box center [563, 70] width 31 height 10
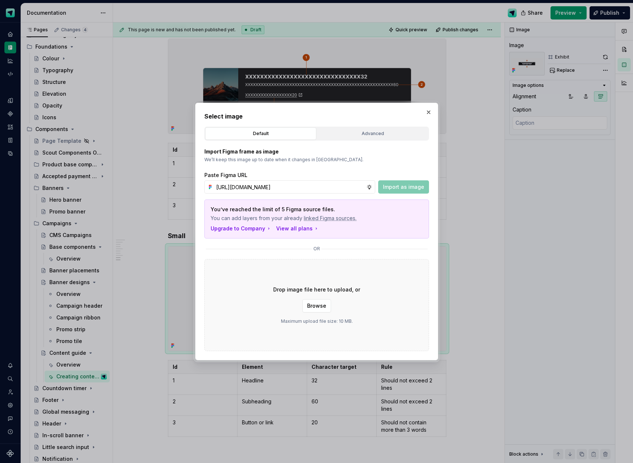
scroll to position [0, 211]
click at [399, 186] on span "Import as image" at bounding box center [403, 186] width 41 height 7
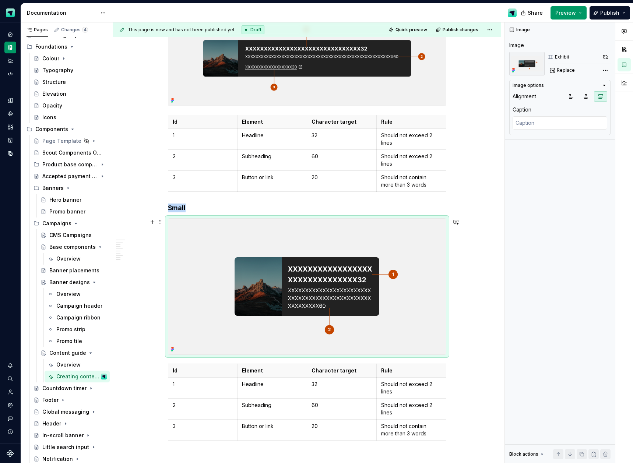
scroll to position [1232, 0]
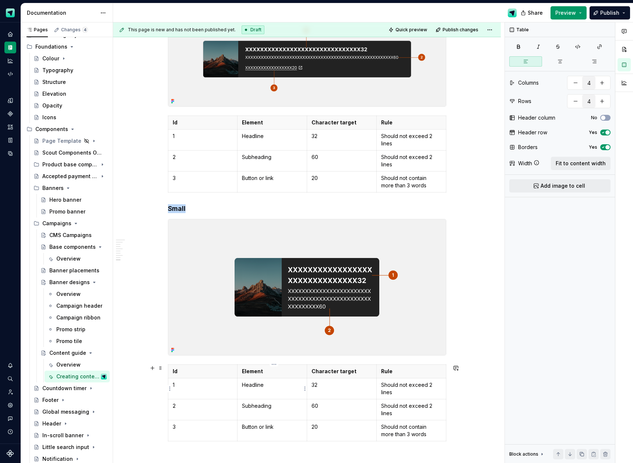
click at [256, 386] on p "Headline" at bounding box center [272, 385] width 60 height 7
click at [264, 409] on p "Subheading" at bounding box center [272, 405] width 60 height 7
click at [263, 160] on p "Subheading" at bounding box center [272, 157] width 60 height 7
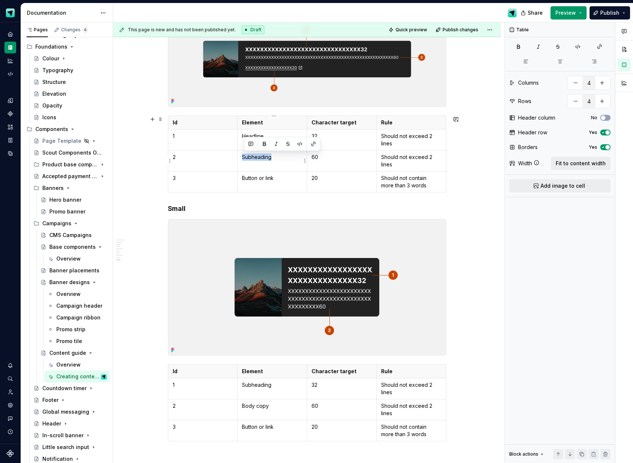
click at [263, 160] on p "Subheading" at bounding box center [272, 157] width 60 height 7
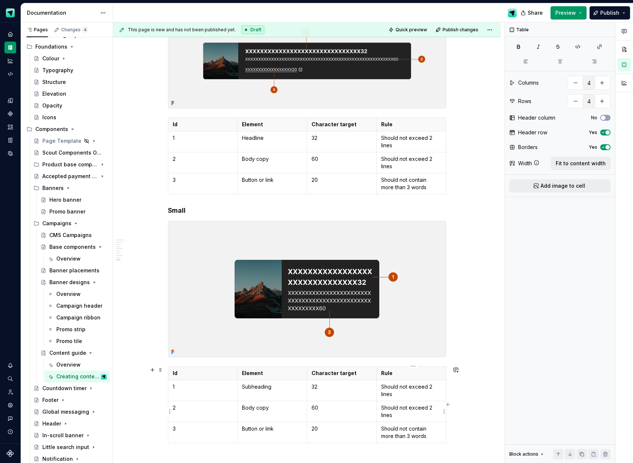
click at [433, 407] on p "Should not exceed 2 lines" at bounding box center [411, 411] width 60 height 15
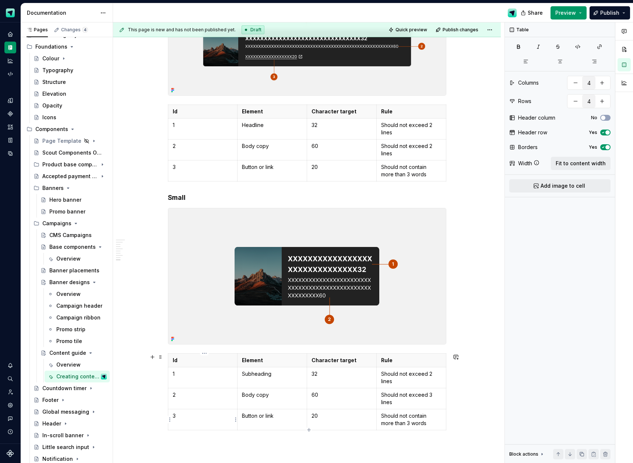
click at [170, 421] on html "Scout Design System Design system data Documentation Share Preview Publish Page…" at bounding box center [316, 231] width 633 height 463
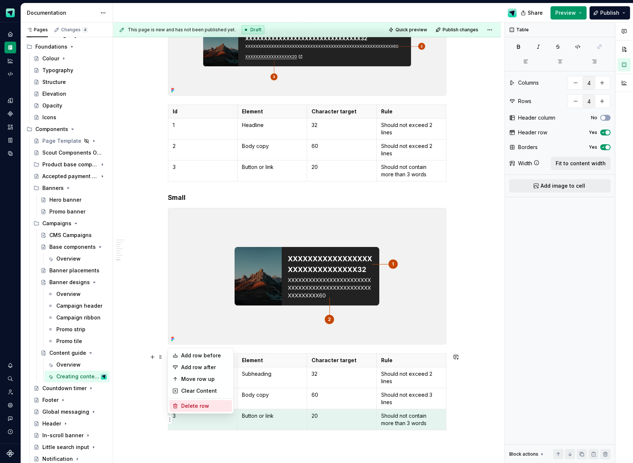
click at [188, 402] on div "Delete row" at bounding box center [200, 406] width 63 height 12
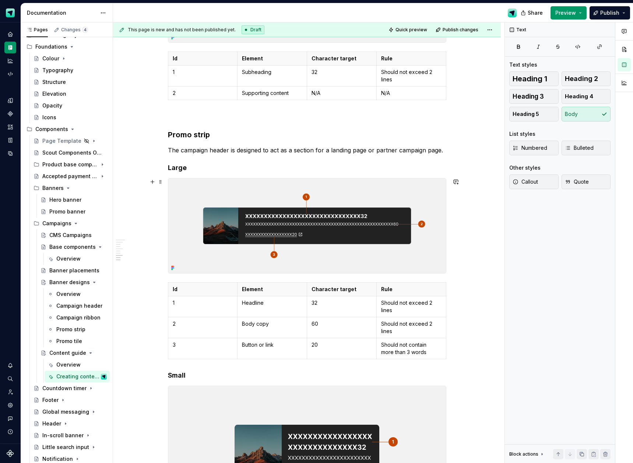
scroll to position [1064, 0]
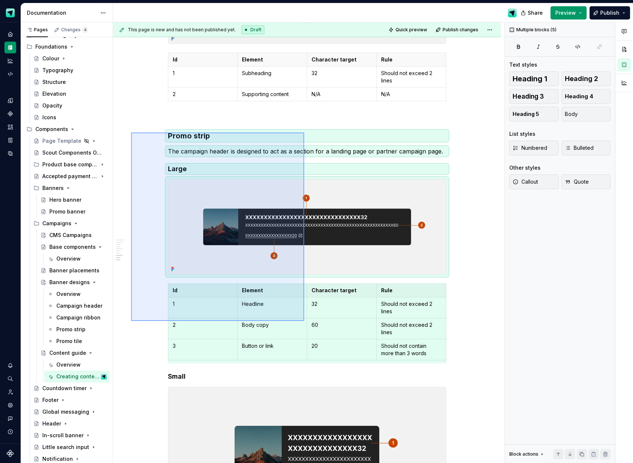
drag, startPoint x: 159, startPoint y: 157, endPoint x: 306, endPoint y: 323, distance: 221.0
click at [306, 323] on div "This page is new and has not been published yet. Draft Quick preview Publish ch…" at bounding box center [308, 242] width 391 height 441
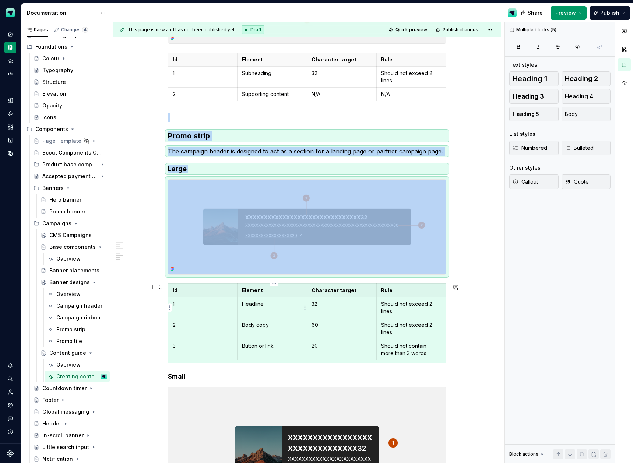
copy div "Promo strip The campaign header is designed to act as a section for a landing p…"
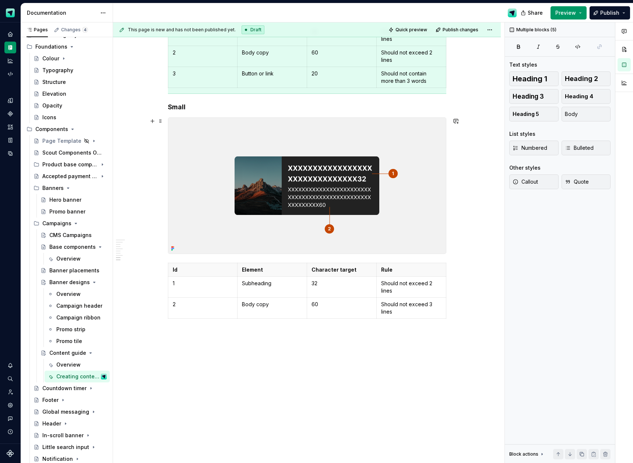
scroll to position [1357, 0]
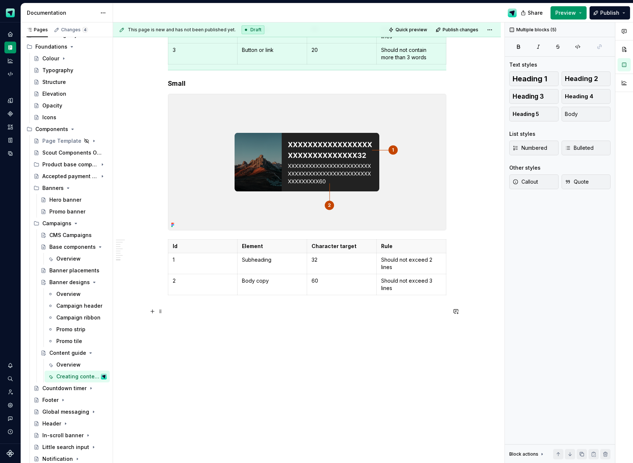
click at [201, 311] on p at bounding box center [307, 311] width 278 height 9
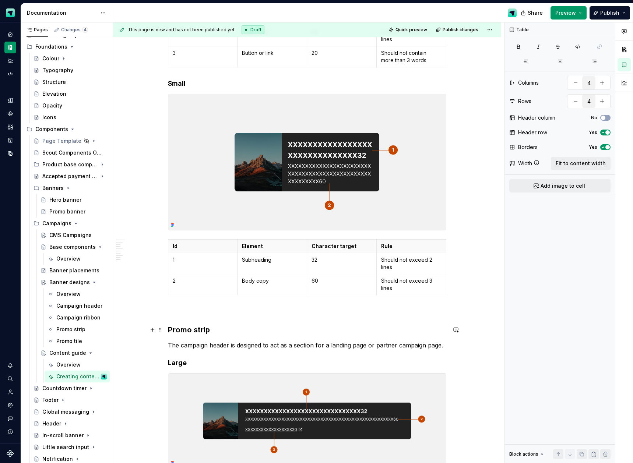
click at [207, 330] on h3 "Promo strip" at bounding box center [307, 330] width 278 height 10
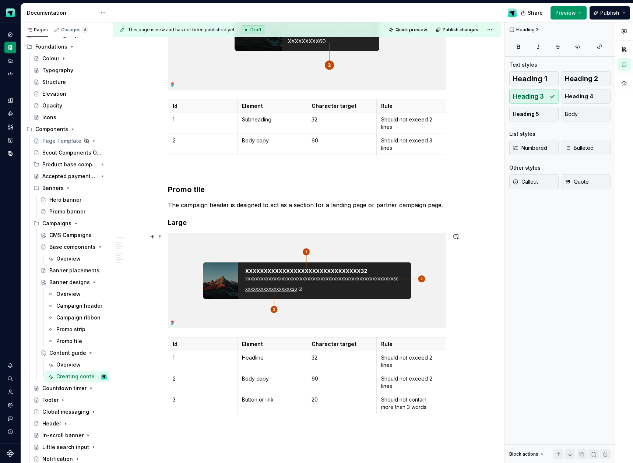
scroll to position [1599, 0]
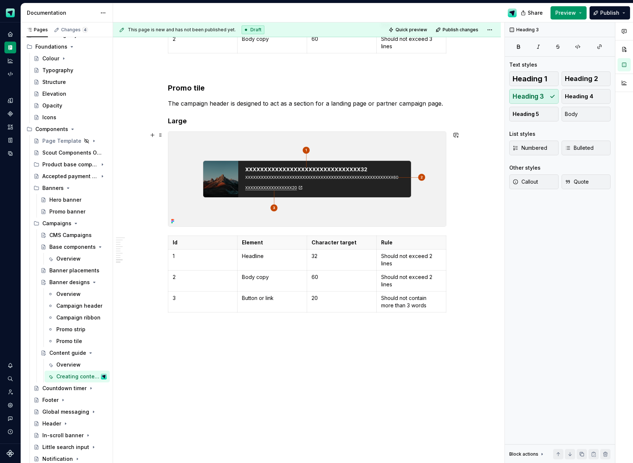
click at [405, 194] on img at bounding box center [307, 179] width 278 height 95
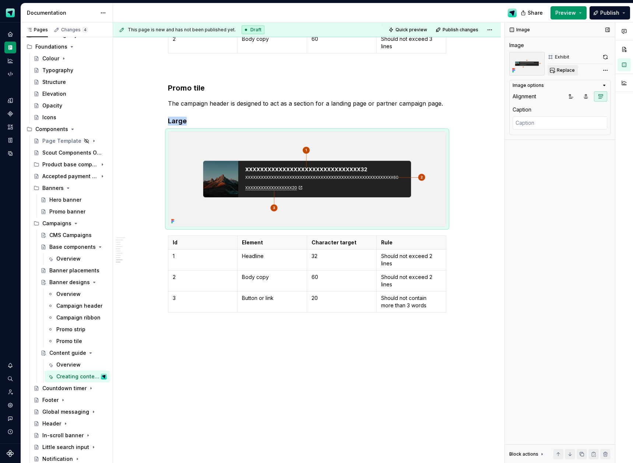
click at [559, 72] on span "Replace" at bounding box center [566, 70] width 18 height 6
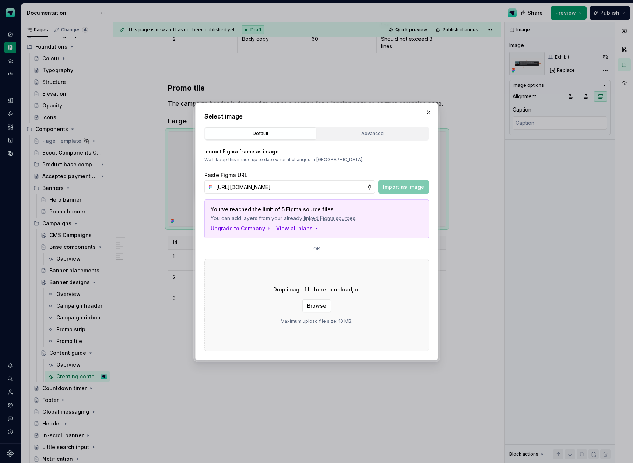
scroll to position [0, 210]
click at [398, 186] on span "Import as image" at bounding box center [403, 186] width 41 height 7
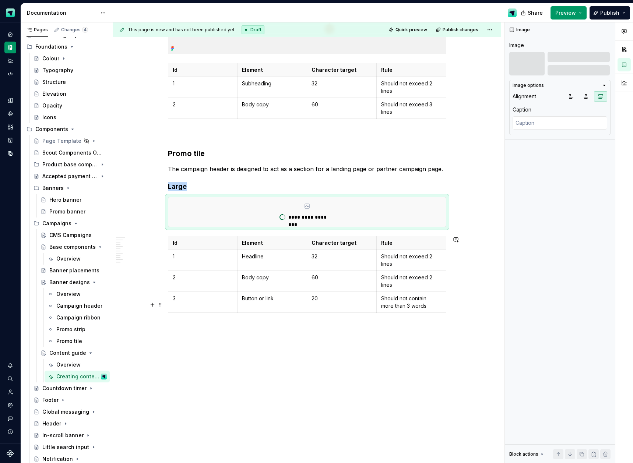
scroll to position [1511, 0]
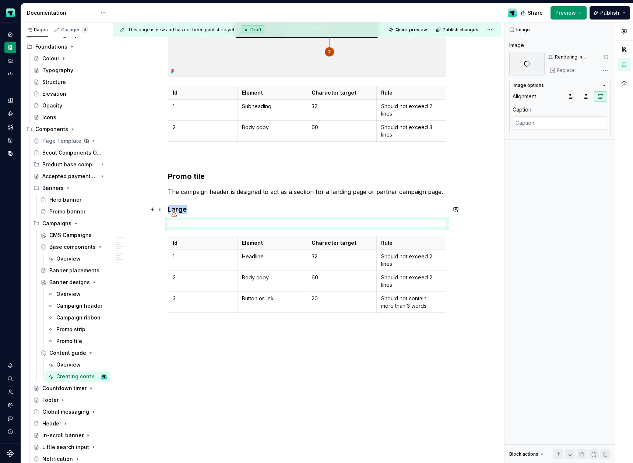
click at [193, 208] on h4 "Large" at bounding box center [307, 209] width 278 height 9
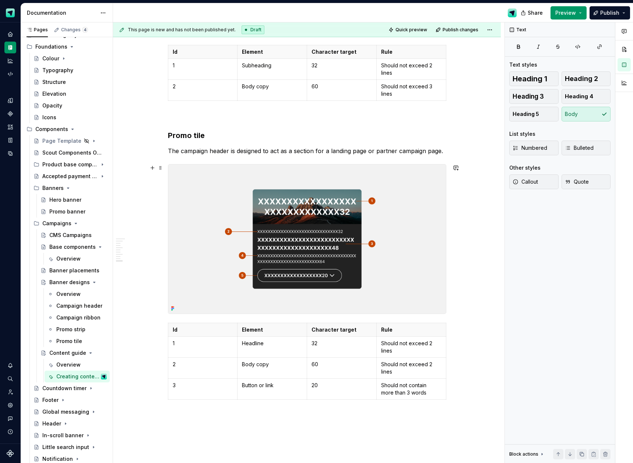
scroll to position [1577, 0]
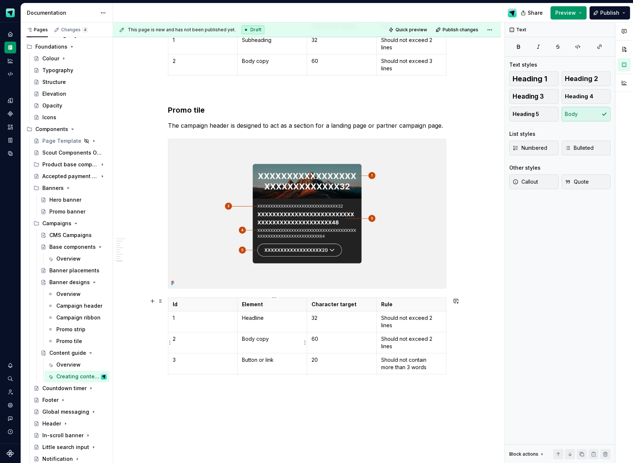
click at [258, 339] on p "Body copy" at bounding box center [272, 338] width 60 height 7
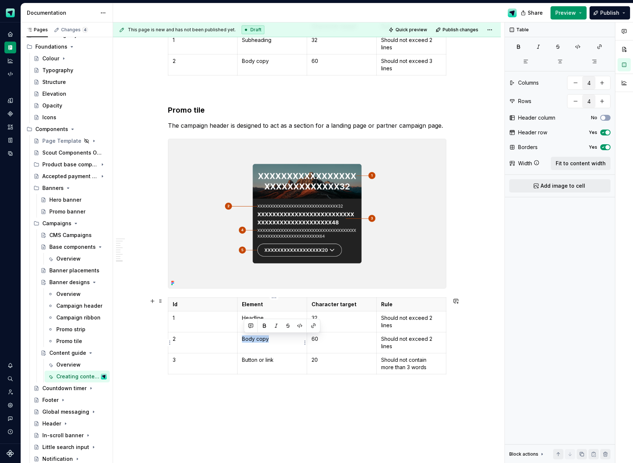
drag, startPoint x: 275, startPoint y: 340, endPoint x: 242, endPoint y: 339, distance: 32.8
click at [242, 339] on td "Body copy" at bounding box center [273, 343] width 70 height 21
click at [325, 337] on p "60" at bounding box center [342, 338] width 60 height 7
click at [432, 338] on p "Should not exceed 2 lines" at bounding box center [411, 342] width 60 height 15
click at [397, 347] on p "Should not exceed 1 lines" at bounding box center [411, 342] width 60 height 15
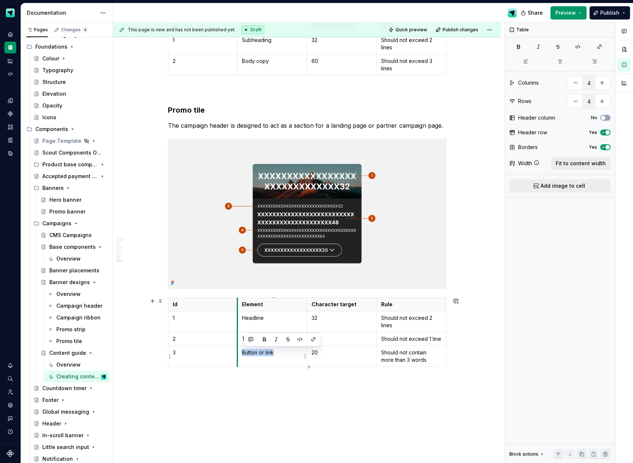
drag, startPoint x: 277, startPoint y: 354, endPoint x: 239, endPoint y: 350, distance: 38.1
click at [239, 350] on td "Button or link" at bounding box center [273, 356] width 70 height 21
click at [325, 358] on td "20" at bounding box center [342, 356] width 70 height 21
click at [424, 340] on p "Should not exceed 1 line" at bounding box center [411, 338] width 60 height 7
click at [399, 315] on p "Should not exceed 2 lines" at bounding box center [411, 321] width 60 height 15
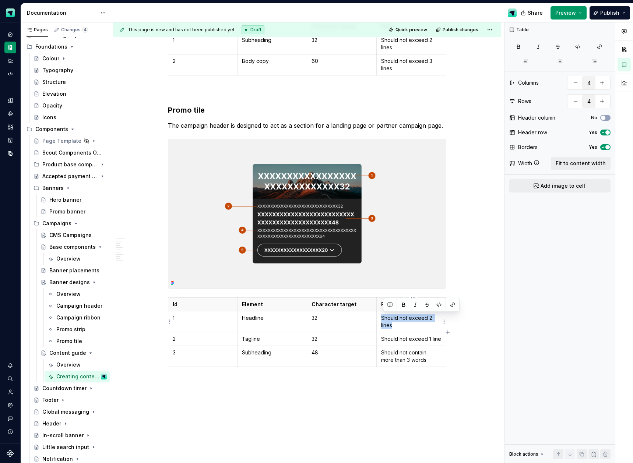
copy p "Should not exceed 2 lines"
click at [400, 357] on p "Should not contain more than 3 words" at bounding box center [411, 356] width 60 height 15
click at [422, 340] on p "Should not exceed 1 line" at bounding box center [411, 339] width 60 height 7
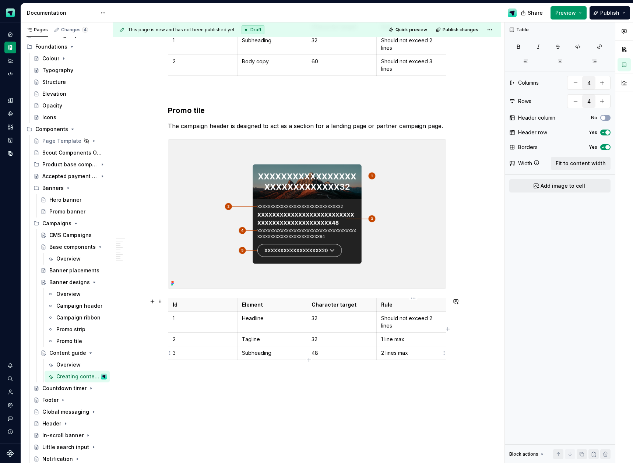
click at [401, 354] on p "2 lines max" at bounding box center [411, 352] width 60 height 7
copy p "2 lines max"
click at [395, 322] on p "Should not exceed 2 lines" at bounding box center [411, 322] width 60 height 15
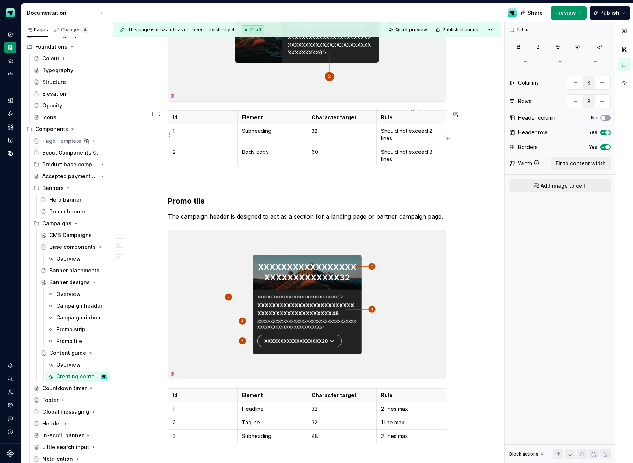
click at [397, 137] on p "Should not exceed 2 lines" at bounding box center [411, 134] width 60 height 15
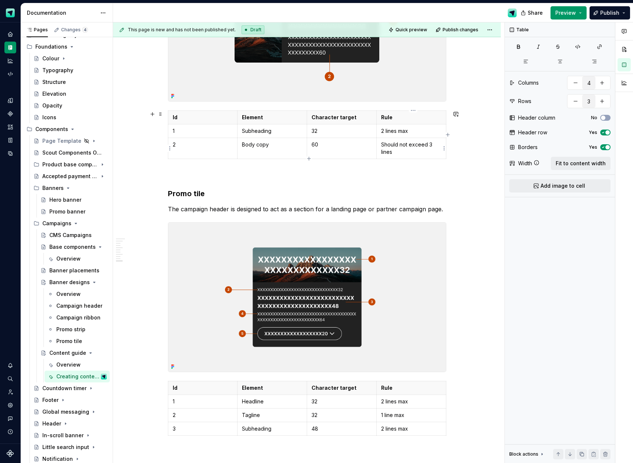
click at [399, 150] on p "Should not exceed 3 lines" at bounding box center [411, 148] width 60 height 15
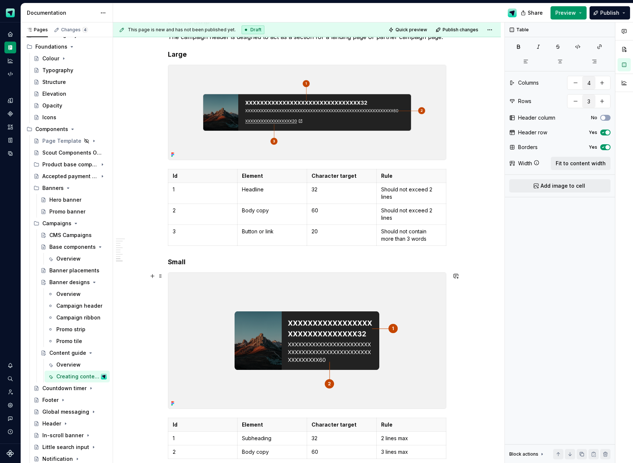
scroll to position [1162, 0]
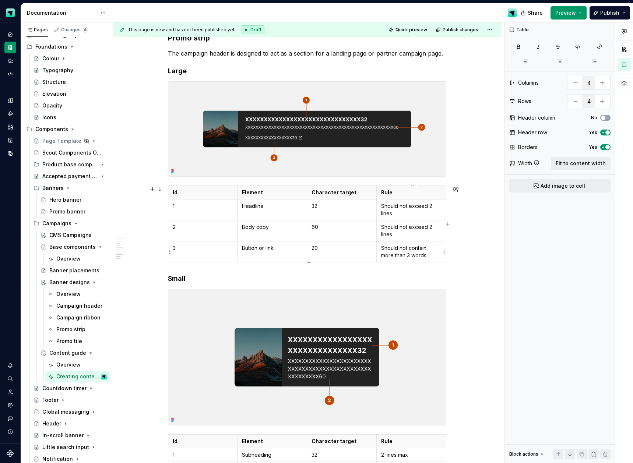
click at [405, 252] on p "Should not contain more than 3 words" at bounding box center [411, 252] width 60 height 15
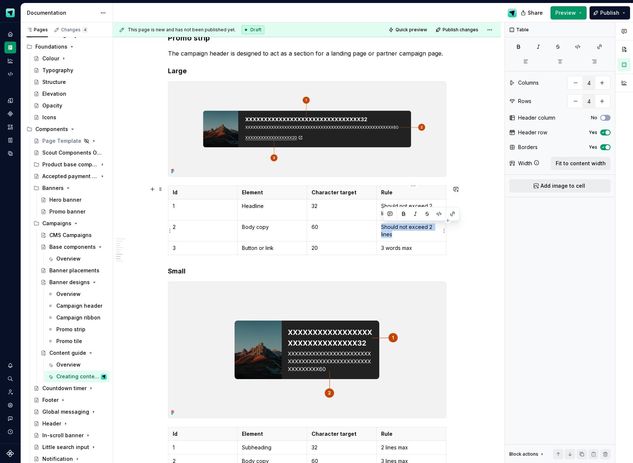
drag, startPoint x: 397, startPoint y: 235, endPoint x: 380, endPoint y: 227, distance: 18.1
click at [380, 227] on td "Should not exceed 2 lines" at bounding box center [411, 231] width 70 height 21
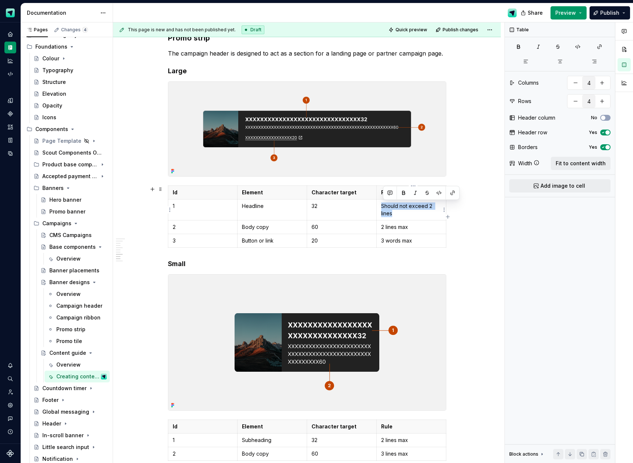
drag, startPoint x: 403, startPoint y: 215, endPoint x: 379, endPoint y: 207, distance: 25.3
click at [379, 207] on td "Should not exceed 2 lines" at bounding box center [411, 210] width 70 height 21
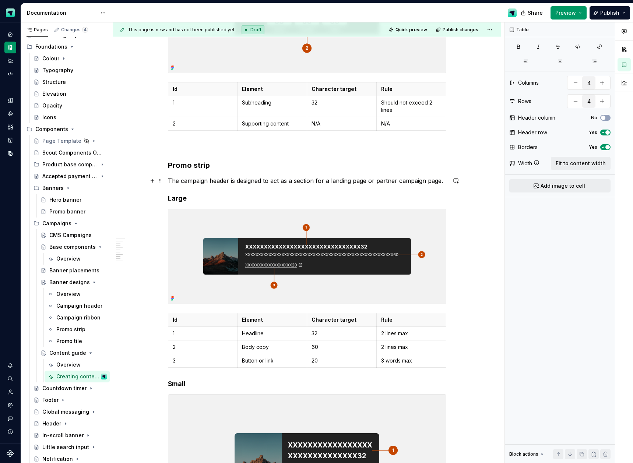
scroll to position [981, 0]
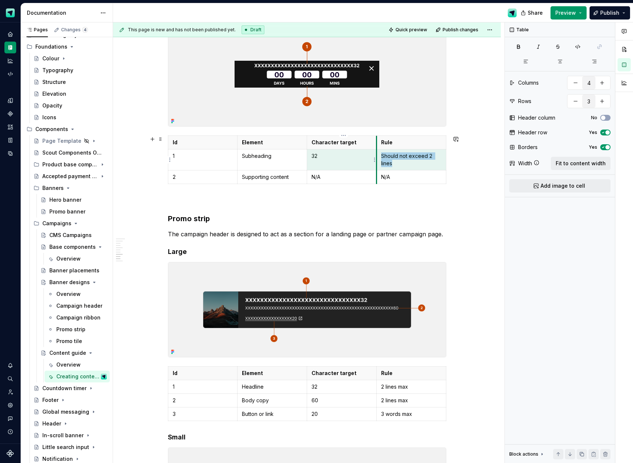
drag, startPoint x: 396, startPoint y: 162, endPoint x: 377, endPoint y: 157, distance: 19.5
click at [377, 157] on tr "1 Subheading 32 Should not exceed 2 lines" at bounding box center [307, 159] width 278 height 21
drag, startPoint x: 392, startPoint y: 164, endPoint x: 381, endPoint y: 158, distance: 12.2
click at [381, 158] on td "Should not exceed 2 lines" at bounding box center [411, 159] width 70 height 21
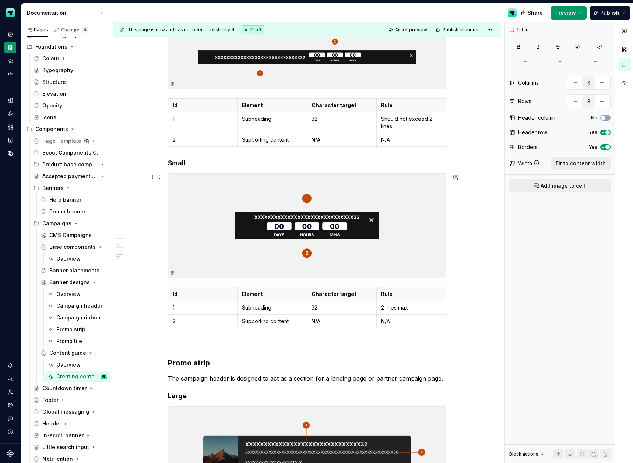
scroll to position [725, 0]
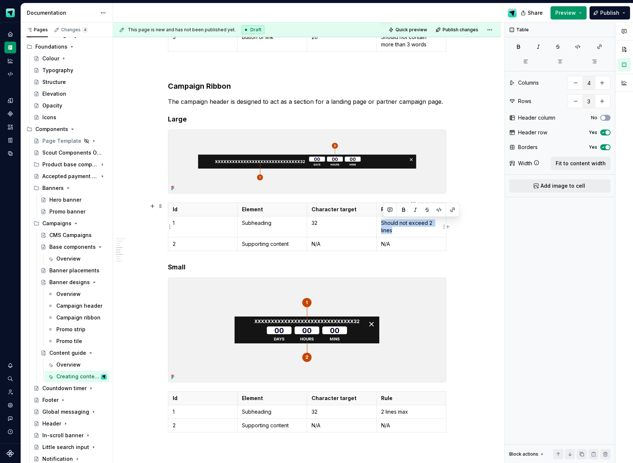
drag, startPoint x: 400, startPoint y: 230, endPoint x: 384, endPoint y: 224, distance: 17.0
click at [384, 224] on p "Should not exceed 2 lines" at bounding box center [411, 226] width 60 height 15
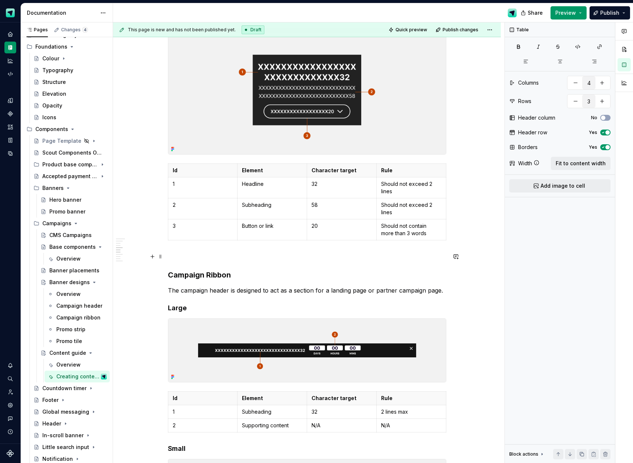
scroll to position [536, 0]
drag, startPoint x: 398, startPoint y: 213, endPoint x: 383, endPoint y: 208, distance: 16.4
click at [383, 208] on p "Should not exceed 2 lines" at bounding box center [411, 209] width 60 height 15
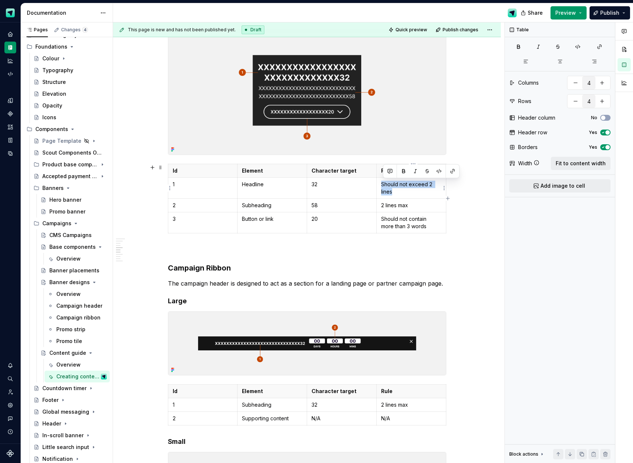
drag, startPoint x: 397, startPoint y: 195, endPoint x: 383, endPoint y: 186, distance: 16.2
click at [383, 186] on td "Should not exceed 2 lines" at bounding box center [411, 187] width 70 height 21
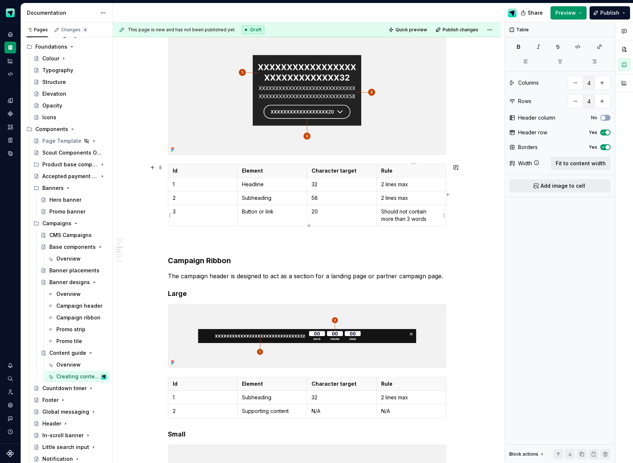
click at [396, 217] on p "Should not contain more than 3 words" at bounding box center [411, 215] width 60 height 15
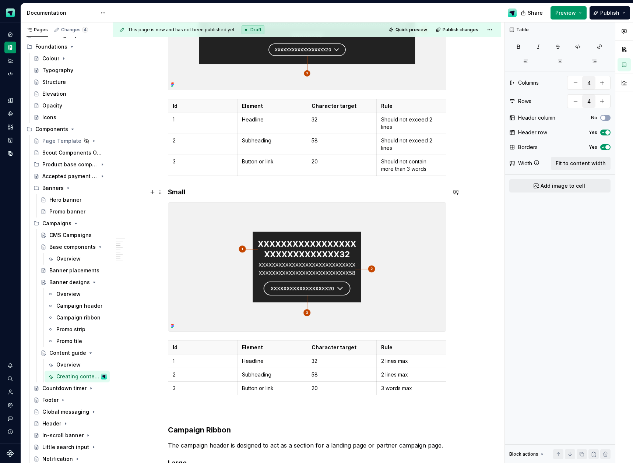
scroll to position [268, 0]
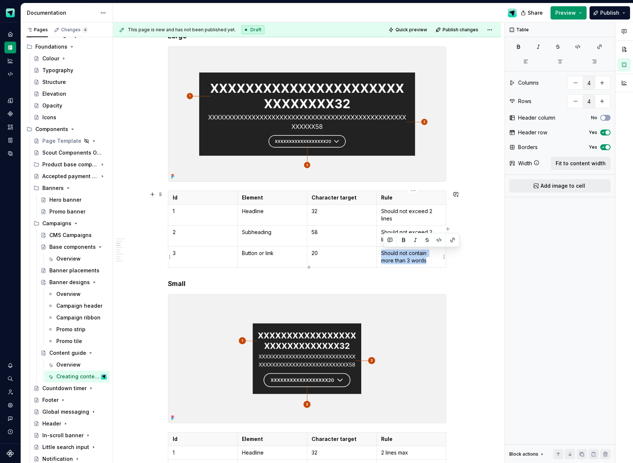
drag, startPoint x: 428, startPoint y: 260, endPoint x: 384, endPoint y: 252, distance: 43.8
click at [384, 252] on p "Should not contain more than 3 words" at bounding box center [411, 257] width 60 height 15
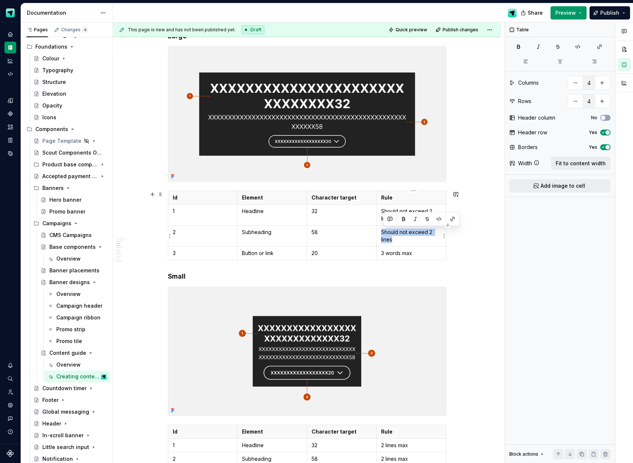
drag, startPoint x: 395, startPoint y: 241, endPoint x: 384, endPoint y: 233, distance: 13.6
click at [384, 233] on p "Should not exceed 2 lines" at bounding box center [411, 236] width 60 height 15
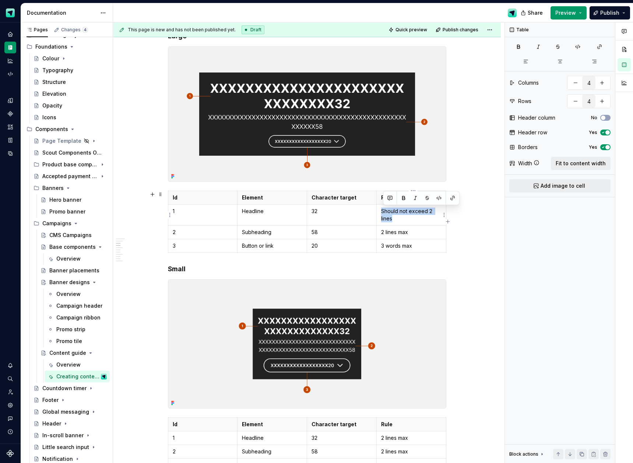
drag, startPoint x: 398, startPoint y: 221, endPoint x: 384, endPoint y: 213, distance: 16.2
click at [383, 213] on p "Should not exceed 2 lines" at bounding box center [411, 215] width 60 height 15
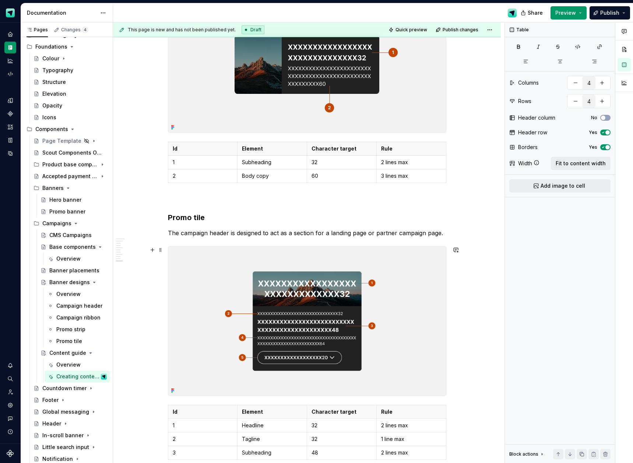
scroll to position [1459, 0]
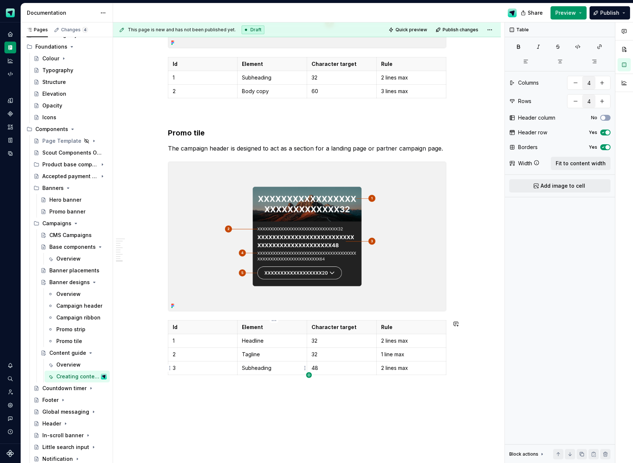
click at [308, 375] on icon "button" at bounding box center [308, 374] width 3 height 3
click at [194, 385] on p at bounding box center [203, 381] width 60 height 7
click at [308, 388] on icon "button" at bounding box center [309, 389] width 6 height 6
click at [210, 398] on p at bounding box center [203, 395] width 60 height 7
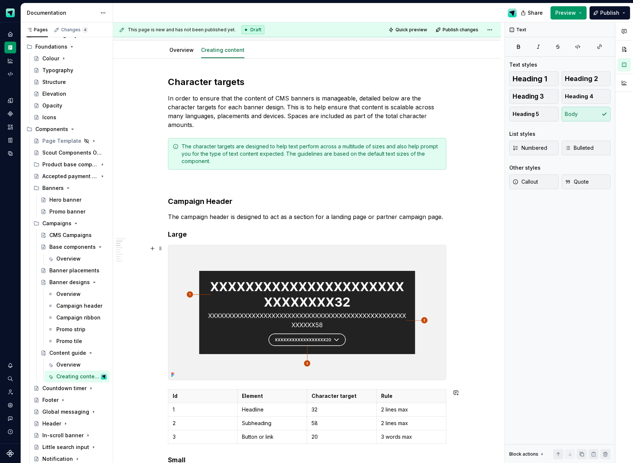
scroll to position [0, 0]
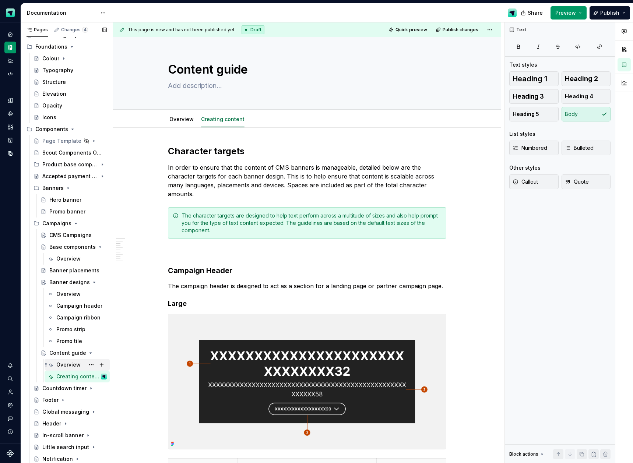
click at [73, 362] on div "Overview" at bounding box center [68, 364] width 24 height 7
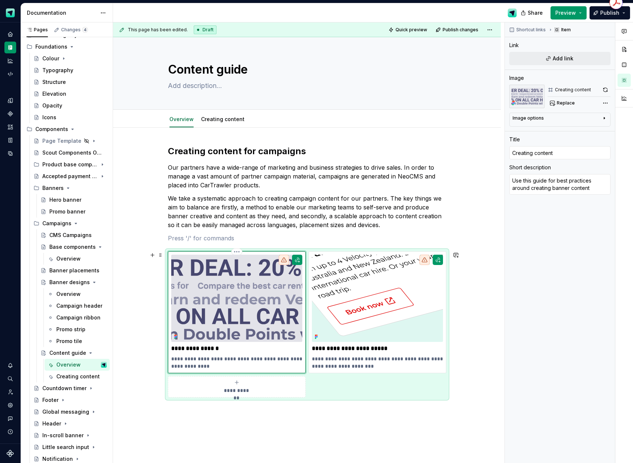
click at [219, 320] on img at bounding box center [236, 298] width 131 height 87
click at [562, 59] on span "Add link" at bounding box center [563, 58] width 21 height 7
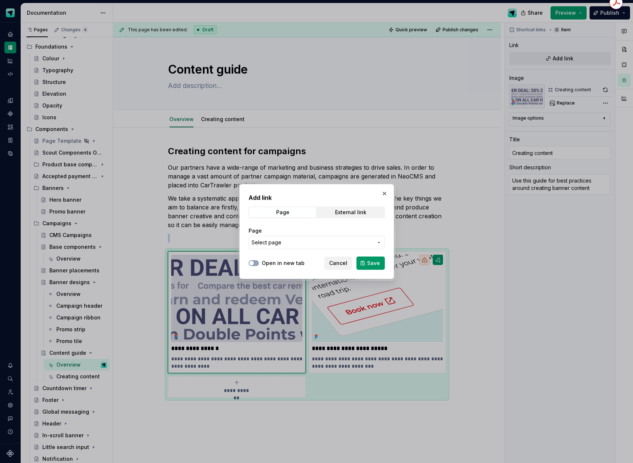
click at [305, 240] on span "Select page" at bounding box center [313, 242] width 122 height 7
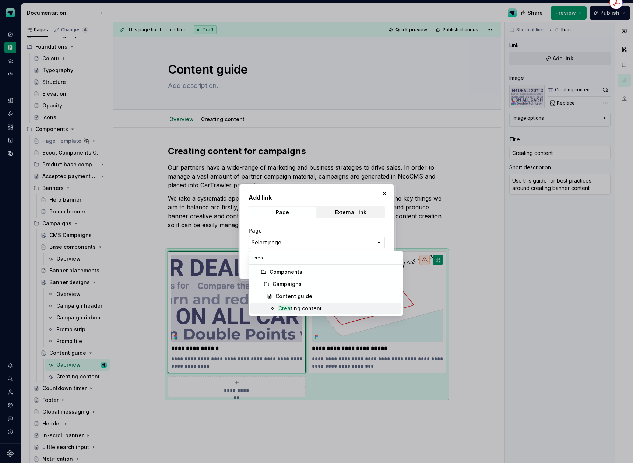
click at [300, 309] on div "Crea ting content" at bounding box center [299, 308] width 43 height 7
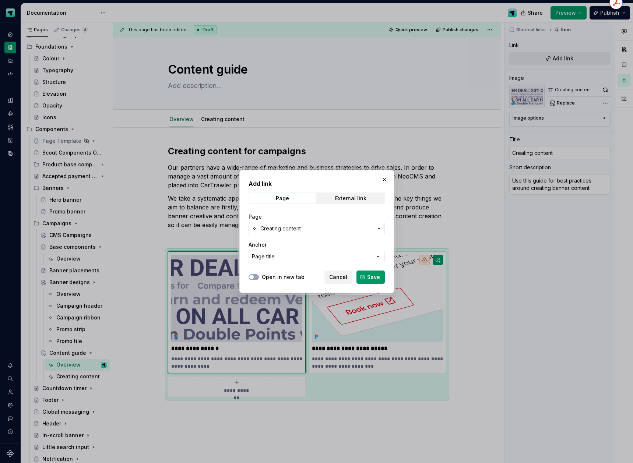
click at [378, 278] on span "Save" at bounding box center [373, 277] width 13 height 7
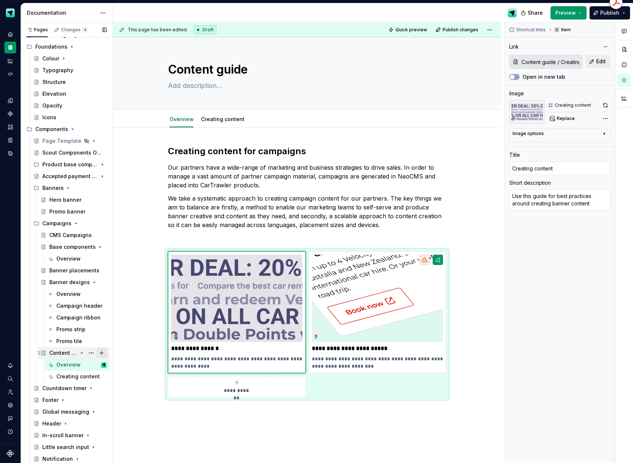
click at [101, 354] on button "Page tree" at bounding box center [101, 353] width 10 height 10
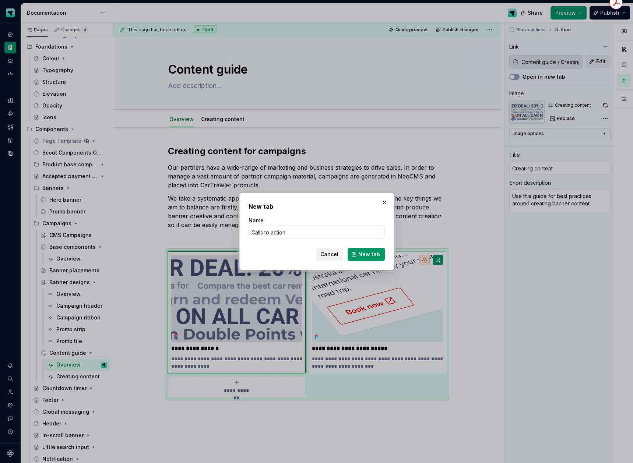
click at [362, 251] on span "New tab" at bounding box center [369, 254] width 22 height 7
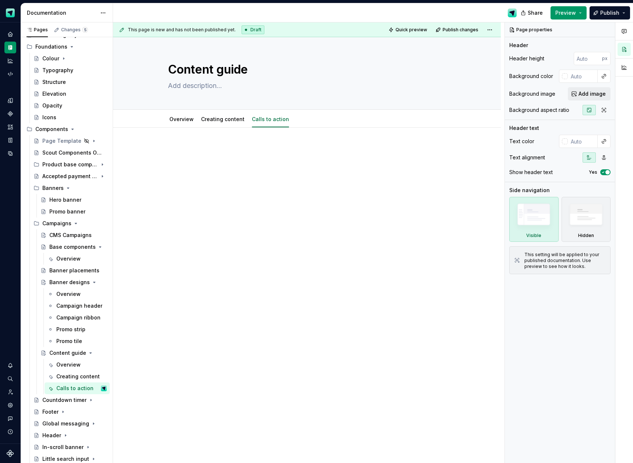
click at [185, 137] on div at bounding box center [307, 224] width 388 height 193
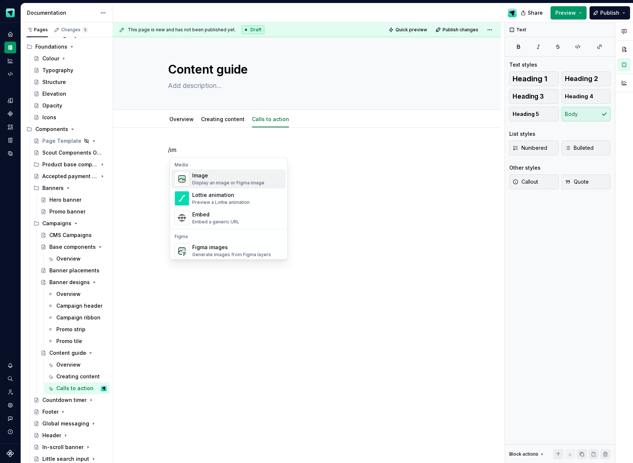
click at [229, 179] on div "Image" at bounding box center [228, 175] width 72 height 7
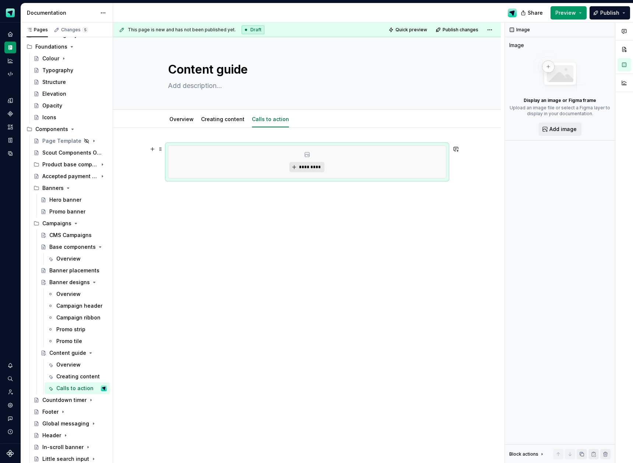
click at [299, 167] on button "*********" at bounding box center [306, 167] width 35 height 10
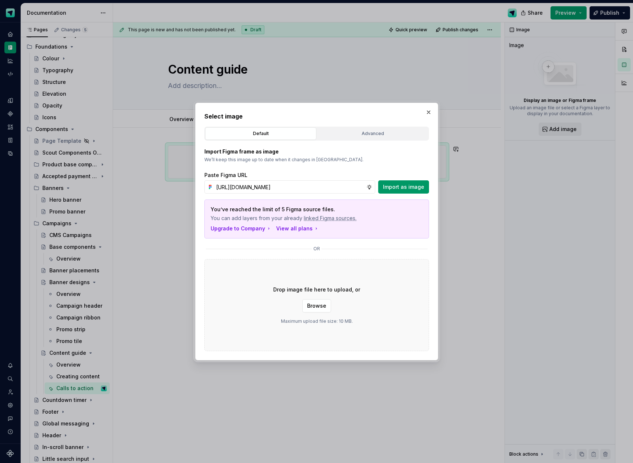
scroll to position [0, 210]
click at [395, 189] on span "Import as image" at bounding box center [403, 186] width 41 height 7
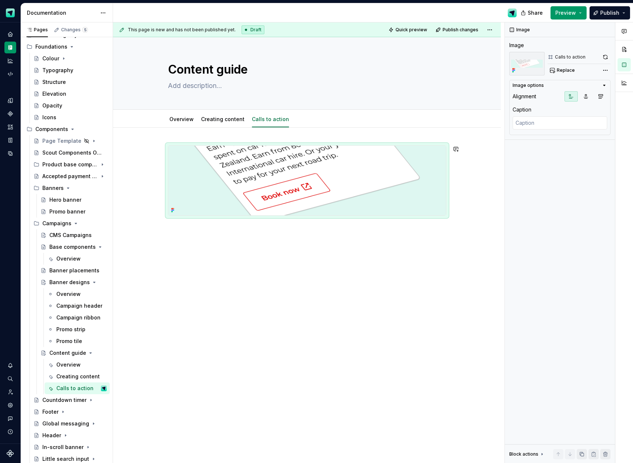
click at [310, 235] on div at bounding box center [307, 246] width 388 height 236
click at [605, 70] on div "Comments Open comments No comments yet Select ‘Comment’ from the block context …" at bounding box center [569, 242] width 128 height 441
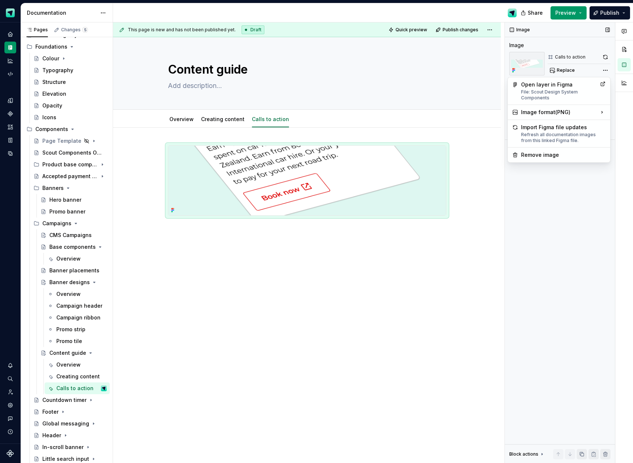
click at [587, 67] on div "Comments Open comments No comments yet Select ‘Comment’ from the block context …" at bounding box center [569, 242] width 128 height 441
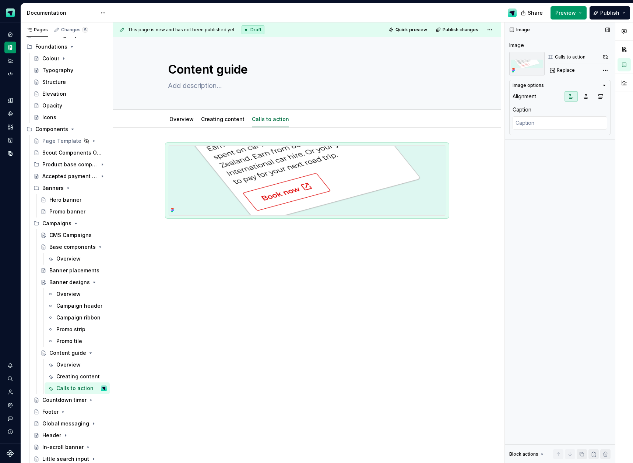
click at [605, 85] on icon "button" at bounding box center [605, 85] width 2 height 1
click at [605, 85] on icon "button" at bounding box center [604, 86] width 1 height 2
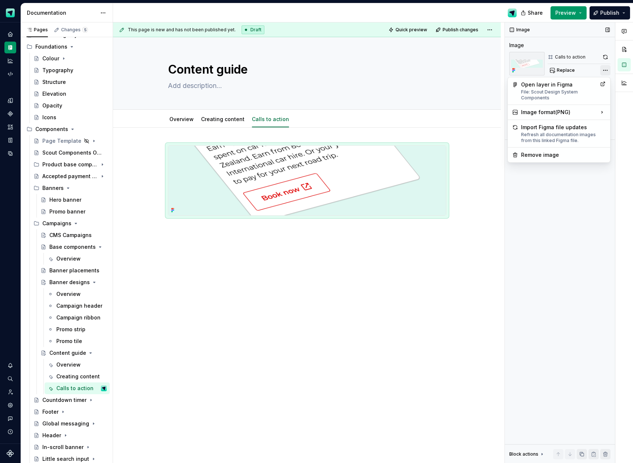
click at [606, 70] on div "Comments Open comments No comments yet Select ‘Comment’ from the block context …" at bounding box center [569, 242] width 128 height 441
click at [596, 111] on div "Image format ( PNG )" at bounding box center [558, 112] width 99 height 12
click at [473, 134] on div "SVG Use if image from Figma is pixelated." at bounding box center [467, 137] width 81 height 14
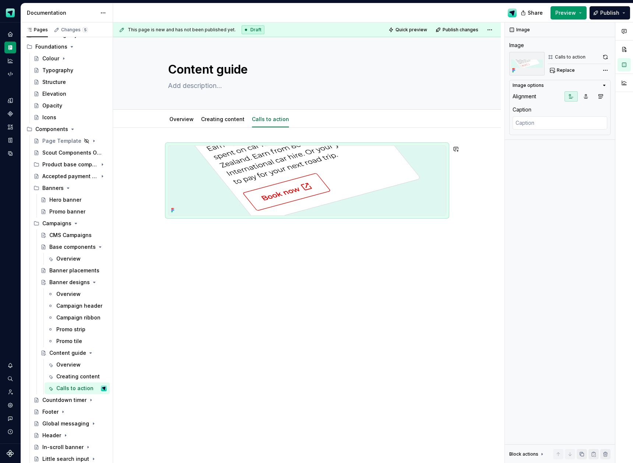
click at [250, 222] on div at bounding box center [307, 184] width 278 height 79
click at [248, 232] on div at bounding box center [307, 246] width 388 height 236
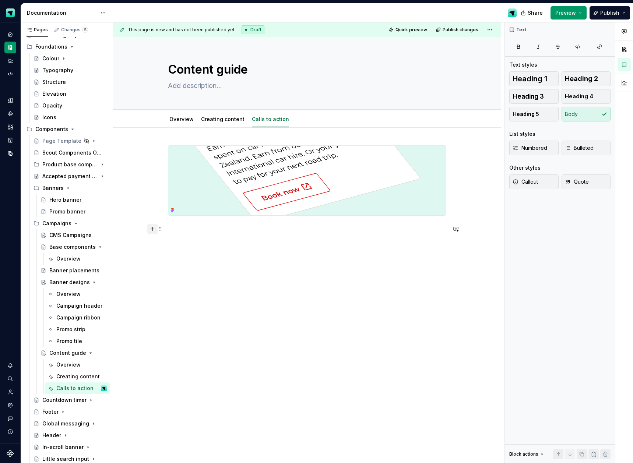
click at [156, 230] on button "button" at bounding box center [152, 229] width 10 height 10
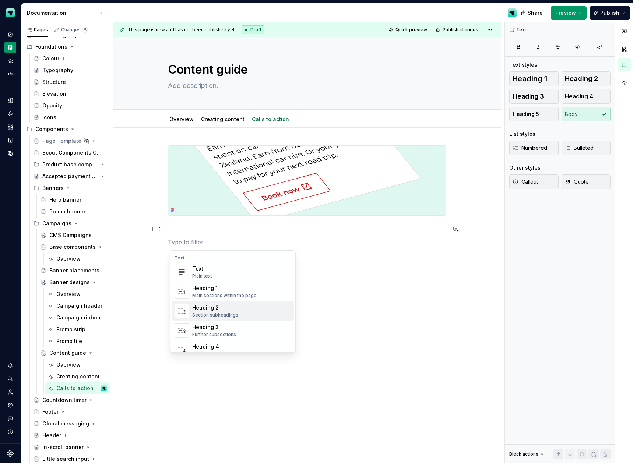
click at [211, 305] on div "Heading 2" at bounding box center [215, 307] width 46 height 7
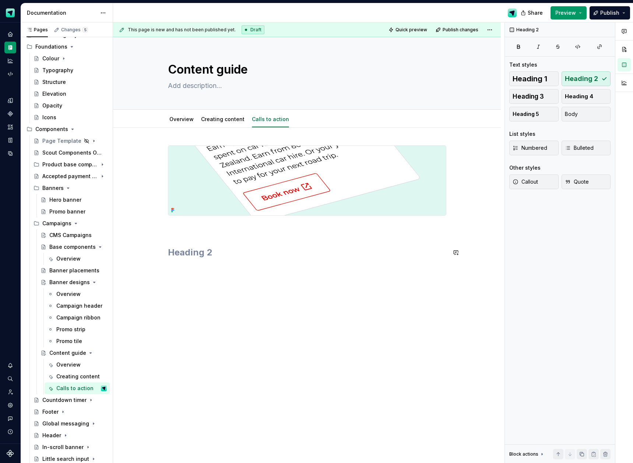
click at [189, 236] on div at bounding box center [307, 201] width 278 height 113
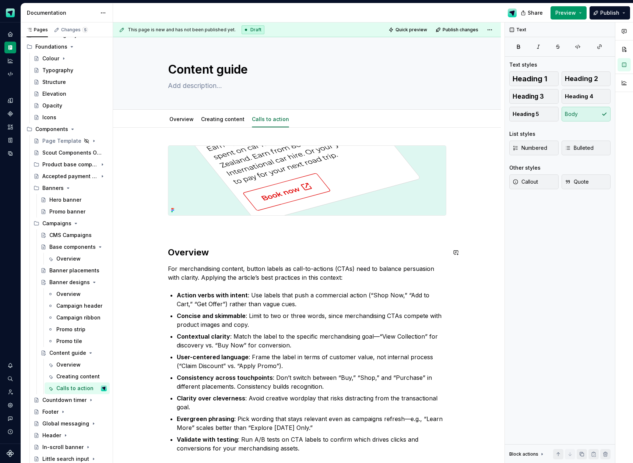
click at [172, 241] on div "Overview For merchandising content, button labels as call-to-actions (CTAs) nee…" at bounding box center [307, 312] width 278 height 334
click at [184, 232] on p at bounding box center [307, 229] width 278 height 9
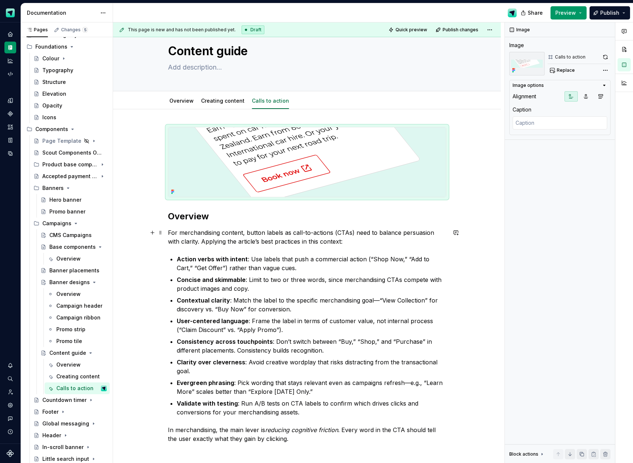
scroll to position [34, 0]
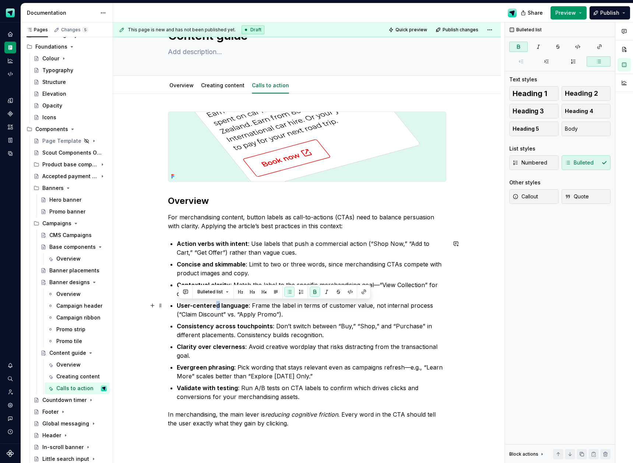
click at [215, 307] on strong "User-centered language" at bounding box center [213, 305] width 72 height 7
click at [213, 307] on strong "User-centered language" at bounding box center [213, 305] width 72 height 7
click at [211, 307] on strong "User-centered language" at bounding box center [213, 305] width 72 height 7
click at [245, 307] on p "User-centred language : Frame the label in terms of customer value, not interna…" at bounding box center [312, 310] width 270 height 18
click at [253, 328] on strong "Consistency across touchpoints" at bounding box center [225, 326] width 96 height 7
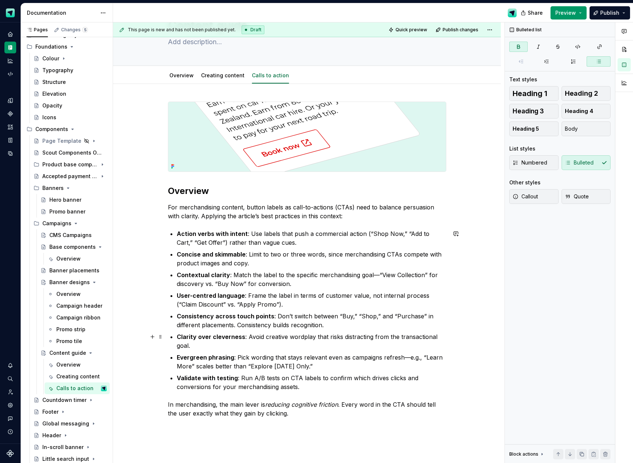
scroll to position [52, 0]
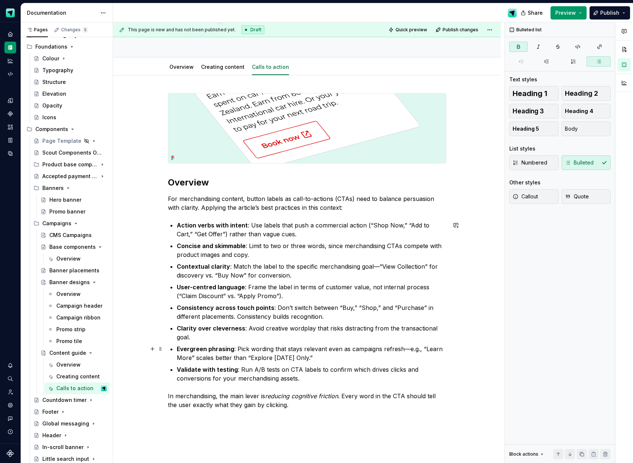
click at [409, 349] on p "Evergreen phrasing : Pick wording that stays relevant even as campaigns refresh…" at bounding box center [312, 354] width 270 height 18
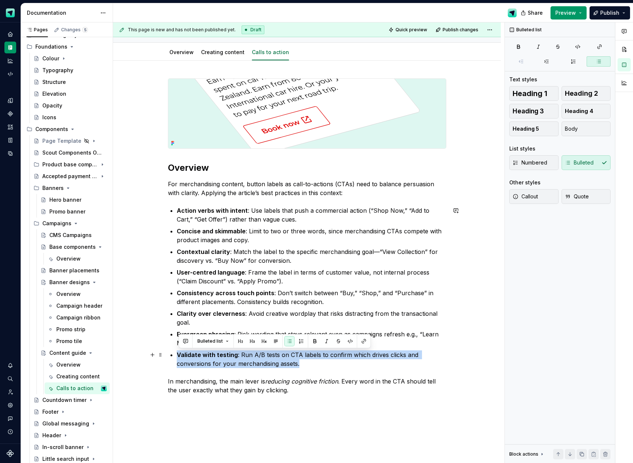
drag, startPoint x: 305, startPoint y: 361, endPoint x: 172, endPoint y: 352, distance: 133.2
click at [177, 352] on li "Validate with testing : Run A/B tests on CTA labels to confirm which drives cli…" at bounding box center [312, 360] width 270 height 18
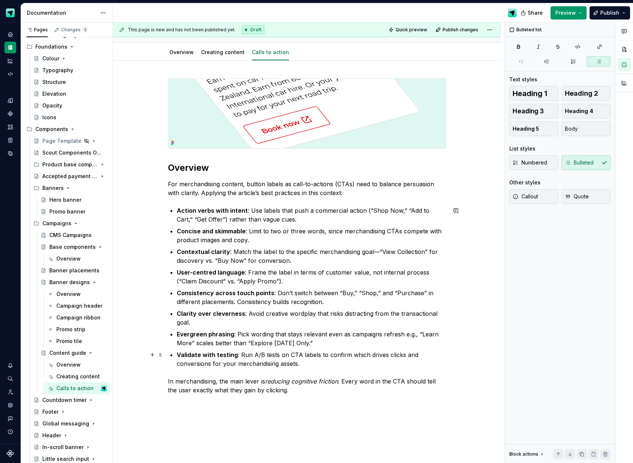
click at [310, 364] on p "Validate with testing : Run A/B tests on CTA labels to confirm which drives cli…" at bounding box center [312, 360] width 270 height 18
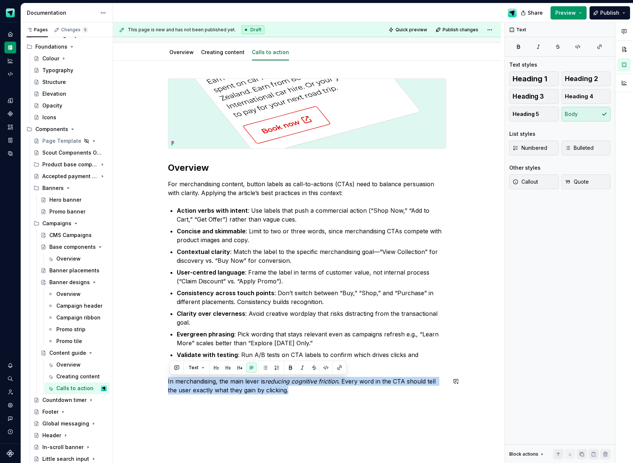
drag, startPoint x: 252, startPoint y: 384, endPoint x: 151, endPoint y: 374, distance: 101.1
click at [151, 374] on div "Overview For merchandising content, button labels as call-to-actions (CTAs) nee…" at bounding box center [307, 302] width 388 height 482
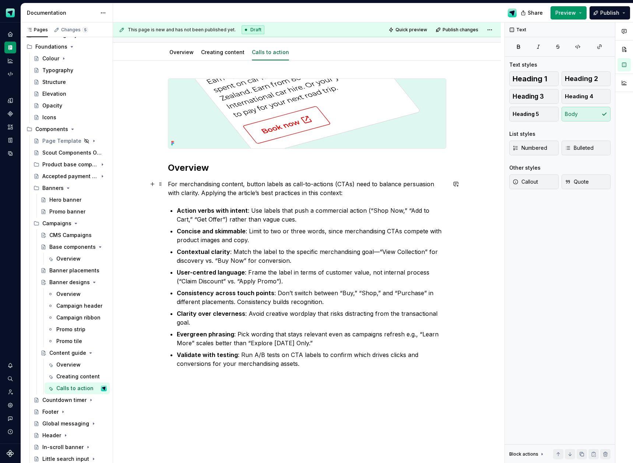
click at [335, 194] on p "For merchandising content, button labels as call-to-actions (CTAs) need to bala…" at bounding box center [307, 189] width 278 height 18
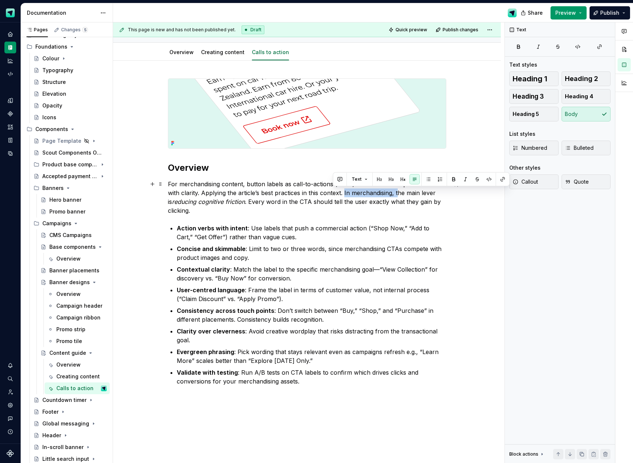
drag, startPoint x: 386, startPoint y: 193, endPoint x: 333, endPoint y: 192, distance: 53.0
click at [333, 192] on p "For merchandising content, button labels as call-to-actions (CTAs) need to bala…" at bounding box center [307, 197] width 278 height 35
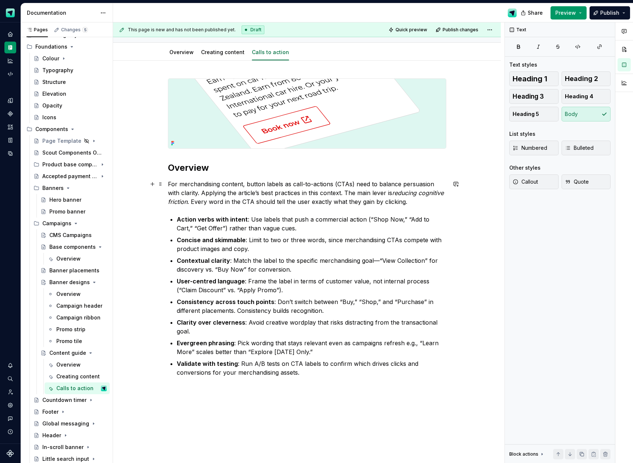
click at [407, 201] on p "For merchandising content, button labels as call-to-actions (CTAs) need to bala…" at bounding box center [307, 193] width 278 height 27
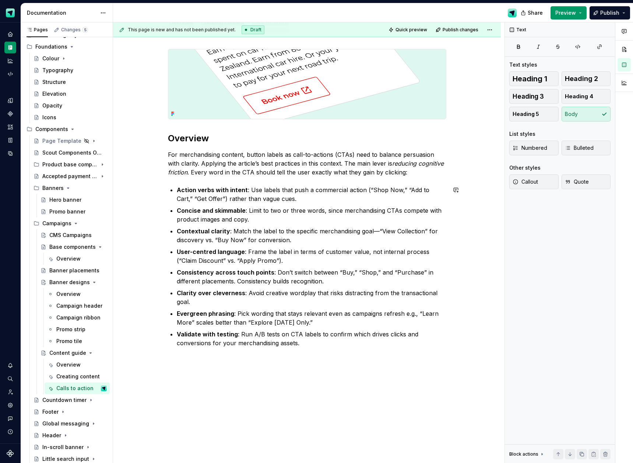
click at [196, 361] on p at bounding box center [307, 360] width 278 height 9
click at [153, 362] on button "button" at bounding box center [152, 361] width 10 height 10
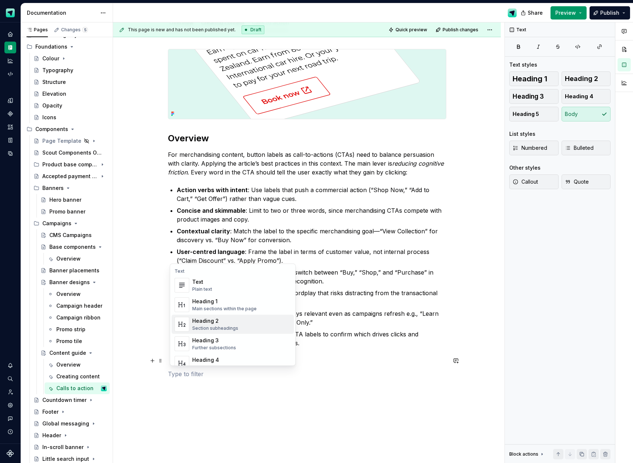
click at [212, 320] on div "Heading 2" at bounding box center [215, 320] width 46 height 7
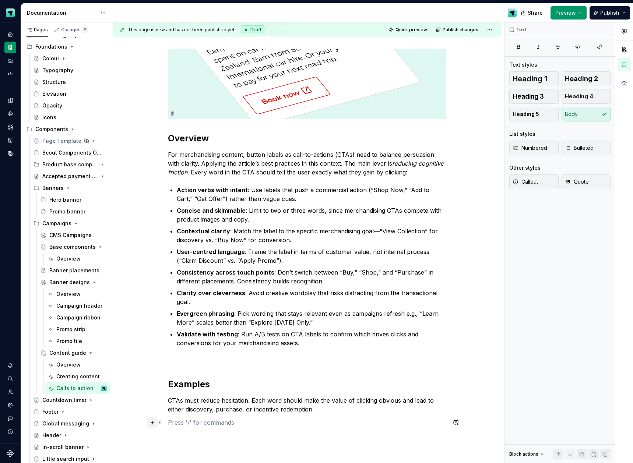
click at [152, 423] on button "button" at bounding box center [152, 423] width 10 height 10
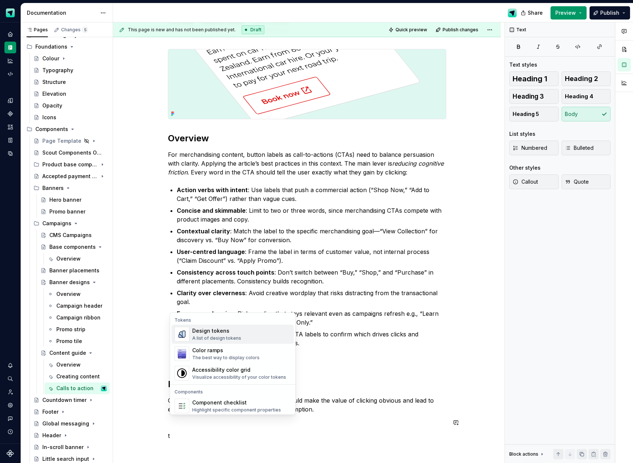
scroll to position [109, 0]
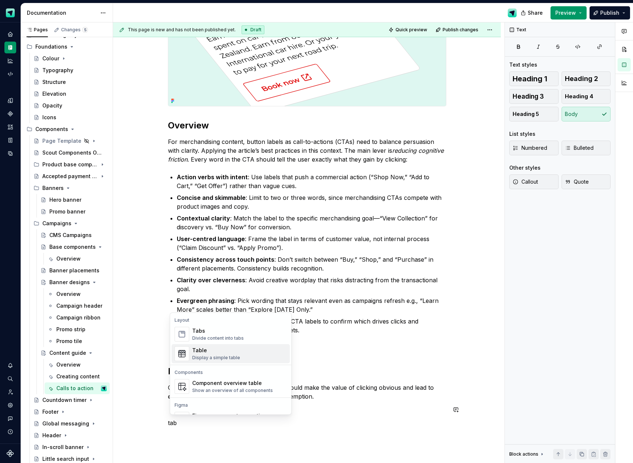
click at [231, 348] on div "Table" at bounding box center [216, 350] width 48 height 7
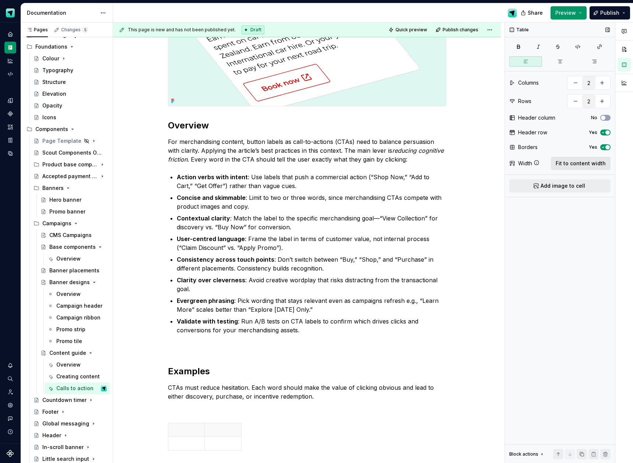
click at [569, 165] on span "Fit to content width" at bounding box center [581, 163] width 50 height 7
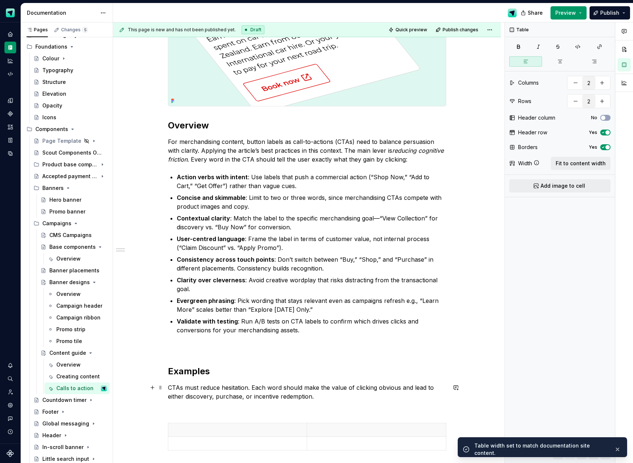
scroll to position [193, 0]
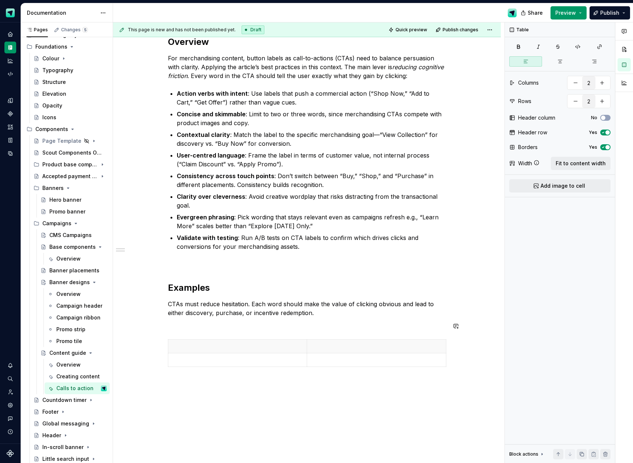
click at [179, 334] on div "Overview For merchandising content, button labels as call-to-actions (CTAs) nee…" at bounding box center [307, 161] width 278 height 418
click at [168, 328] on div "Overview For merchandising content, button labels as call-to-actions (CTAs) nee…" at bounding box center [307, 226] width 388 height 583
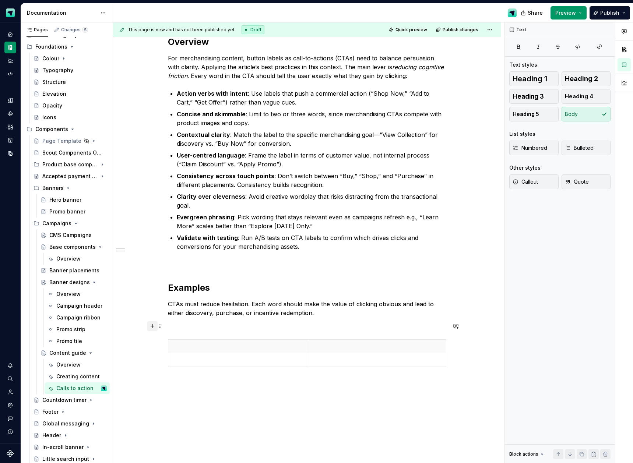
click at [156, 328] on button "button" at bounding box center [152, 326] width 10 height 10
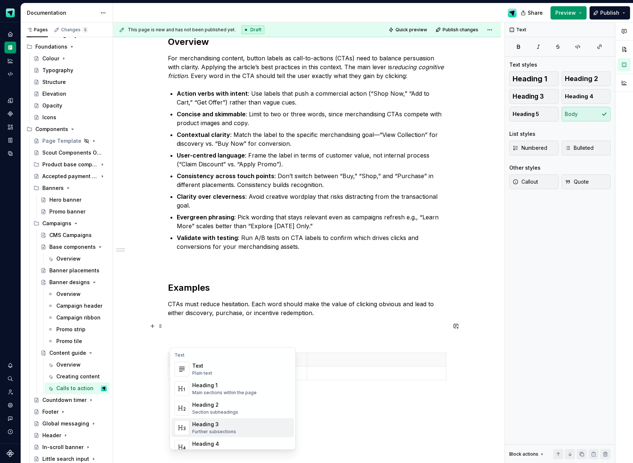
click at [216, 425] on div "Heading 3" at bounding box center [214, 424] width 44 height 7
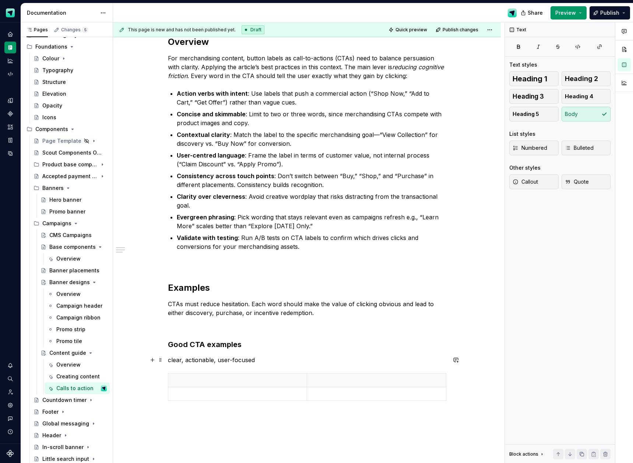
click at [170, 361] on p "clear, actionable, user-focused" at bounding box center [307, 360] width 278 height 9
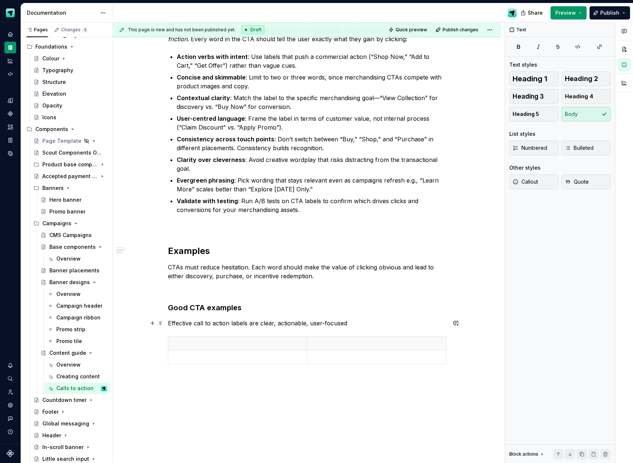
click at [204, 323] on p "Effective call to action labels are clear, actionable, user-focused" at bounding box center [307, 323] width 278 height 9
click at [283, 345] on p at bounding box center [238, 343] width 130 height 7
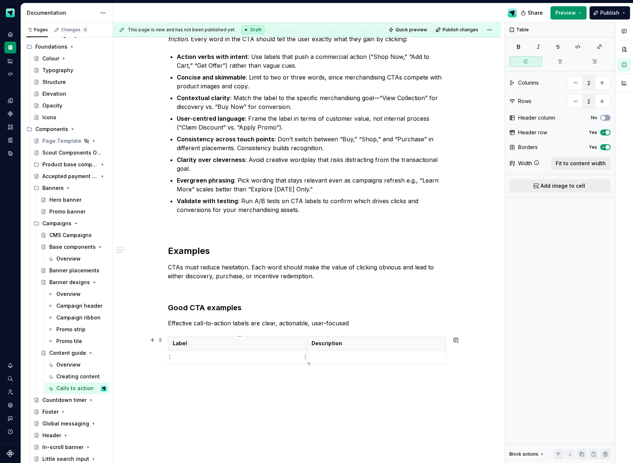
click at [211, 356] on p at bounding box center [238, 357] width 130 height 7
click at [217, 358] on p at bounding box center [238, 357] width 130 height 7
drag, startPoint x: 335, startPoint y: 358, endPoint x: 451, endPoint y: 359, distance: 116.4
click at [336, 358] on p at bounding box center [377, 357] width 130 height 7
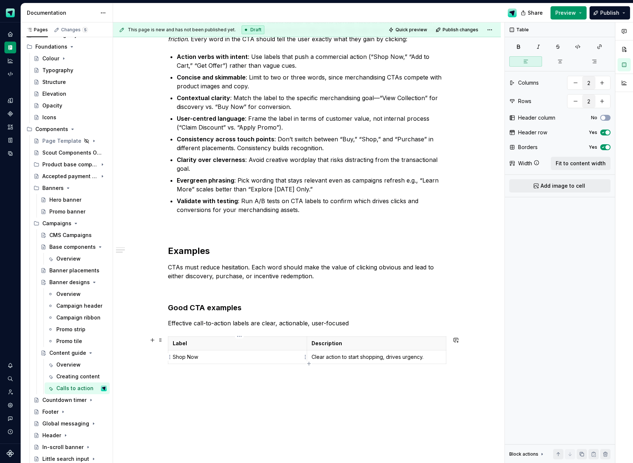
click at [177, 358] on p "Shop Now" at bounding box center [238, 357] width 130 height 7
click at [377, 356] on p "Clear action to start shopping, drives urgency." at bounding box center [377, 357] width 130 height 7
drag, startPoint x: 335, startPoint y: 365, endPoint x: 370, endPoint y: 365, distance: 34.6
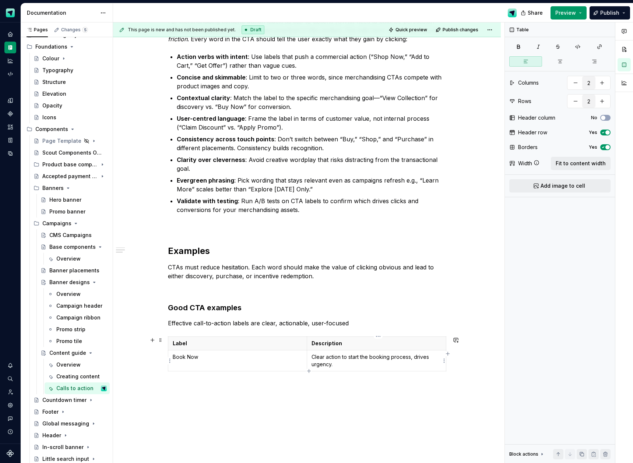
click at [370, 365] on p "Clear action to start the booking process, drives urgency." at bounding box center [377, 361] width 130 height 15
click at [345, 366] on p "Clear action to start the booking process, drives urgency." at bounding box center [377, 361] width 130 height 15
click at [311, 373] on div "Label Description Book Now Clear action to start the booking process, drives ur…" at bounding box center [307, 356] width 278 height 38
click at [310, 371] on icon "button" at bounding box center [308, 370] width 3 height 3
click at [218, 379] on p at bounding box center [238, 378] width 130 height 7
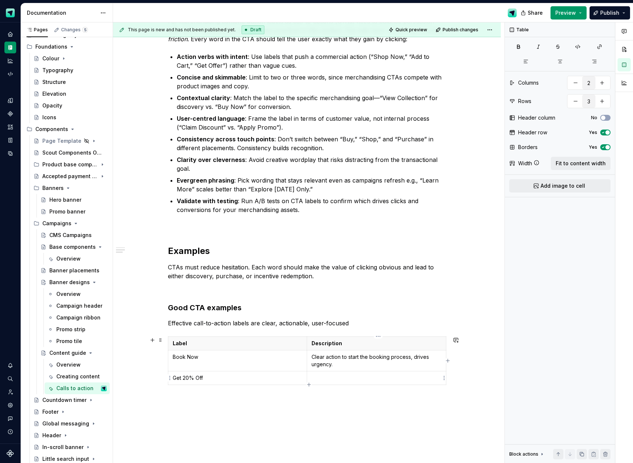
click at [346, 376] on p at bounding box center [377, 378] width 130 height 7
click at [309, 384] on icon "button" at bounding box center [308, 384] width 3 height 3
click at [208, 394] on p at bounding box center [238, 391] width 130 height 7
click at [226, 393] on p at bounding box center [238, 391] width 130 height 7
click at [202, 393] on p "View Collection" at bounding box center [238, 391] width 130 height 7
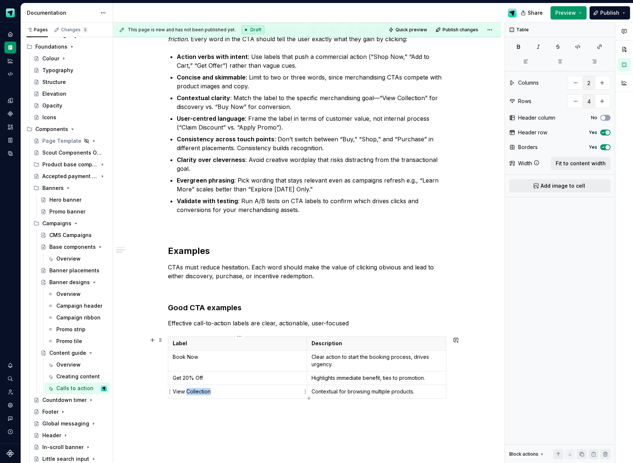
click at [202, 393] on p "View Collection" at bounding box center [238, 391] width 130 height 7
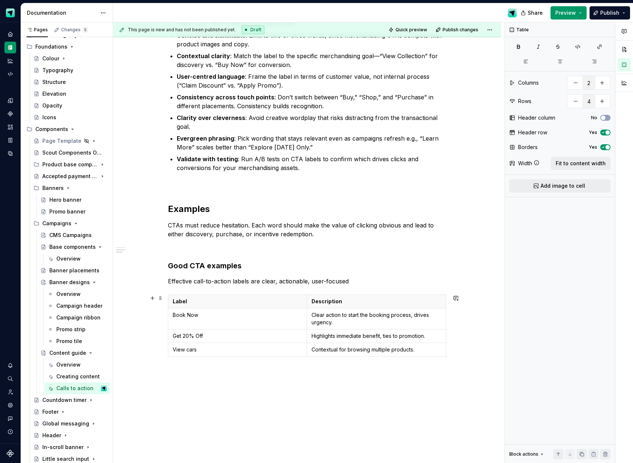
scroll to position [274, 0]
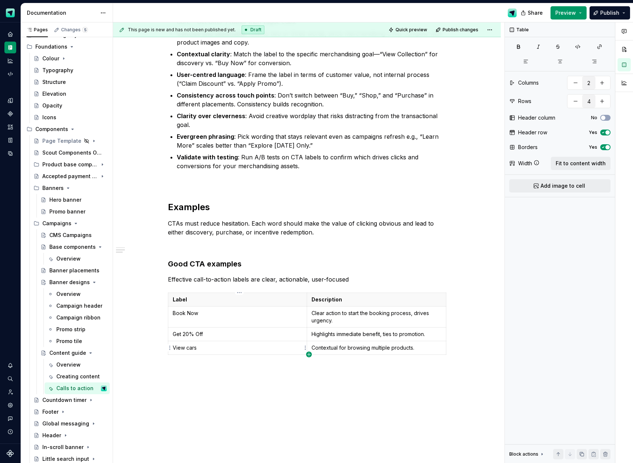
click at [309, 355] on icon "button" at bounding box center [308, 354] width 3 height 3
click at [218, 363] on p at bounding box center [238, 361] width 130 height 7
click at [386, 362] on p at bounding box center [377, 361] width 130 height 7
click at [309, 368] on icon "button" at bounding box center [308, 367] width 3 height 3
click at [222, 376] on p at bounding box center [238, 375] width 130 height 7
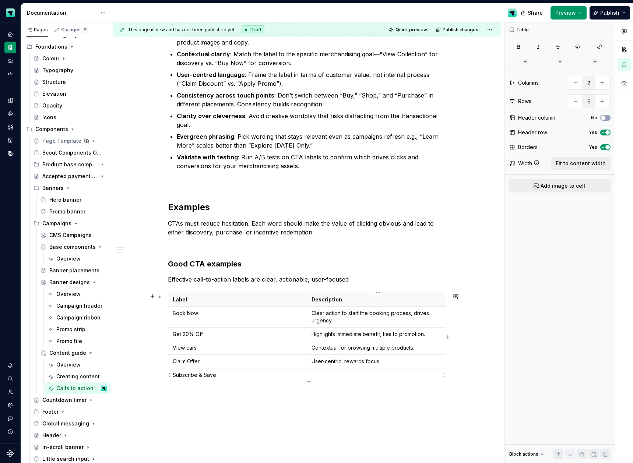
click at [380, 375] on p at bounding box center [377, 375] width 130 height 7
drag, startPoint x: 412, startPoint y: 314, endPoint x: 417, endPoint y: 322, distance: 9.6
click at [417, 322] on p "Clear action to start the booking process, drives urgency." at bounding box center [377, 317] width 130 height 15
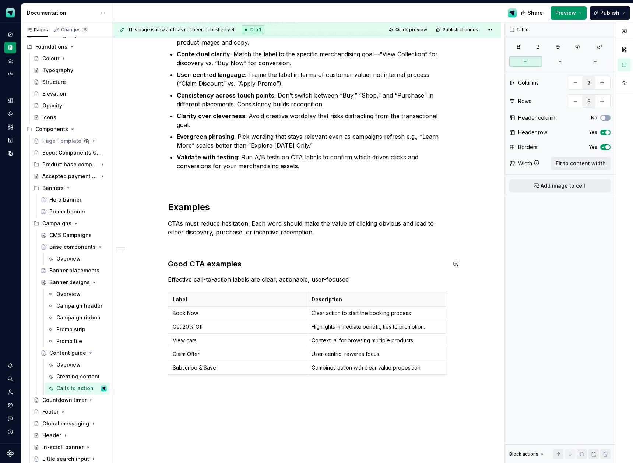
click at [200, 249] on p at bounding box center [307, 245] width 278 height 9
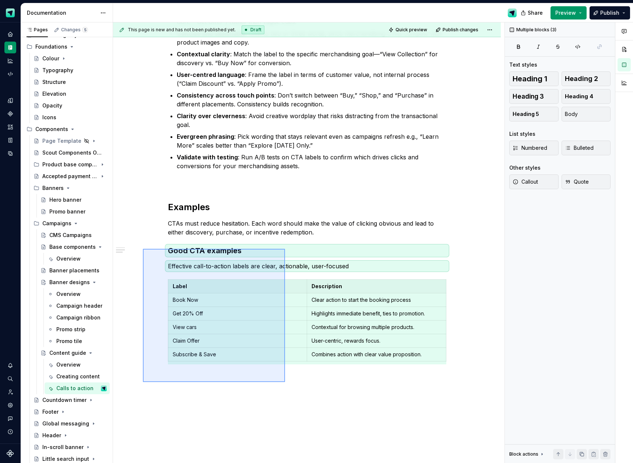
drag, startPoint x: 143, startPoint y: 249, endPoint x: 285, endPoint y: 382, distance: 194.9
click at [285, 382] on div "This page is new and has not been published yet. Draft Quick preview Publish ch…" at bounding box center [308, 242] width 391 height 441
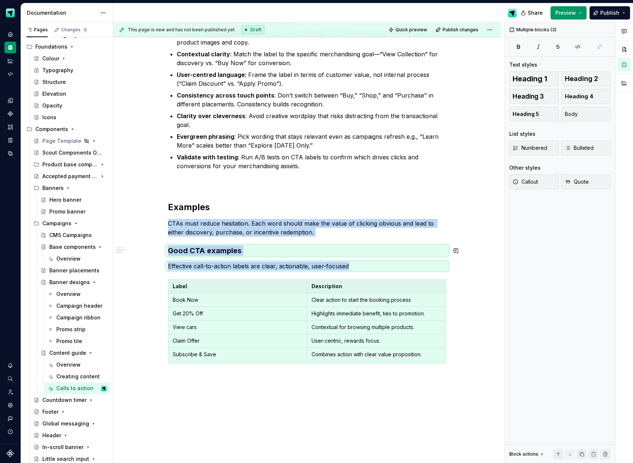
copy div "CTAs must reduce hesitation. Each word should make the value of clicking obviou…"
click at [244, 382] on div "Overview For merchandising content, button labels as call-to-actions (CTAs) nee…" at bounding box center [307, 183] width 388 height 658
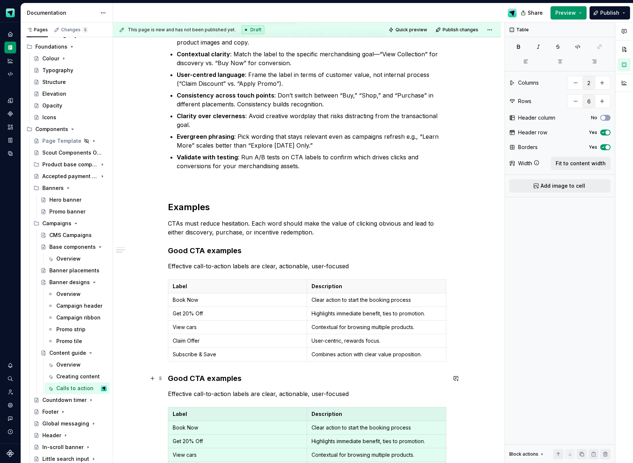
click at [170, 379] on h3 "Good CTA examples" at bounding box center [307, 378] width 278 height 10
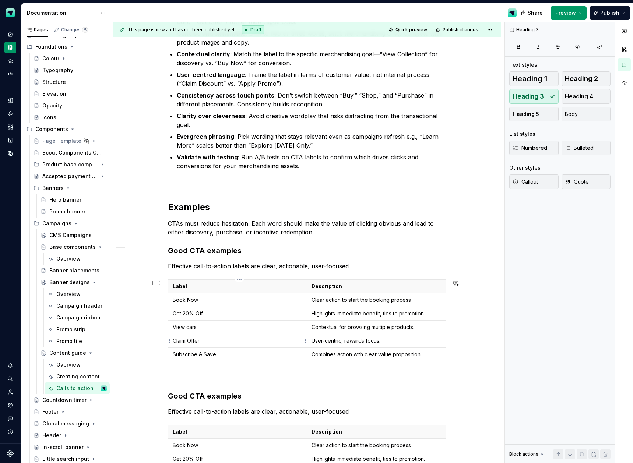
scroll to position [299, 0]
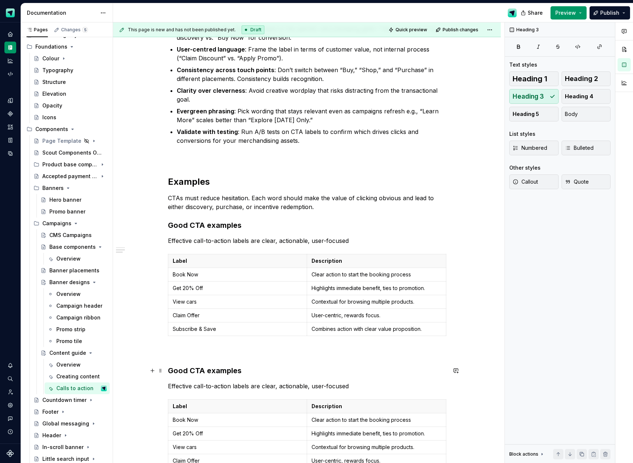
click at [183, 372] on h3 "Good CTA examples" at bounding box center [307, 371] width 278 height 10
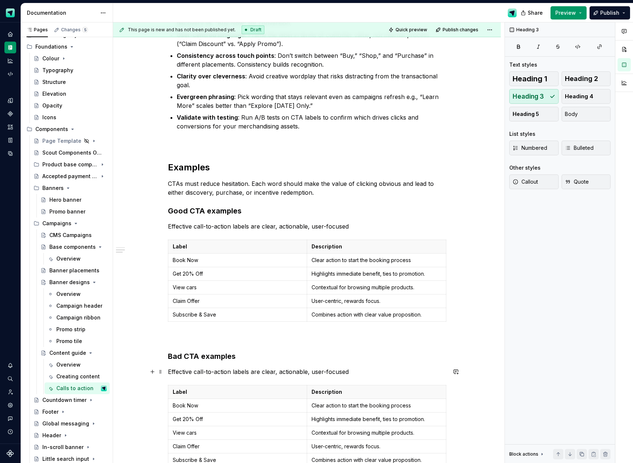
click at [182, 372] on p "Effective call-to-action labels are clear, actionable, user-focused" at bounding box center [307, 372] width 278 height 9
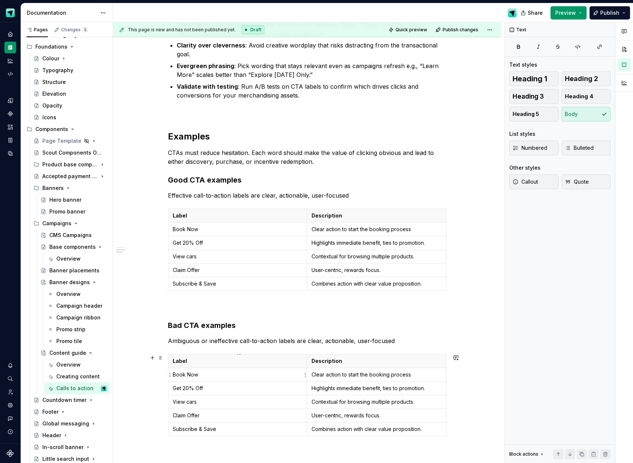
scroll to position [344, 0]
drag, startPoint x: 212, startPoint y: 341, endPoint x: 170, endPoint y: 341, distance: 41.6
click at [170, 341] on p "Ambiguous or ineffective call-to-action labels are clear, actionable, user-focu…" at bounding box center [307, 341] width 278 height 9
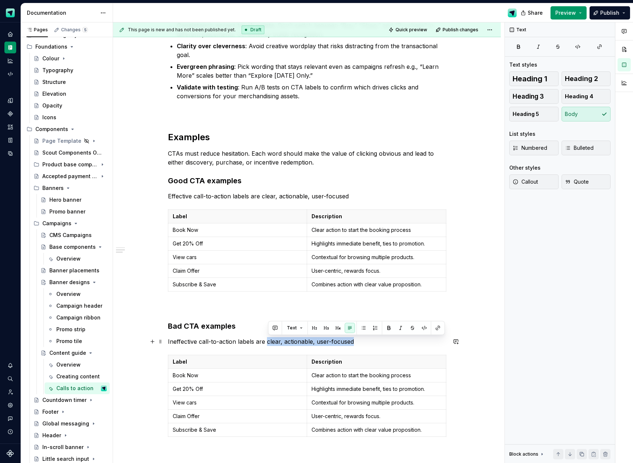
drag, startPoint x: 269, startPoint y: 343, endPoint x: 355, endPoint y: 341, distance: 86.2
click at [355, 341] on p "Ineffective call-to-action labels are clear, actionable, user-focused" at bounding box center [307, 341] width 278 height 9
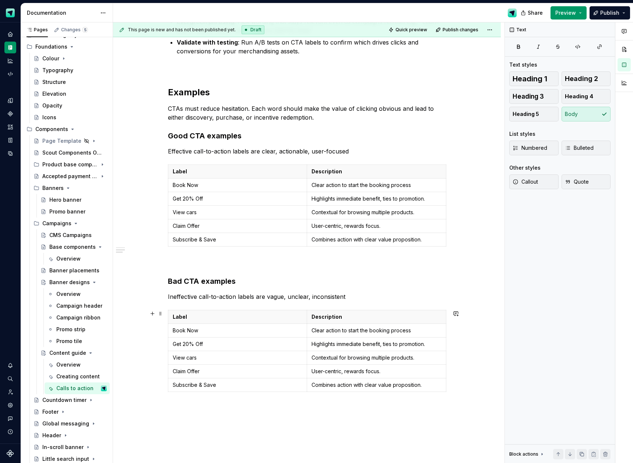
scroll to position [390, 0]
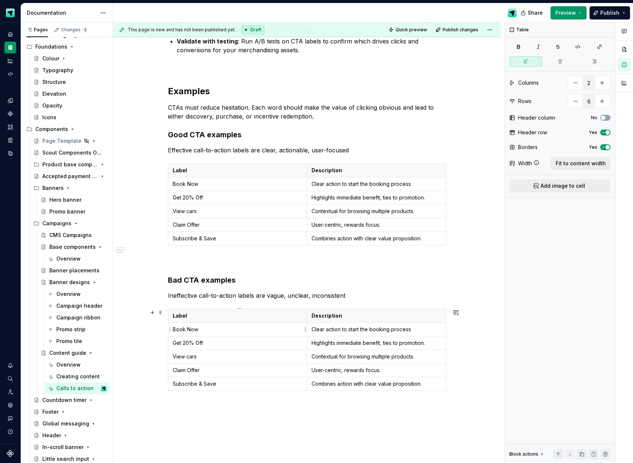
click at [197, 330] on p "Book Now" at bounding box center [238, 329] width 130 height 7
click at [349, 327] on p "Clear action to start the booking process" at bounding box center [377, 329] width 130 height 7
click at [194, 346] on p "Get 20% Off" at bounding box center [238, 343] width 130 height 7
click at [198, 197] on p "Get 20% Off" at bounding box center [238, 197] width 130 height 7
click at [362, 345] on p "Highlights immediate benefit, ties to promotion." at bounding box center [377, 343] width 130 height 7
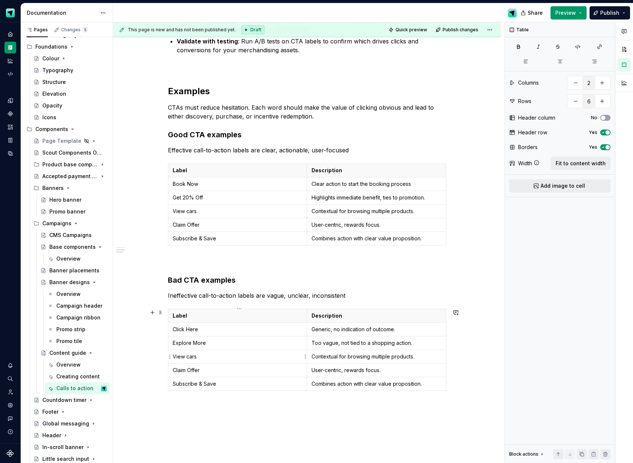
click at [194, 356] on p "View cars" at bounding box center [238, 356] width 130 height 7
click at [364, 359] on p "Contextual for browsing multiple products." at bounding box center [377, 356] width 130 height 7
click at [207, 368] on p "Claim Offer" at bounding box center [238, 370] width 130 height 7
drag, startPoint x: 398, startPoint y: 371, endPoint x: 312, endPoint y: 372, distance: 85.4
click at [312, 372] on td "User-centric, rewards focus." at bounding box center [376, 370] width 139 height 14
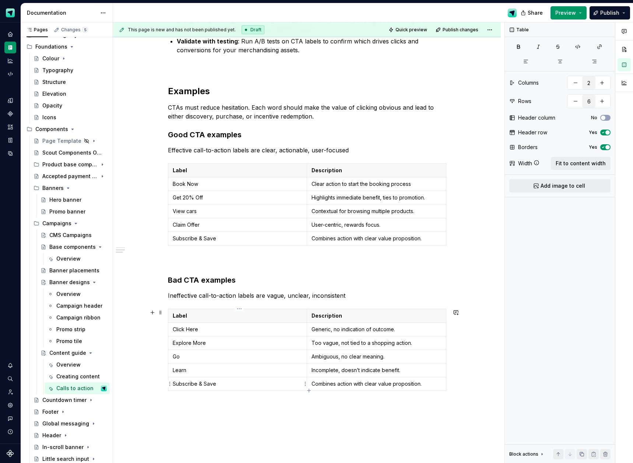
click at [194, 385] on p "Subscribe & Save" at bounding box center [238, 383] width 130 height 7
click at [370, 384] on p "Combines action with clear value proposition." at bounding box center [377, 383] width 130 height 7
drag, startPoint x: 309, startPoint y: 390, endPoint x: 302, endPoint y: 390, distance: 7.0
click at [308, 390] on icon "button" at bounding box center [309, 391] width 6 height 6
click at [232, 396] on p at bounding box center [238, 397] width 130 height 7
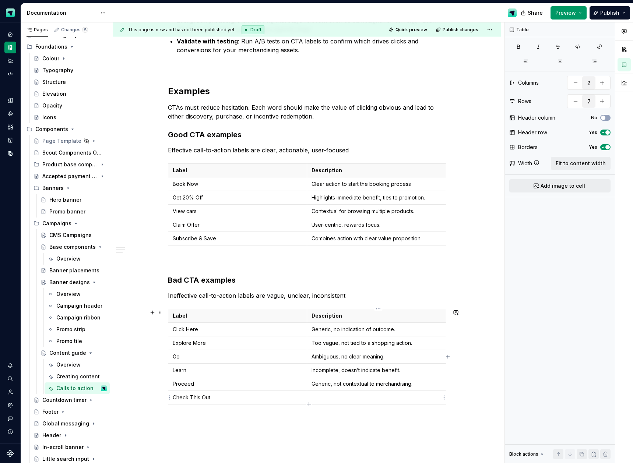
click at [328, 396] on p at bounding box center [377, 397] width 130 height 7
click at [337, 398] on p "Clever but unclear, lacks transactional focus." at bounding box center [377, 397] width 130 height 7
drag, startPoint x: 342, startPoint y: 397, endPoint x: 313, endPoint y: 397, distance: 29.5
click at [313, 397] on p "Clever but unclear, lacks transactional focus." at bounding box center [377, 397] width 130 height 7
click at [218, 432] on div "Overview For merchandising content, button labels as call-to-actions (CTAs) nee…" at bounding box center [307, 146] width 388 height 817
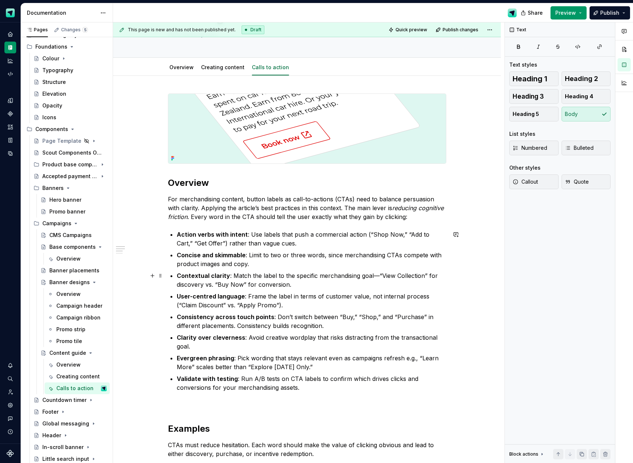
scroll to position [0, 0]
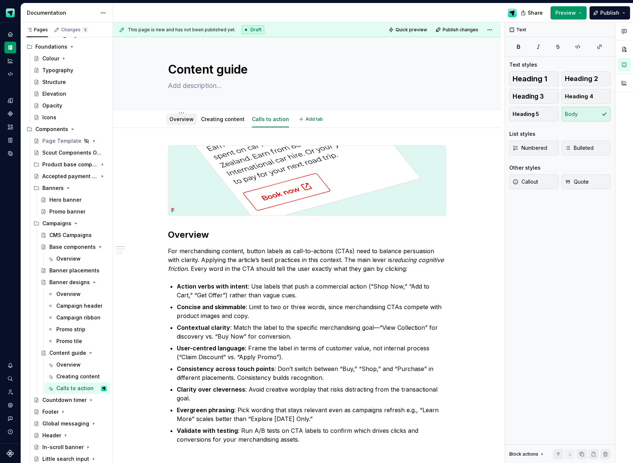
click at [182, 119] on link "Overview" at bounding box center [181, 119] width 24 height 6
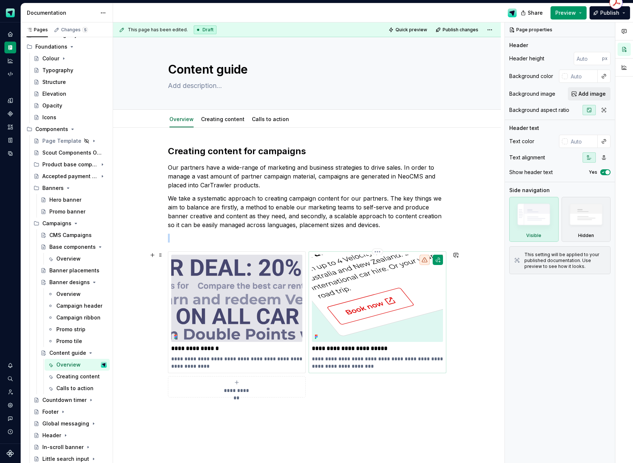
click at [413, 309] on img at bounding box center [377, 298] width 131 height 87
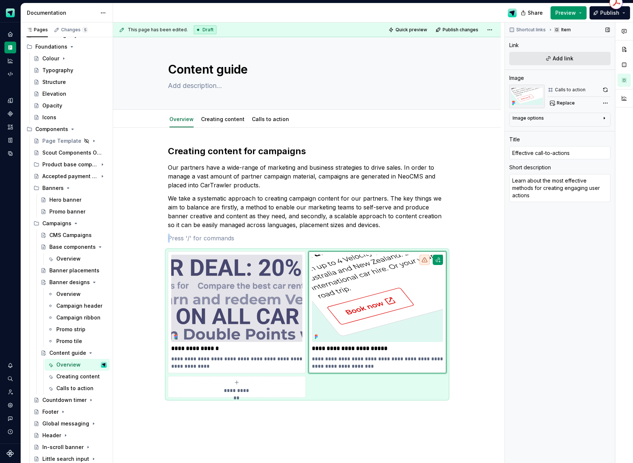
click at [563, 63] on button "Add link" at bounding box center [559, 58] width 101 height 13
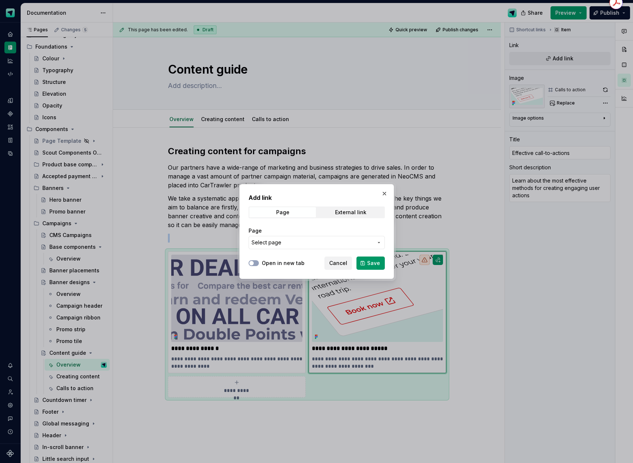
click at [277, 244] on span "Select page" at bounding box center [267, 242] width 30 height 7
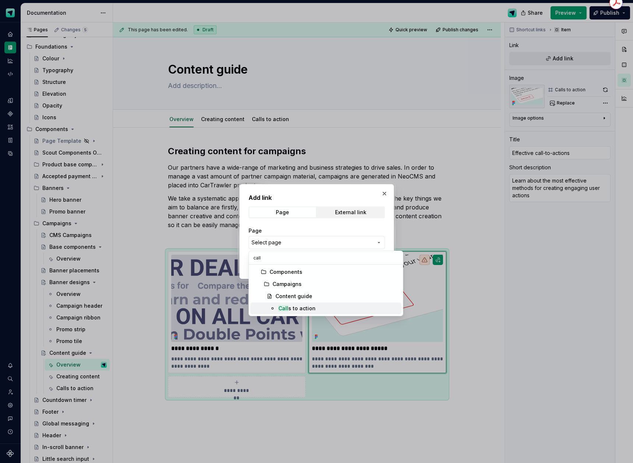
click at [300, 310] on div "Call s to action" at bounding box center [296, 308] width 37 height 7
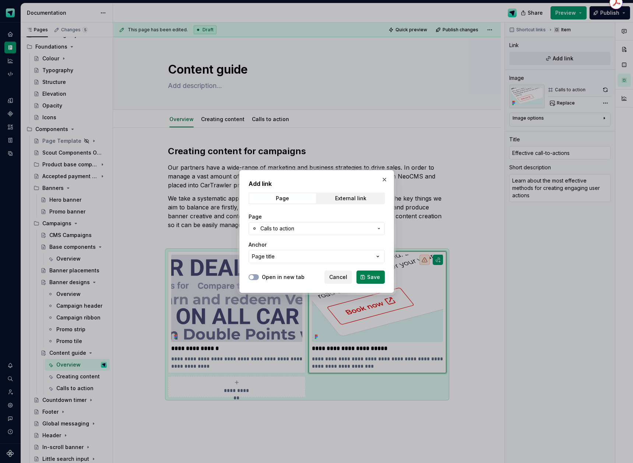
click at [374, 278] on span "Save" at bounding box center [373, 277] width 13 height 7
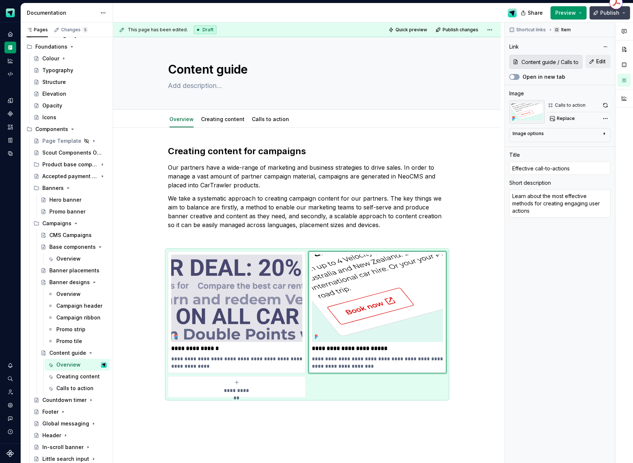
click at [601, 15] on button "Publish" at bounding box center [610, 12] width 41 height 13
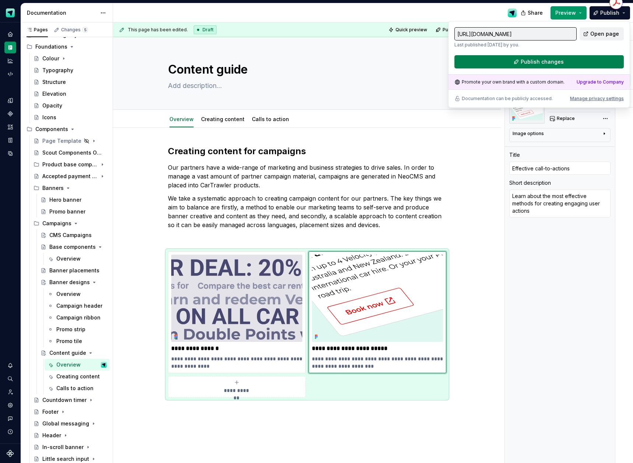
click at [543, 64] on span "Publish changes" at bounding box center [542, 61] width 43 height 7
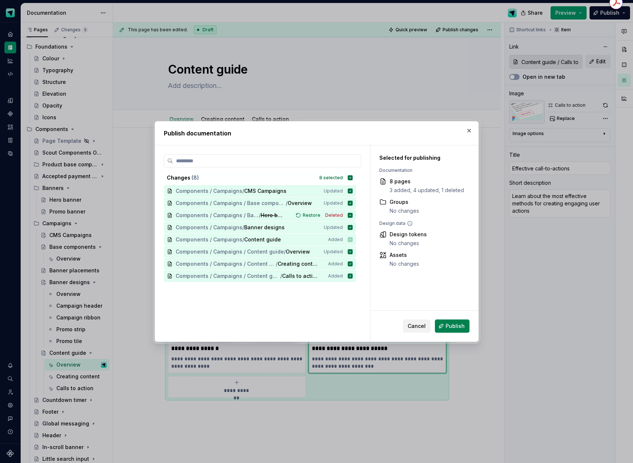
click at [450, 325] on span "Publish" at bounding box center [455, 326] width 19 height 7
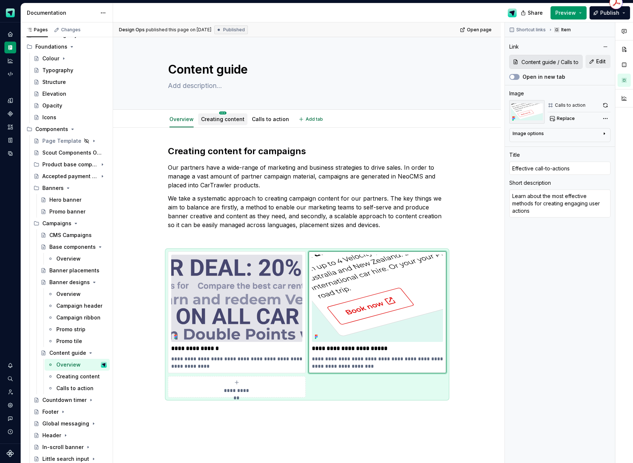
click at [221, 114] on html "Scout Design System Design system data Documentation Share Preview Publish Page…" at bounding box center [316, 231] width 633 height 463
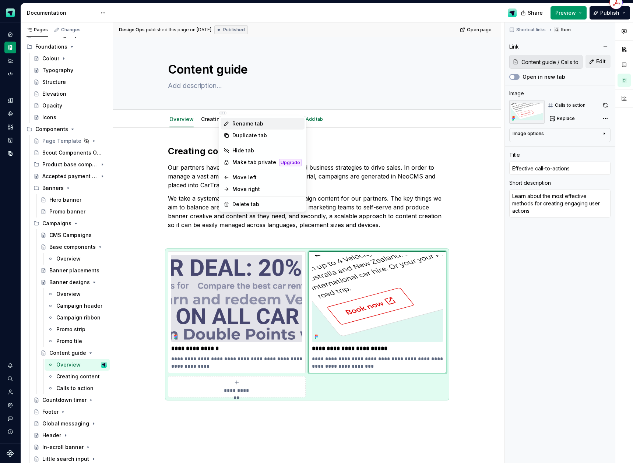
click at [233, 122] on div "Rename tab" at bounding box center [266, 123] width 69 height 7
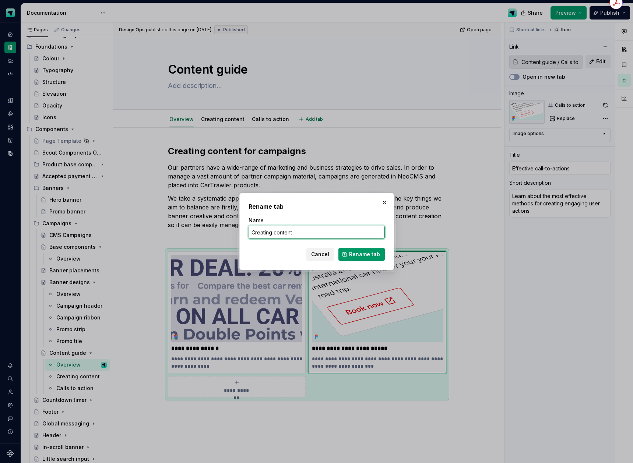
drag, startPoint x: 312, startPoint y: 235, endPoint x: 249, endPoint y: 231, distance: 63.4
click at [249, 231] on input "Creating content" at bounding box center [317, 232] width 136 height 13
click button "Rename tab" at bounding box center [361, 254] width 46 height 13
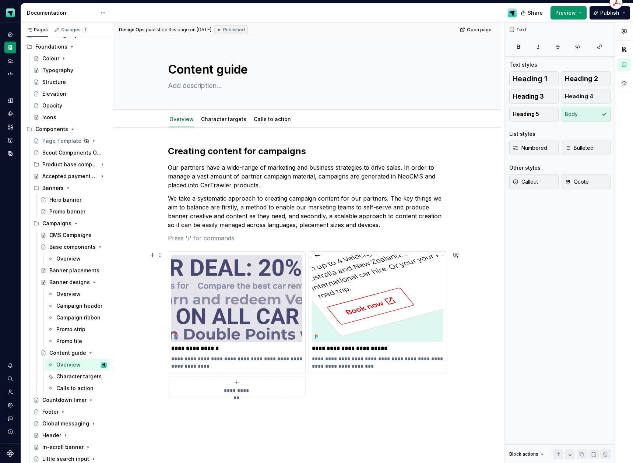
drag, startPoint x: 443, startPoint y: 382, endPoint x: 446, endPoint y: 377, distance: 5.8
click at [444, 382] on div "**********" at bounding box center [307, 325] width 278 height 146
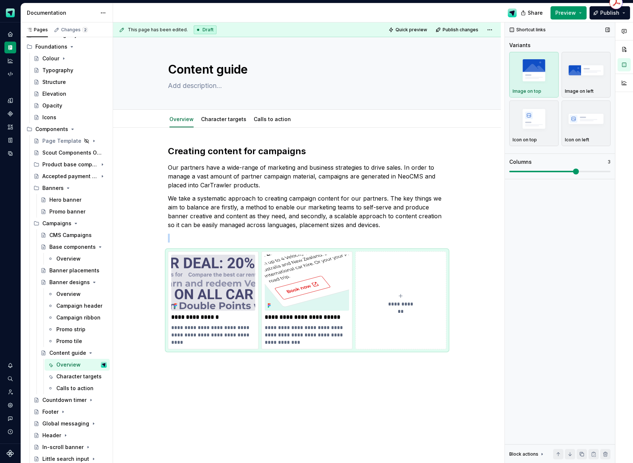
click at [573, 171] on span at bounding box center [576, 172] width 6 height 6
click at [402, 291] on button "**********" at bounding box center [400, 301] width 91 height 98
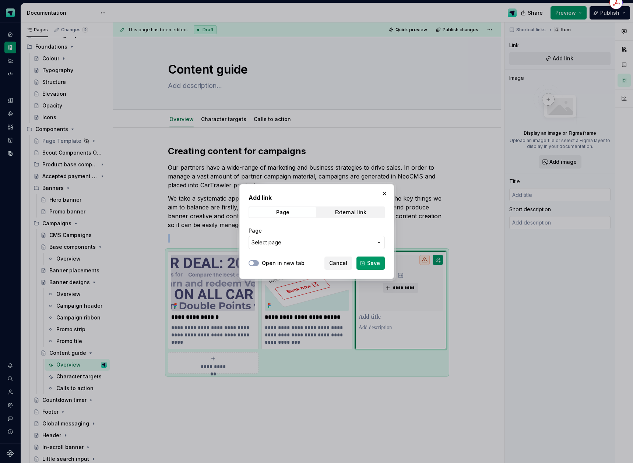
click at [284, 244] on span "Select page" at bounding box center [313, 242] width 122 height 7
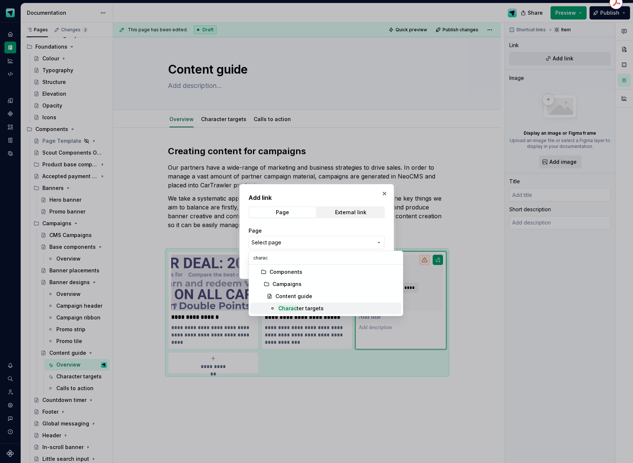
click at [307, 309] on div "Charac ter targets" at bounding box center [300, 308] width 45 height 7
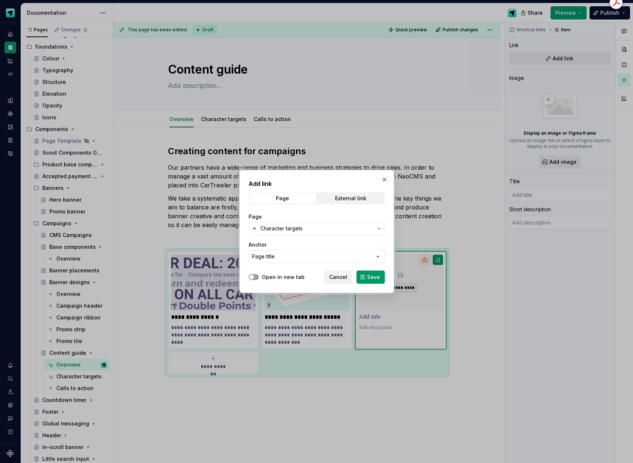
drag, startPoint x: 374, startPoint y: 280, endPoint x: 424, endPoint y: 236, distance: 66.3
click at [373, 280] on span "Save" at bounding box center [373, 277] width 13 height 7
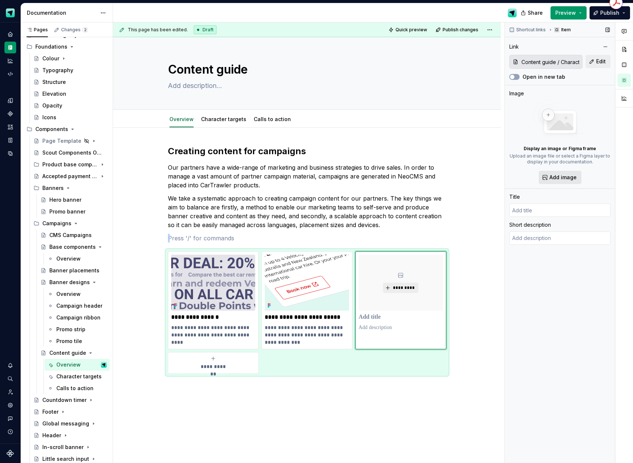
click at [563, 176] on span "Add image" at bounding box center [562, 177] width 27 height 7
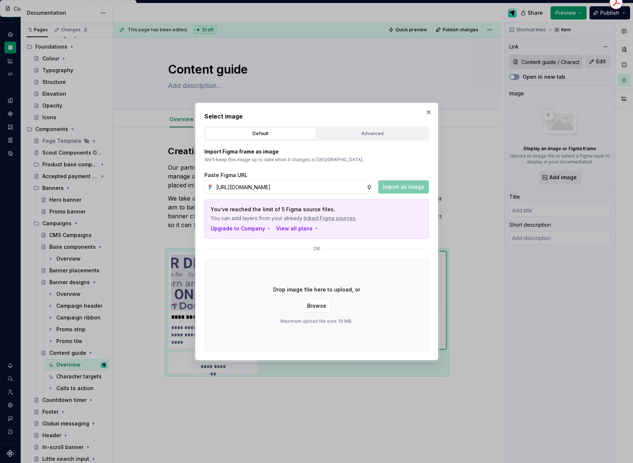
scroll to position [0, 211]
click at [392, 186] on span "Import as image" at bounding box center [403, 186] width 41 height 7
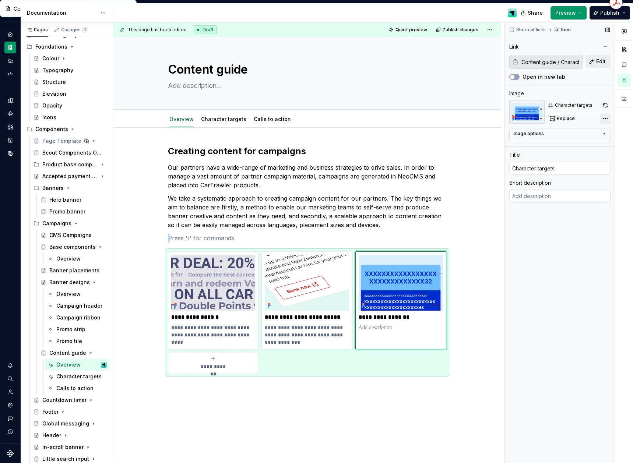
click at [609, 120] on div "Comments Open comments No comments yet Select ‘Comment’ from the block context …" at bounding box center [569, 242] width 128 height 441
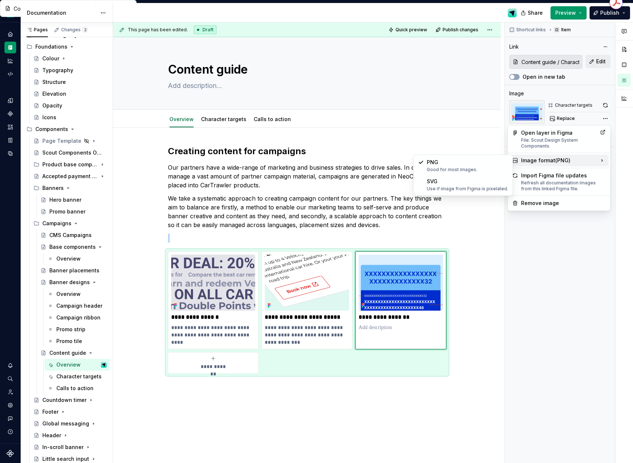
click at [567, 162] on div "Image format ( PNG )" at bounding box center [558, 161] width 99 height 12
drag, startPoint x: 472, startPoint y: 182, endPoint x: 495, endPoint y: 180, distance: 22.5
click at [472, 182] on div "SVG Use if image from Figma is pixelated." at bounding box center [467, 185] width 81 height 14
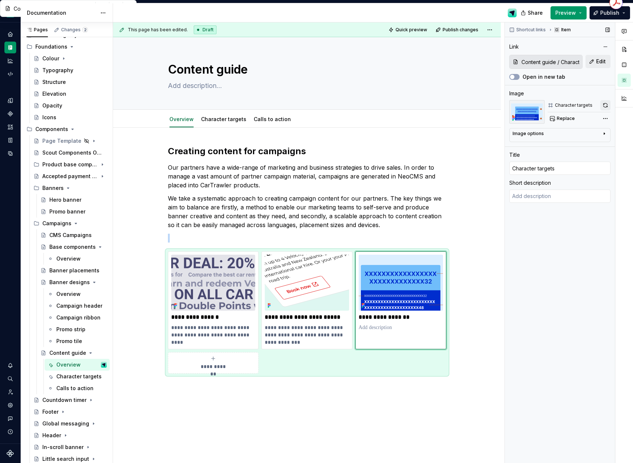
click at [602, 105] on button "button" at bounding box center [605, 105] width 10 height 10
click at [553, 196] on textarea at bounding box center [559, 196] width 101 height 13
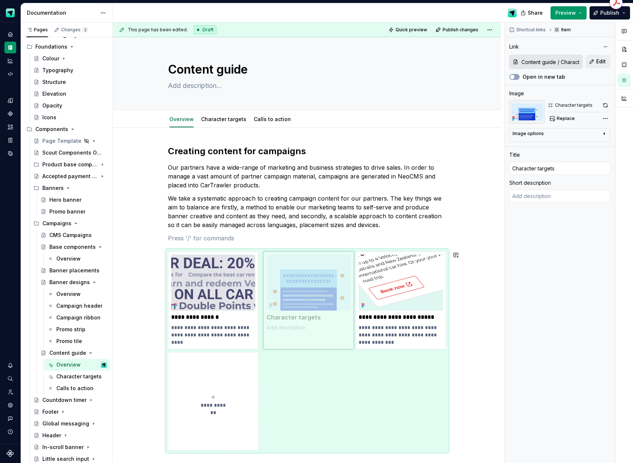
drag, startPoint x: 432, startPoint y: 343, endPoint x: 336, endPoint y: 341, distance: 96.5
click at [336, 341] on body "Scout Design System Design system data Documentation Share Preview Publish Page…" at bounding box center [316, 231] width 633 height 463
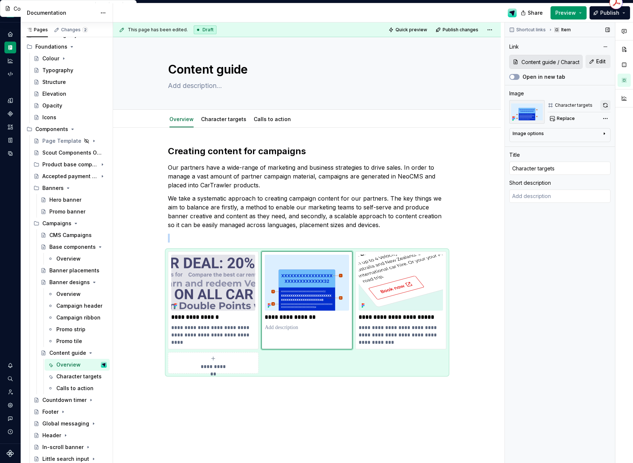
click at [605, 108] on button "button" at bounding box center [605, 105] width 10 height 10
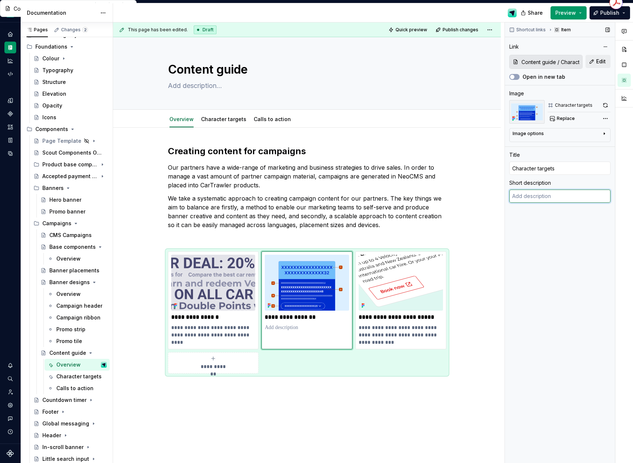
click at [522, 198] on textarea at bounding box center [559, 196] width 101 height 13
click at [243, 341] on div "**********" at bounding box center [213, 301] width 91 height 98
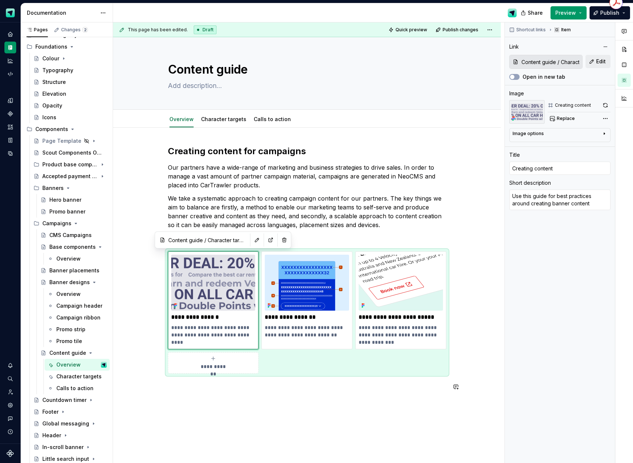
click at [309, 407] on div "**********" at bounding box center [307, 334] width 388 height 412
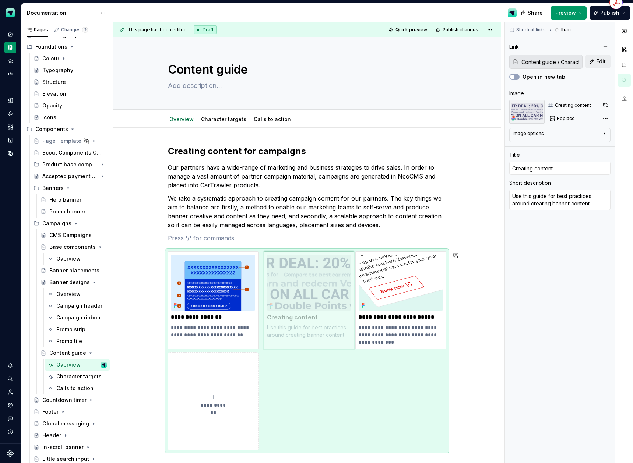
drag, startPoint x: 193, startPoint y: 275, endPoint x: 288, endPoint y: 275, distance: 94.6
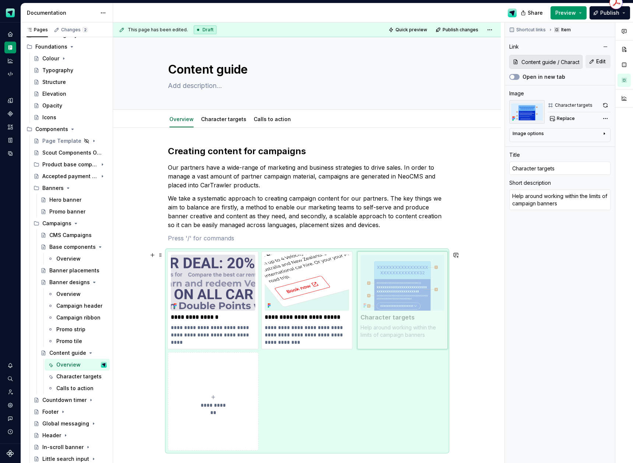
drag, startPoint x: 203, startPoint y: 290, endPoint x: 393, endPoint y: 290, distance: 190.8
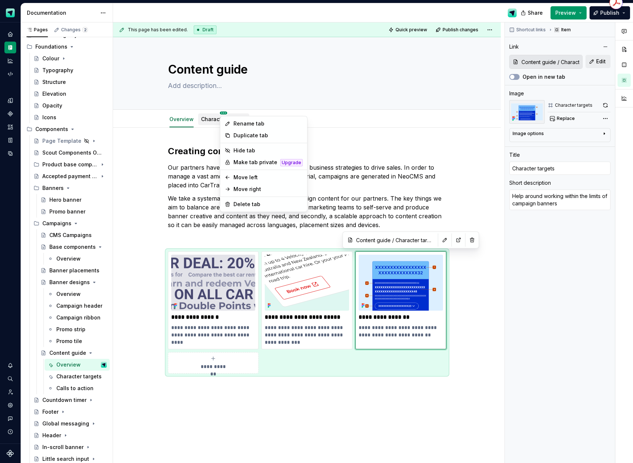
click at [253, 113] on html "Scout Design System Design system data Documentation Share Preview Publish Page…" at bounding box center [316, 231] width 633 height 463
click at [260, 185] on div "Move right" at bounding box center [264, 189] width 84 height 12
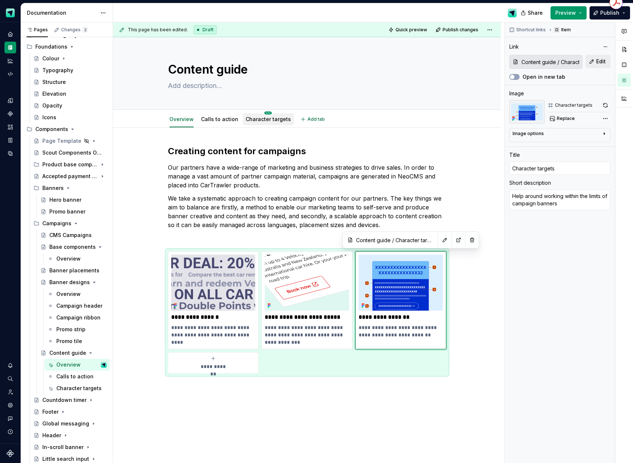
click at [265, 113] on html "Scout Design System Design system data Documentation Share Preview Publish Page…" at bounding box center [316, 231] width 633 height 463
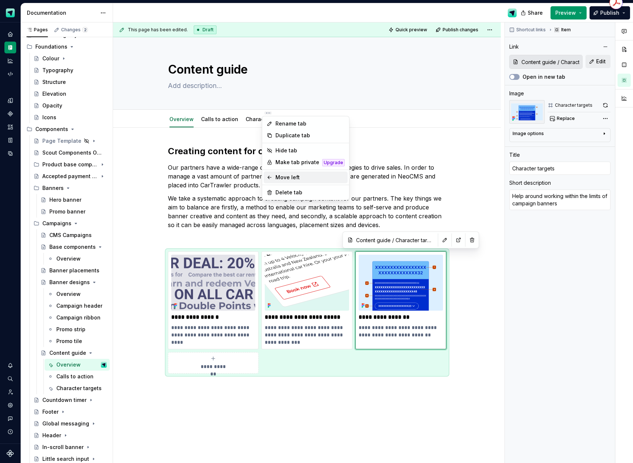
click at [268, 177] on icon at bounding box center [269, 177] width 3 height 3
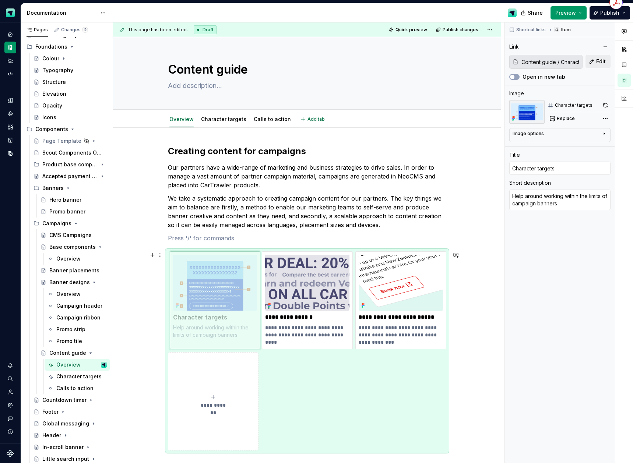
drag, startPoint x: 369, startPoint y: 271, endPoint x: 194, endPoint y: 271, distance: 174.9
click at [192, 271] on body "Scout Design System Design system data Documentation Share Preview Publish Page…" at bounding box center [316, 231] width 633 height 463
